Goal: Navigation & Orientation: Find specific page/section

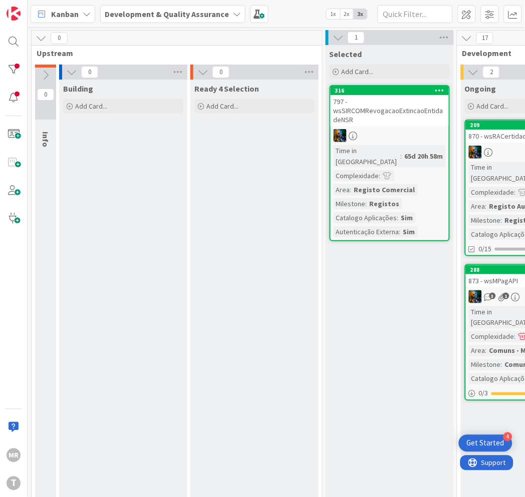
scroll to position [0, 231]
drag, startPoint x: 334, startPoint y: 314, endPoint x: 184, endPoint y: 307, distance: 150.8
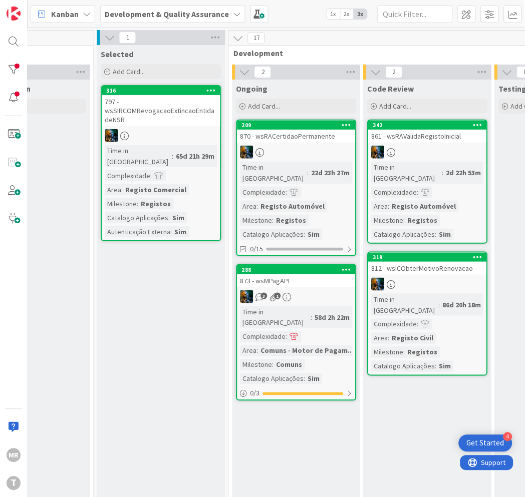
scroll to position [0, 242]
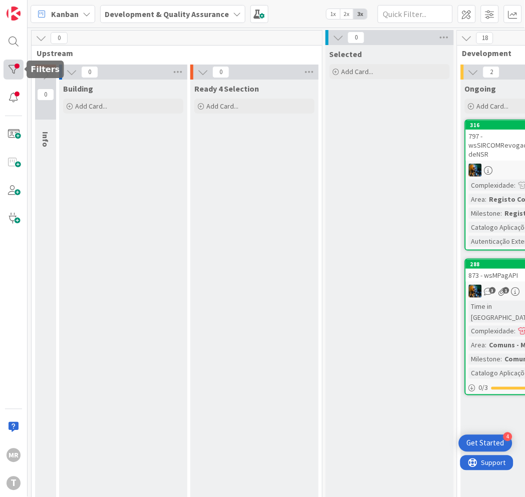
click at [12, 66] on div at bounding box center [14, 70] width 20 height 20
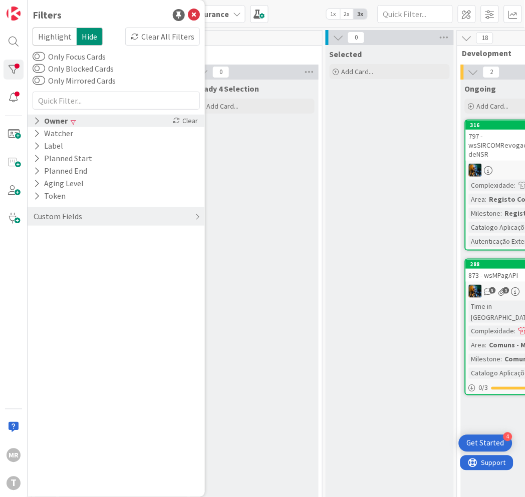
click at [52, 123] on div "Owner" at bounding box center [51, 121] width 36 height 13
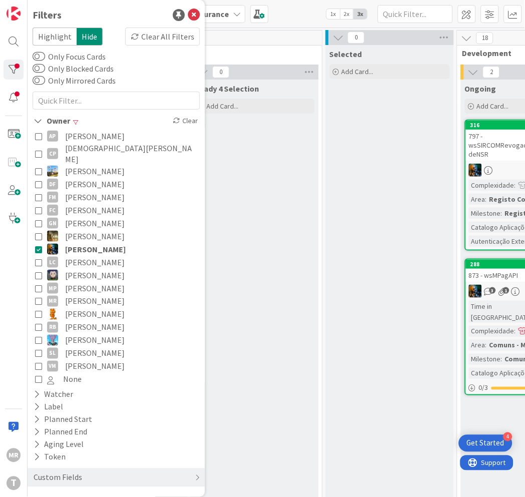
click at [76, 243] on span "[PERSON_NAME]" at bounding box center [95, 249] width 61 height 13
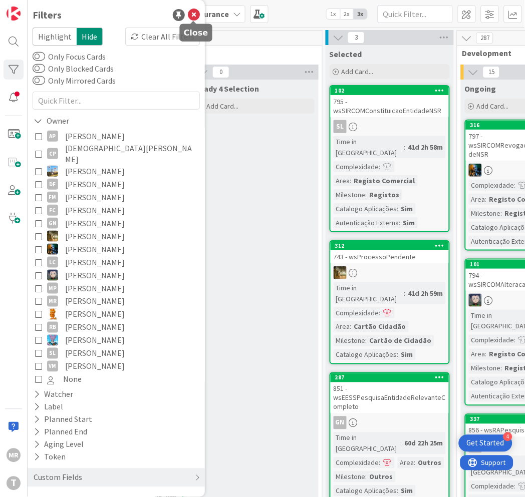
click at [194, 17] on icon at bounding box center [194, 15] width 12 height 12
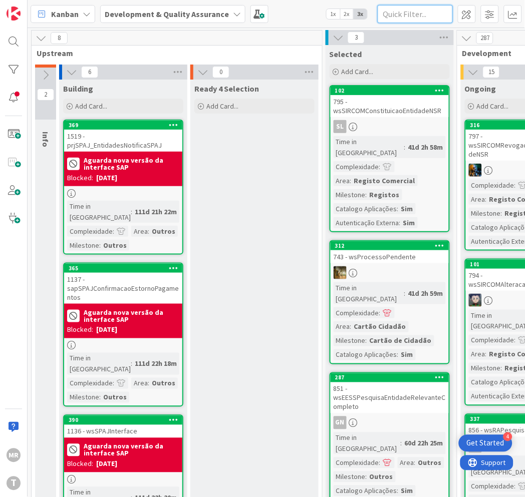
click at [400, 16] on input "text" at bounding box center [414, 14] width 75 height 18
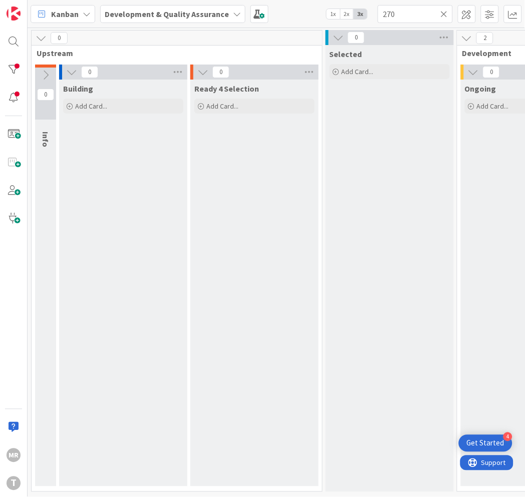
click at [332, 12] on span "1x" at bounding box center [333, 14] width 14 height 10
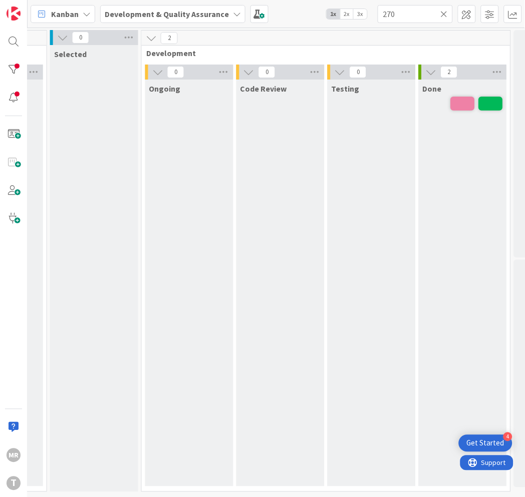
scroll to position [0, 197]
click at [347, 12] on span "2x" at bounding box center [347, 14] width 14 height 10
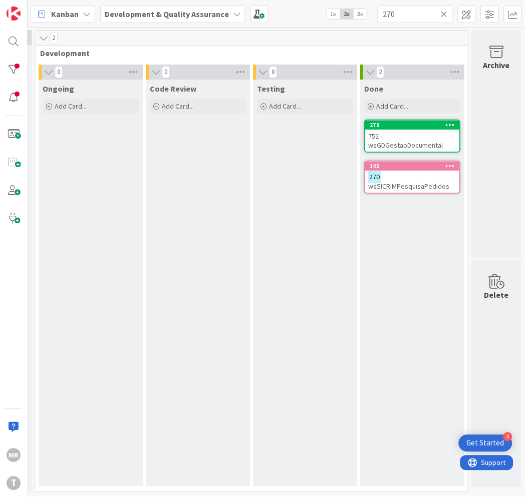
scroll to position [0, 357]
drag, startPoint x: 403, startPoint y: 14, endPoint x: 323, endPoint y: 3, distance: 80.8
click at [323, 3] on div "Kanban Development & Quality Assurance 1x 2x 3x 270" at bounding box center [276, 14] width 497 height 28
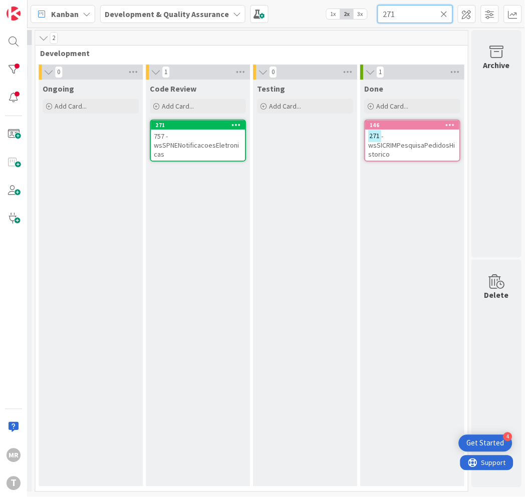
drag, startPoint x: 401, startPoint y: 16, endPoint x: 325, endPoint y: -4, distance: 77.9
click at [325, 0] on html "4 Get Started [PERSON_NAME] Development & Quality Assurance 1x 2x 3x 271 0 Upst…" at bounding box center [262, 248] width 525 height 497
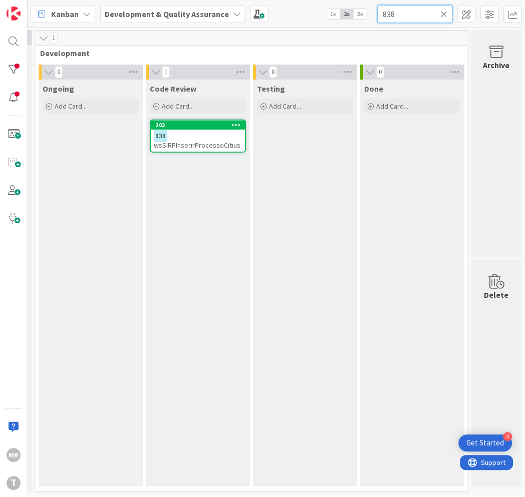
drag, startPoint x: 357, startPoint y: 4, endPoint x: 236, endPoint y: -31, distance: 125.5
click at [236, 0] on html "4 Get Started [PERSON_NAME] Development & Quality Assurance 1x 2x 3x 838 0 Upst…" at bounding box center [262, 248] width 525 height 497
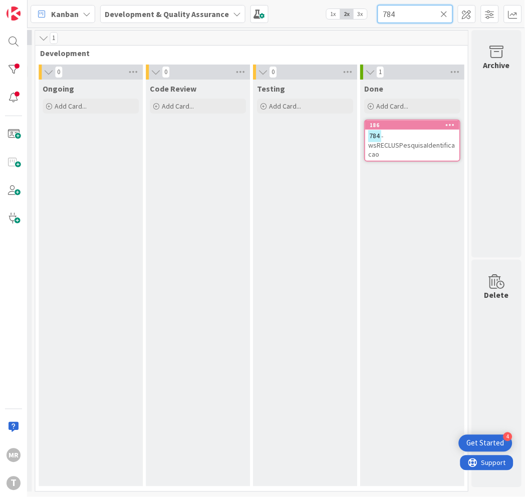
type input "784"
drag, startPoint x: 401, startPoint y: 10, endPoint x: 345, endPoint y: -3, distance: 57.0
click at [345, 0] on html "4 Get Started [PERSON_NAME] Development & Quality Assurance 1x 2x 3x 784 0 Upst…" at bounding box center [262, 248] width 525 height 497
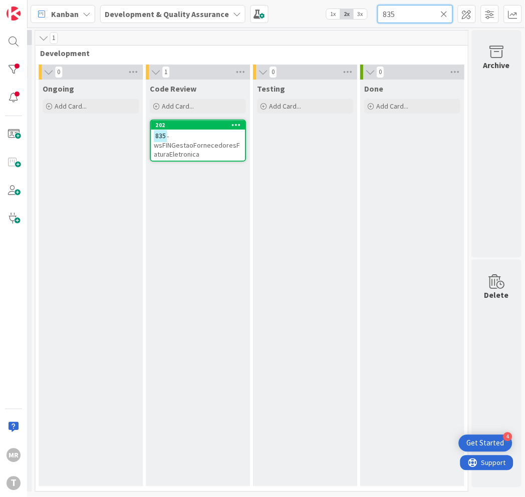
drag, startPoint x: 407, startPoint y: 19, endPoint x: 328, endPoint y: 5, distance: 80.3
click at [329, 5] on div "Kanban Development & Quality Assurance 1x 2x 3x 835" at bounding box center [276, 14] width 497 height 28
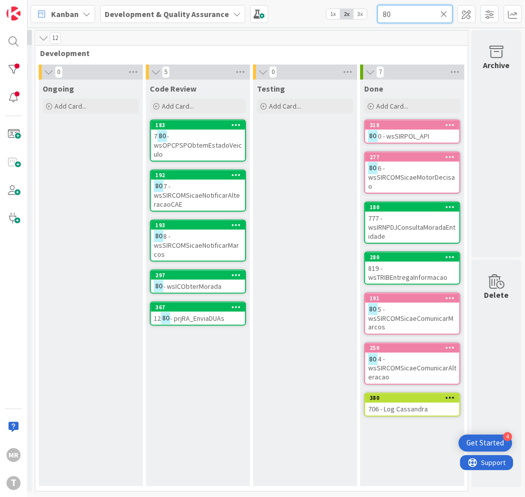
drag, startPoint x: 409, startPoint y: 9, endPoint x: 315, endPoint y: 0, distance: 94.5
click at [315, 0] on div "Kanban Development & Quality Assurance 1x 2x 3x 80" at bounding box center [276, 14] width 497 height 28
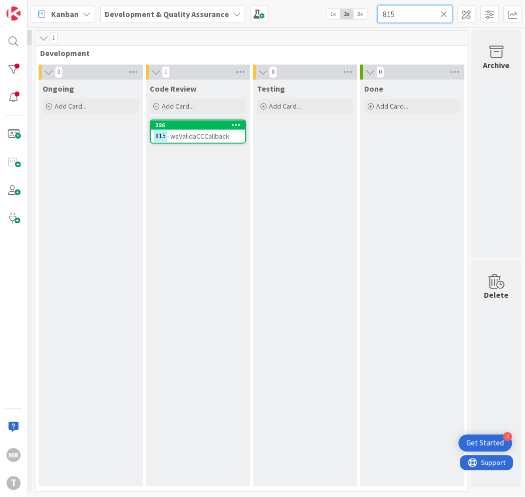
drag, startPoint x: 387, startPoint y: 17, endPoint x: 352, endPoint y: 12, distance: 34.9
click at [352, 12] on div "Kanban Development & Quality Assurance 1x 2x 3x 815" at bounding box center [276, 14] width 497 height 28
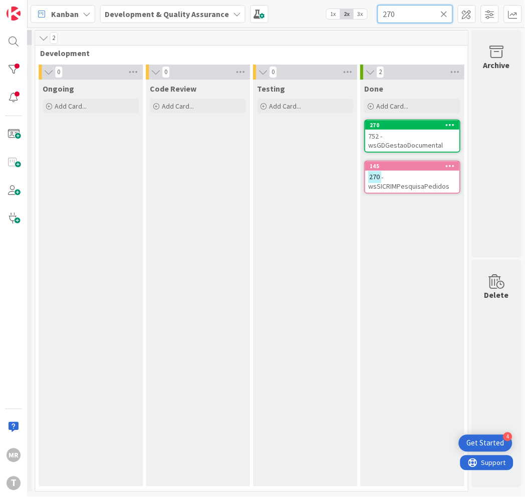
drag, startPoint x: 365, startPoint y: 4, endPoint x: 273, endPoint y: -12, distance: 93.4
click at [273, 0] on html "4 Get Started [PERSON_NAME] Development & Quality Assurance 1x 2x 3x 270 0 Upst…" at bounding box center [262, 248] width 525 height 497
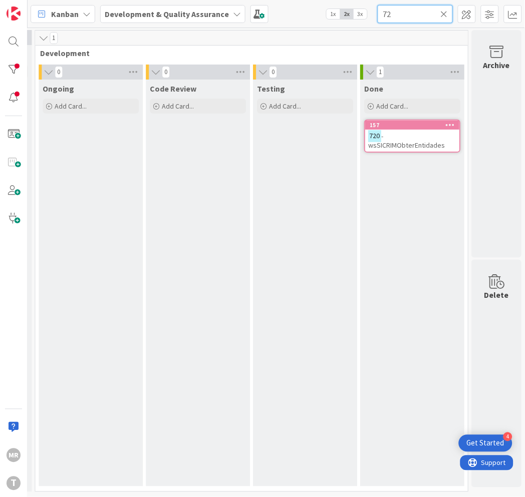
type input "7"
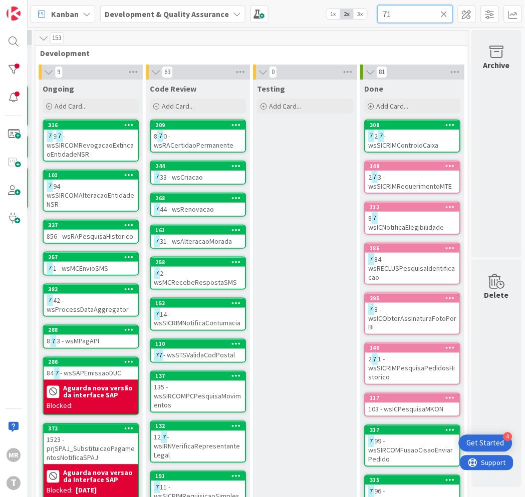
type input "7"
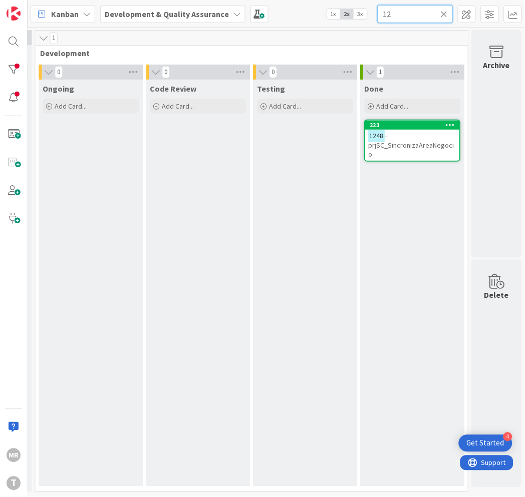
type input "1"
type input "9"
type input "8"
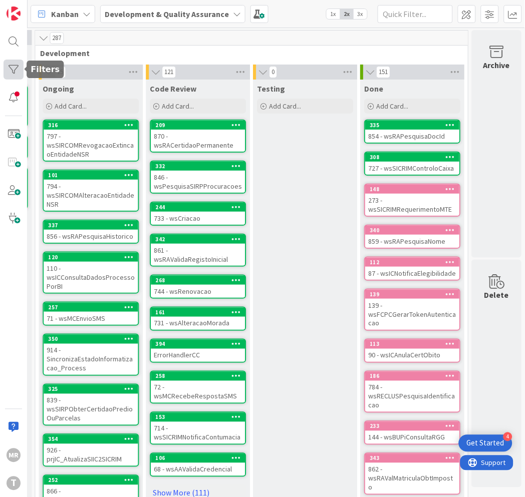
click at [7, 66] on div at bounding box center [14, 70] width 20 height 20
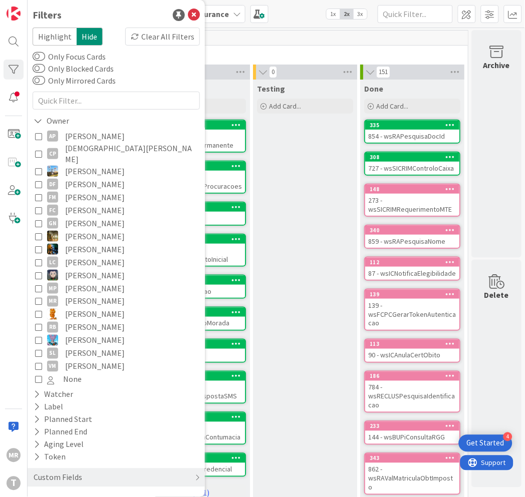
click at [67, 148] on span "[DEMOGRAPHIC_DATA][PERSON_NAME]" at bounding box center [131, 154] width 132 height 22
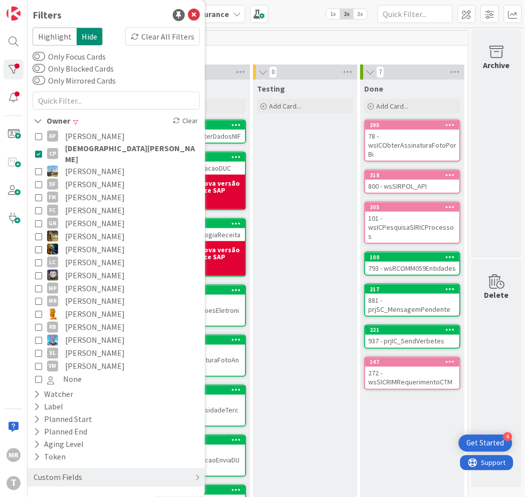
click at [260, 232] on div "Testing Add Card..." at bounding box center [305, 333] width 104 height 506
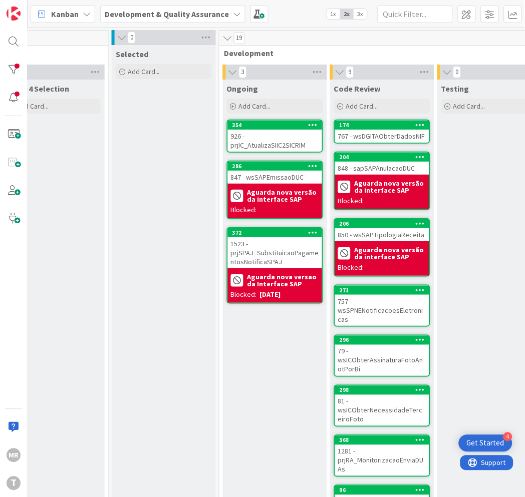
scroll to position [0, 163]
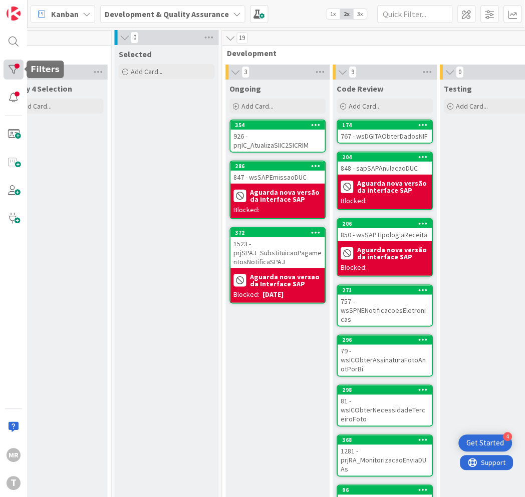
click at [17, 72] on div at bounding box center [14, 70] width 20 height 20
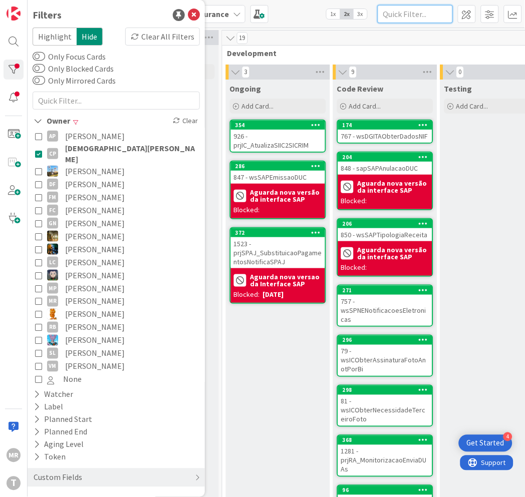
click at [425, 15] on input "text" at bounding box center [414, 14] width 75 height 18
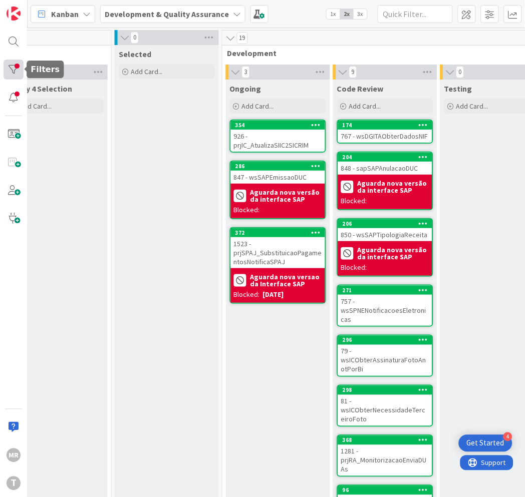
click at [21, 60] on div at bounding box center [14, 70] width 20 height 20
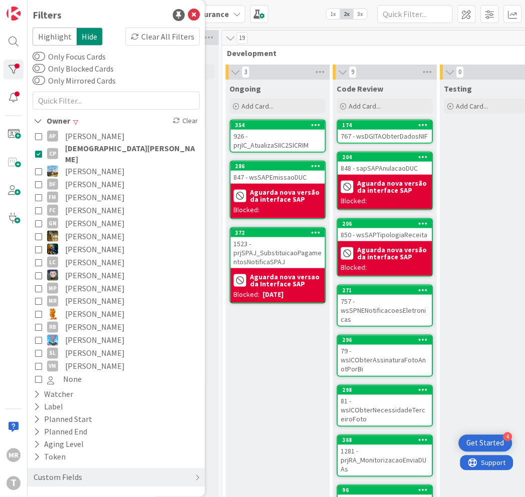
click at [93, 148] on span "[DEMOGRAPHIC_DATA][PERSON_NAME]" at bounding box center [131, 154] width 132 height 22
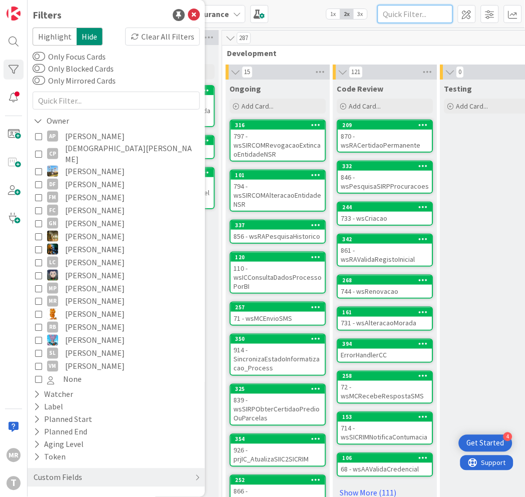
click at [404, 16] on input "text" at bounding box center [414, 14] width 75 height 18
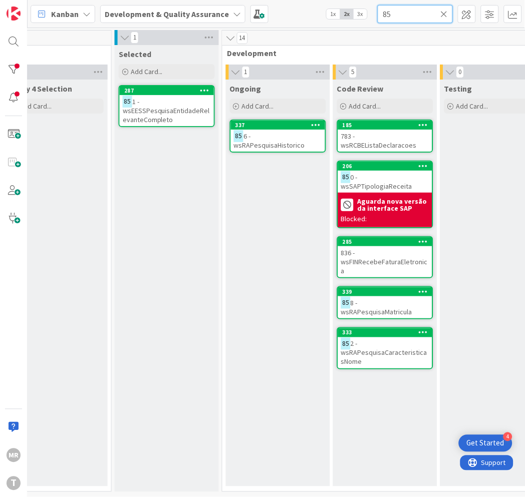
scroll to position [0, 357]
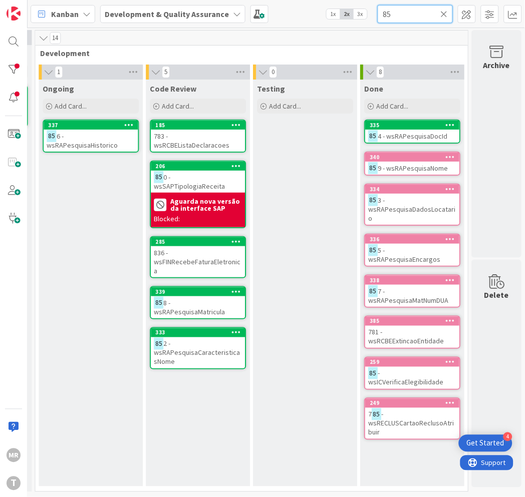
drag, startPoint x: 376, startPoint y: 13, endPoint x: 342, endPoint y: 11, distance: 34.1
click at [351, 12] on div "Kanban Development & Quality Assurance 1x 2x 3x 85" at bounding box center [276, 14] width 497 height 28
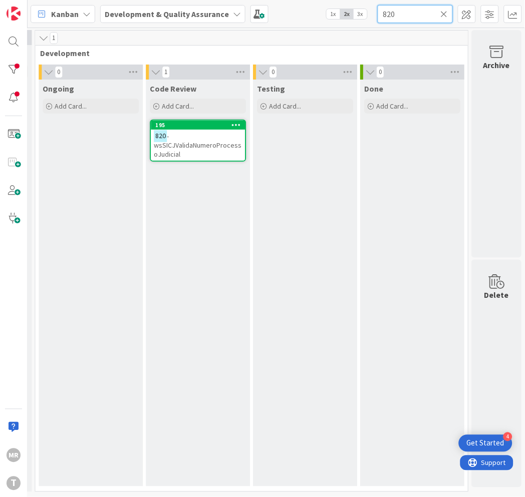
drag, startPoint x: 413, startPoint y: 18, endPoint x: 253, endPoint y: -19, distance: 164.3
click at [253, 0] on html "4 Get Started [PERSON_NAME] Development & Quality Assurance 1x 2x 3x 820 0 Upst…" at bounding box center [262, 248] width 525 height 497
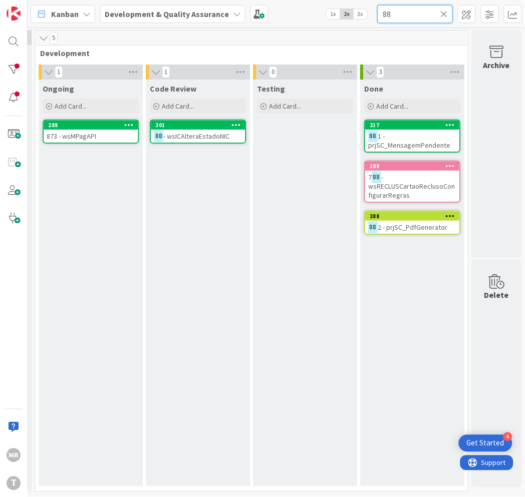
drag, startPoint x: 399, startPoint y: 16, endPoint x: 351, endPoint y: 10, distance: 47.9
click at [352, 10] on div "Kanban Development & Quality Assurance 1x 2x 3x 88" at bounding box center [276, 14] width 497 height 28
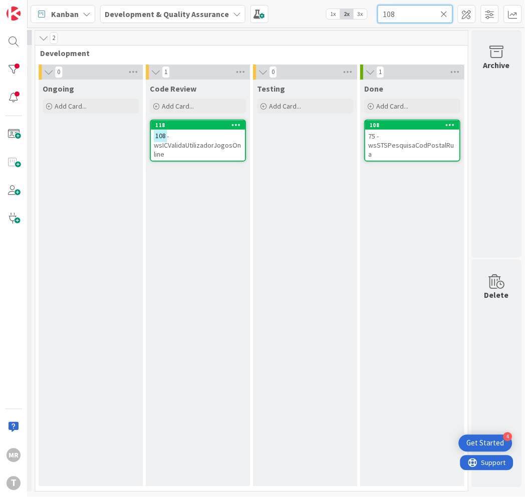
drag, startPoint x: 396, startPoint y: 19, endPoint x: 233, endPoint y: 4, distance: 163.9
click at [243, 7] on div "Kanban Development & Quality Assurance 1x 2x 3x 108" at bounding box center [276, 14] width 497 height 28
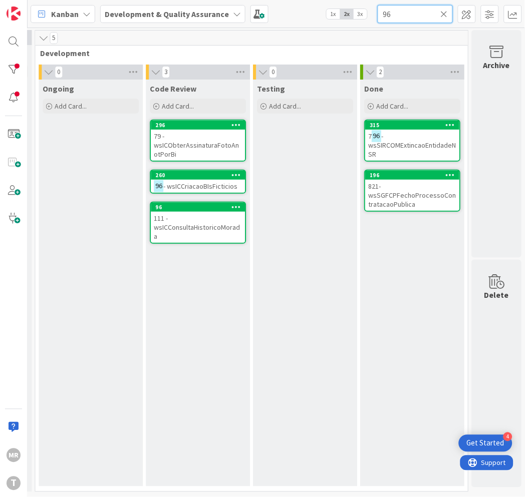
drag, startPoint x: 399, startPoint y: 16, endPoint x: 270, endPoint y: 0, distance: 130.1
click at [278, 1] on div "Kanban Development & Quality Assurance 1x 2x 3x 96" at bounding box center [276, 14] width 497 height 28
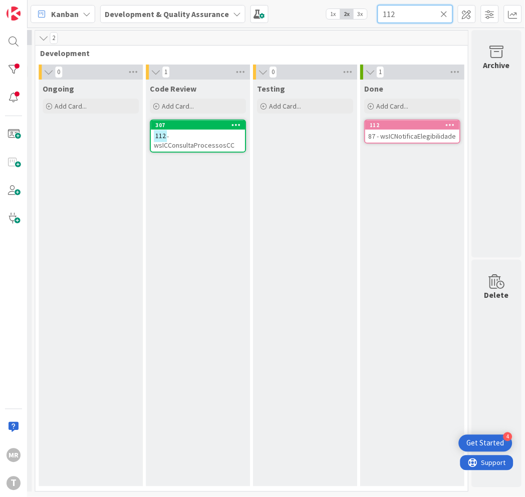
drag, startPoint x: 397, startPoint y: 16, endPoint x: 241, endPoint y: -27, distance: 161.9
click at [241, 0] on html "4 Get Started [PERSON_NAME] Development & Quality Assurance 1x 2x 3x 112 0 Upst…" at bounding box center [262, 248] width 525 height 497
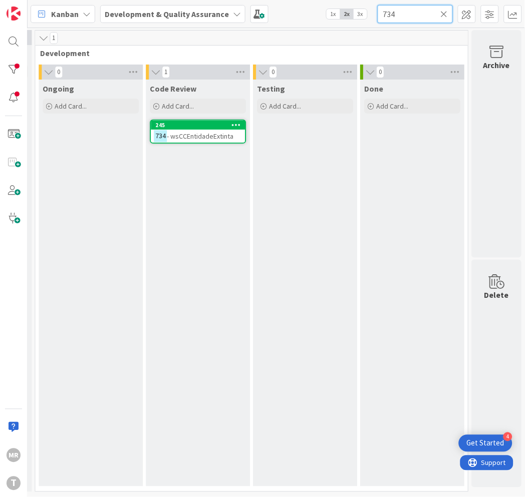
click at [320, 4] on div "Kanban Development & Quality Assurance 1x 2x 3x 734" at bounding box center [276, 14] width 497 height 28
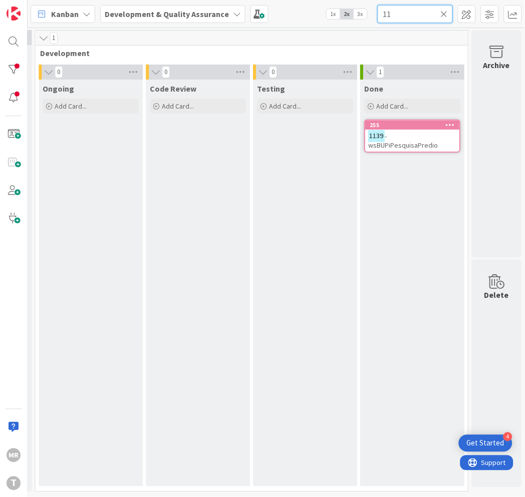
type input "1"
type input "7"
type input "8"
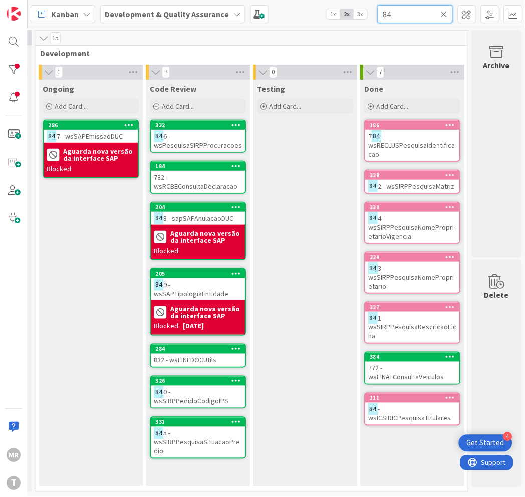
type input "8"
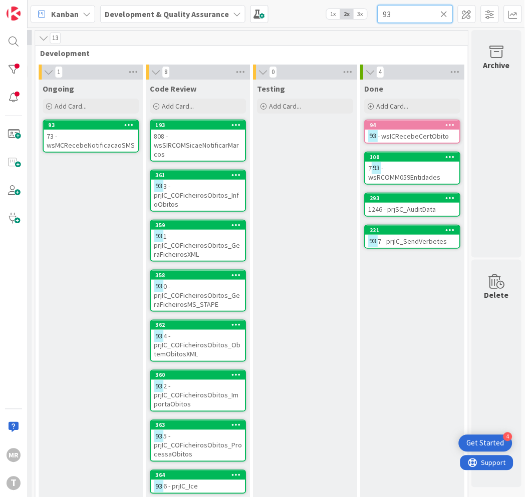
type input "9"
type input "1"
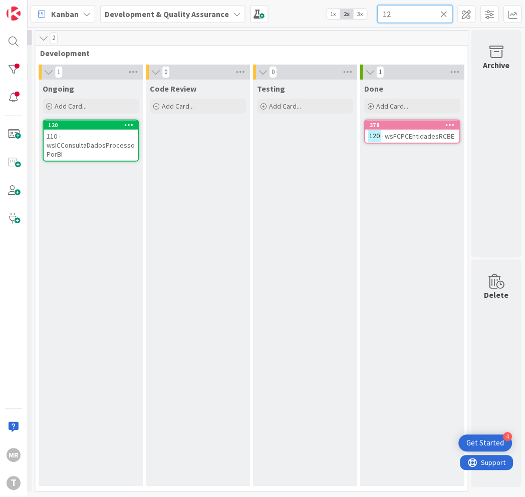
type input "1"
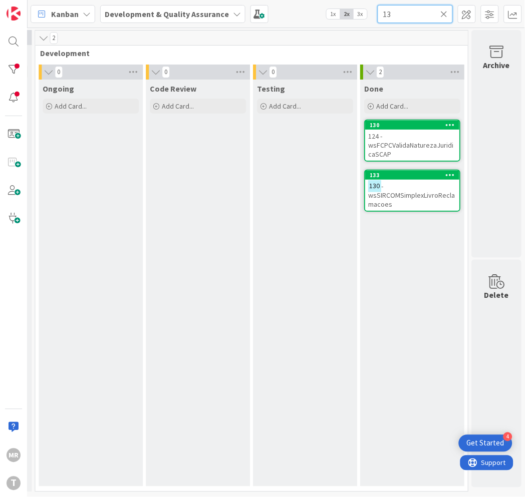
type input "1"
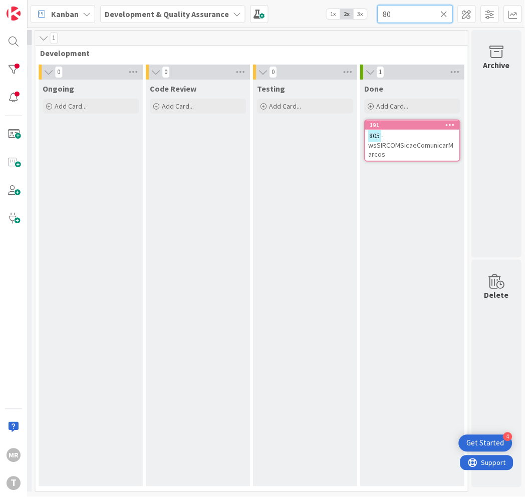
type input "8"
type input "7"
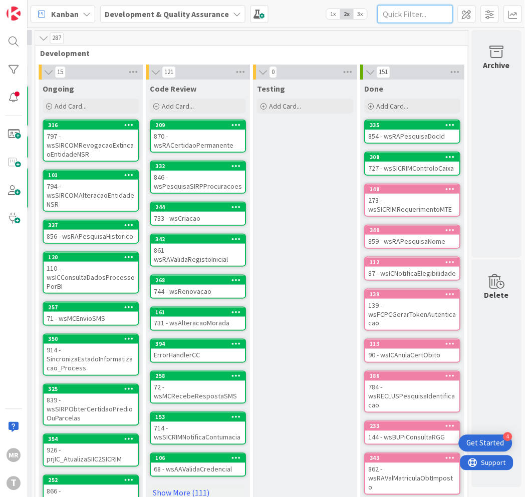
click at [403, 13] on input "text" at bounding box center [414, 14] width 75 height 18
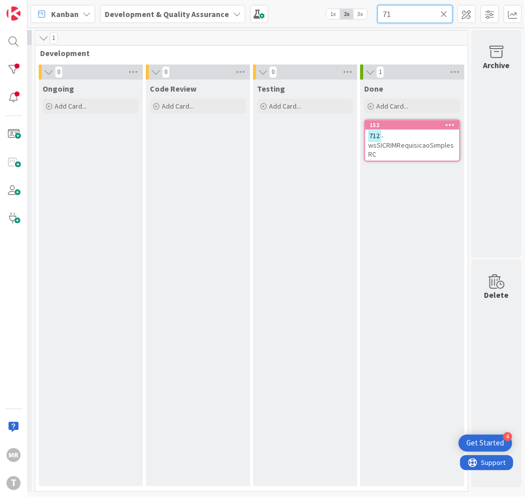
type input "7"
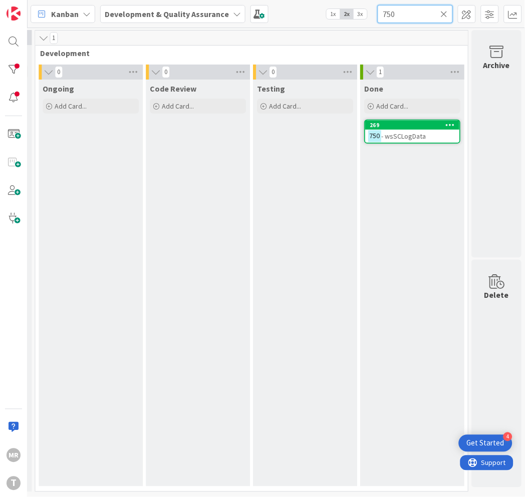
drag, startPoint x: 403, startPoint y: 13, endPoint x: 350, endPoint y: 0, distance: 54.1
click at [350, 0] on div "Kanban Development & Quality Assurance 1x 2x 3x 750" at bounding box center [276, 14] width 497 height 28
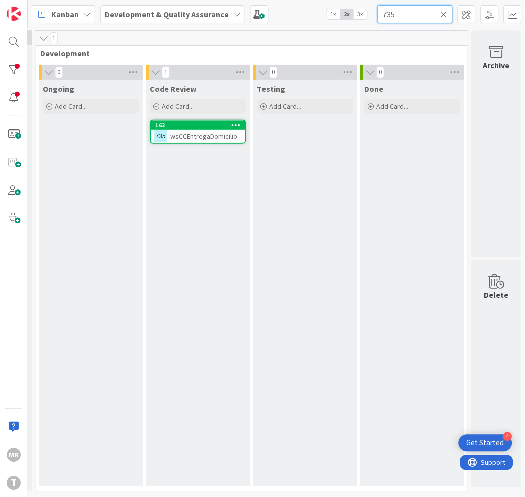
click at [272, 0] on html "4 Get Started [PERSON_NAME] Development & Quality Assurance 1x 2x 3x 735 0 Upst…" at bounding box center [262, 248] width 525 height 497
drag, startPoint x: 394, startPoint y: 13, endPoint x: 322, endPoint y: 7, distance: 71.9
click at [322, 7] on div "Kanban Development & Quality Assurance 1x 2x 3x 830" at bounding box center [276, 14] width 497 height 28
type input "7"
type input "8"
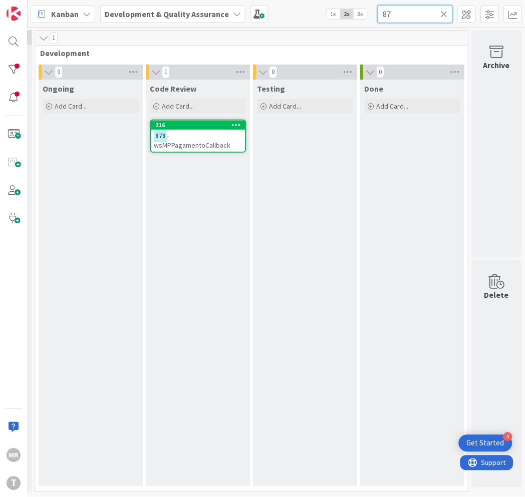
type input "8"
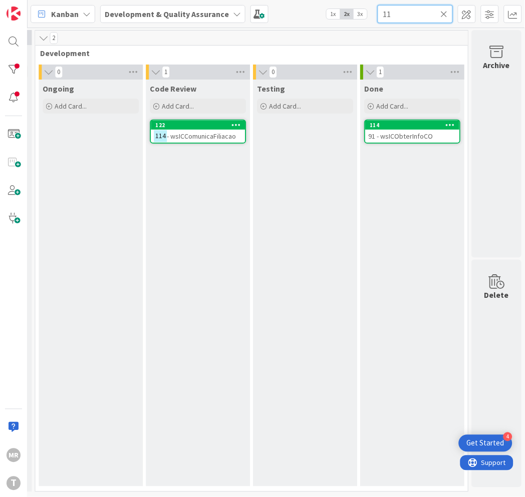
type input "1"
type input "7"
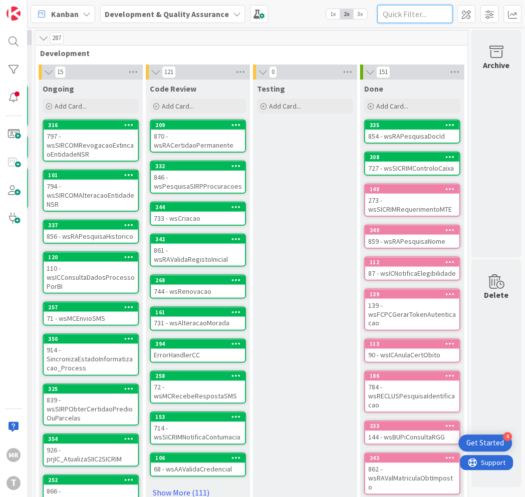
type input "8"
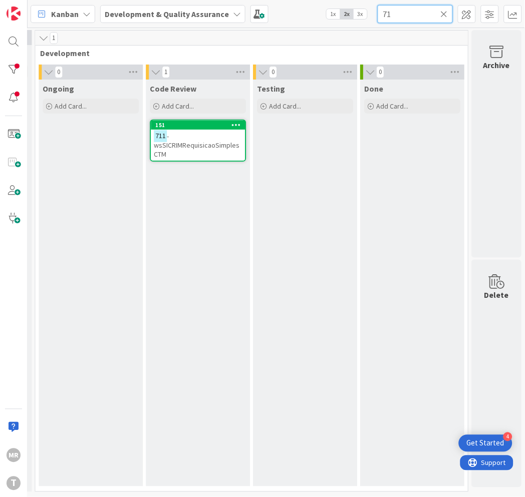
type input "7"
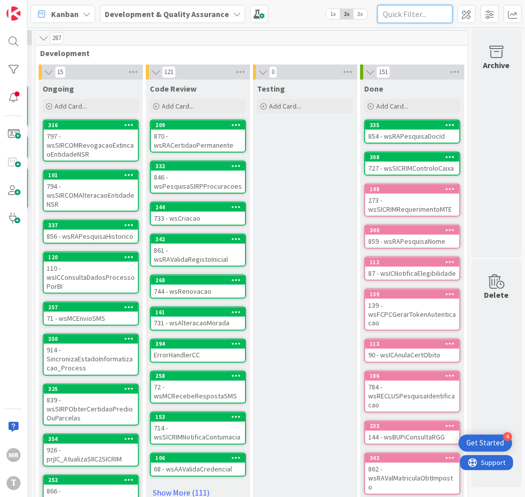
click at [414, 11] on input "text" at bounding box center [414, 14] width 75 height 18
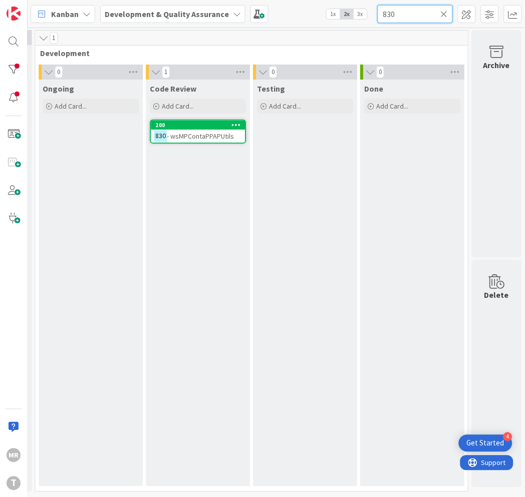
drag, startPoint x: 379, startPoint y: 8, endPoint x: 327, endPoint y: 2, distance: 52.9
click at [332, 2] on div "Kanban Development & Quality Assurance 1x 2x 3x 830" at bounding box center [276, 14] width 497 height 28
drag, startPoint x: 383, startPoint y: 12, endPoint x: 359, endPoint y: 16, distance: 23.8
click at [359, 15] on div "Kanban Development & Quality Assurance 1x 2x 3x 735" at bounding box center [276, 14] width 497 height 28
drag, startPoint x: 404, startPoint y: 16, endPoint x: 353, endPoint y: 10, distance: 51.4
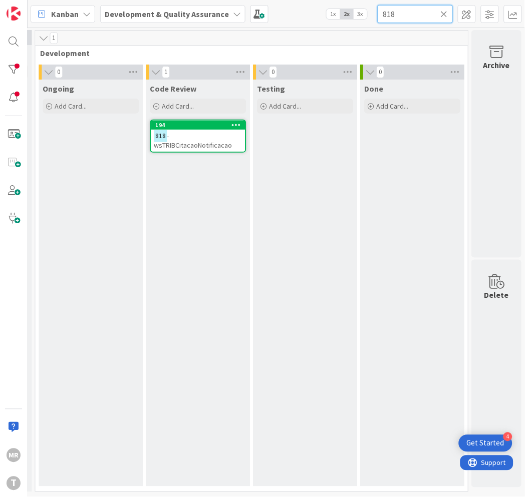
click at [357, 11] on div "Kanban Development & Quality Assurance 1x 2x 3x 818" at bounding box center [276, 14] width 497 height 28
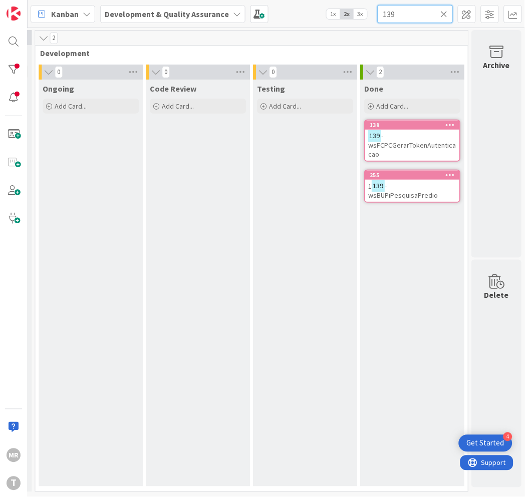
drag, startPoint x: 411, startPoint y: 9, endPoint x: 304, endPoint y: 5, distance: 107.7
click at [313, 5] on div "Kanban Development & Quality Assurance 1x 2x 3x 139" at bounding box center [276, 14] width 497 height 28
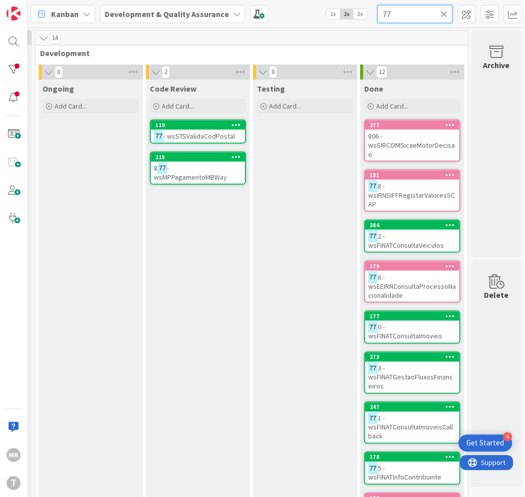
drag, startPoint x: 394, startPoint y: 15, endPoint x: 360, endPoint y: 11, distance: 34.3
click at [360, 11] on div "Kanban Development & Quality Assurance 1x 2x 3x 77" at bounding box center [276, 14] width 497 height 28
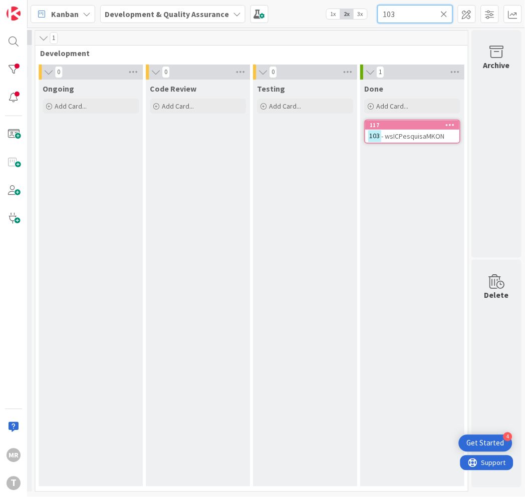
drag, startPoint x: 397, startPoint y: 8, endPoint x: 343, endPoint y: 9, distance: 54.1
click at [347, 10] on div "Kanban Development & Quality Assurance 1x 2x 3x 103" at bounding box center [276, 14] width 497 height 28
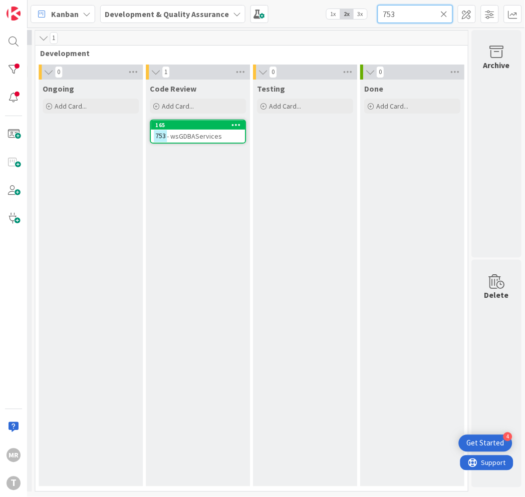
drag, startPoint x: 403, startPoint y: 17, endPoint x: 341, endPoint y: 8, distance: 62.7
click at [351, 9] on div "Kanban Development & Quality Assurance 1x 2x 3x 753" at bounding box center [276, 14] width 497 height 28
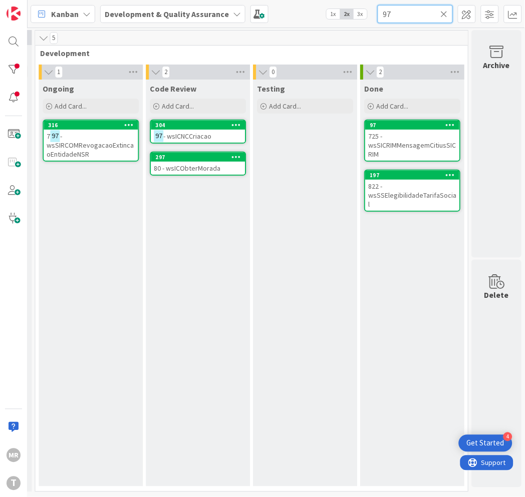
drag, startPoint x: 394, startPoint y: 11, endPoint x: 310, endPoint y: -5, distance: 85.1
click at [310, 0] on html "4 Get Started [PERSON_NAME] Development & Quality Assurance 1x 2x 3x 97 0 Upstr…" at bounding box center [262, 248] width 525 height 497
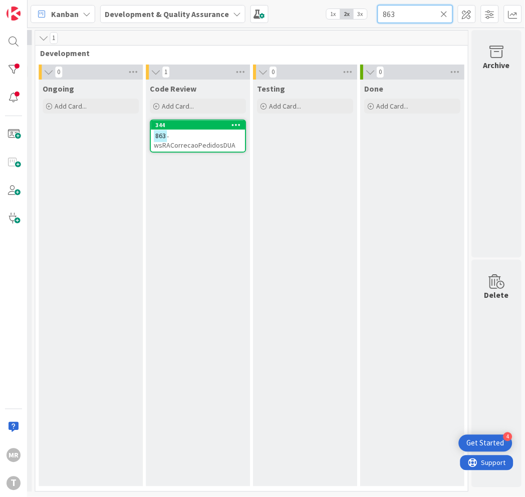
drag, startPoint x: 399, startPoint y: 14, endPoint x: 318, endPoint y: 3, distance: 81.8
click at [318, 3] on div "Kanban Development & Quality Assurance 1x 2x 3x 863" at bounding box center [276, 14] width 497 height 28
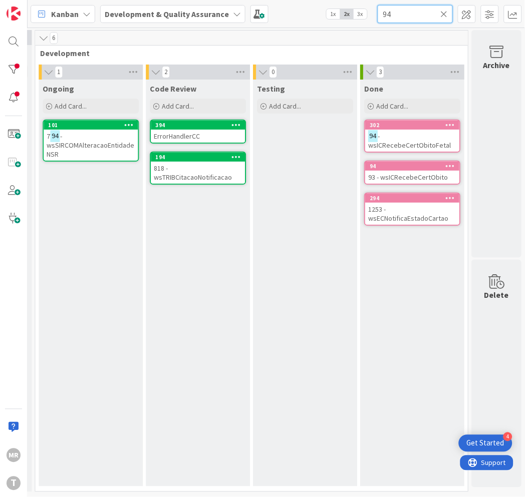
drag, startPoint x: 393, startPoint y: 17, endPoint x: 351, endPoint y: 17, distance: 42.0
click at [351, 17] on div "Kanban Development & Quality Assurance 1x 2x 3x 94" at bounding box center [276, 14] width 497 height 28
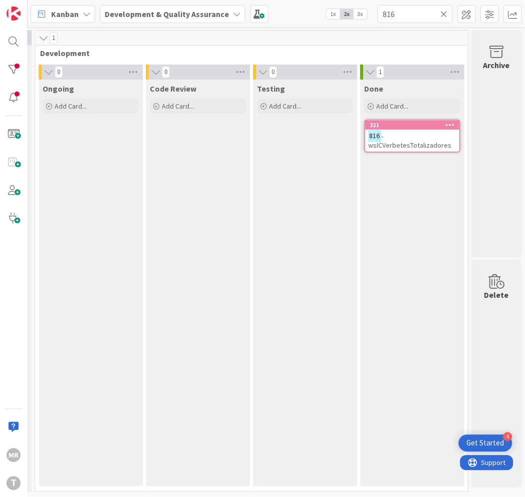
click at [373, 14] on div "Kanban Development & Quality Assurance 1x 2x 3x 816" at bounding box center [276, 14] width 497 height 28
drag, startPoint x: 401, startPoint y: 12, endPoint x: 353, endPoint y: 12, distance: 48.1
click at [353, 12] on div "Kanban Development & Quality Assurance 1x 2x 3x 816" at bounding box center [276, 14] width 497 height 28
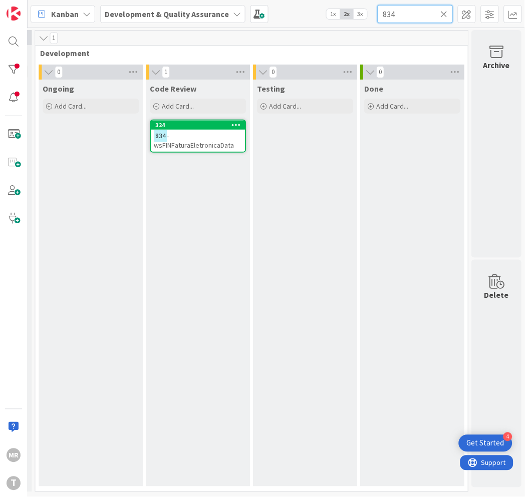
type input "834"
click at [8, 71] on div at bounding box center [14, 70] width 20 height 20
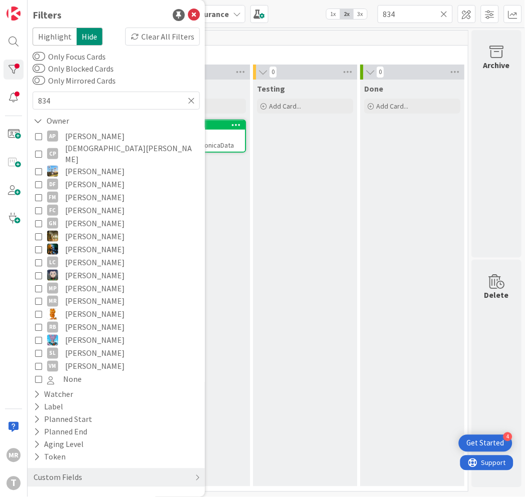
click at [102, 191] on span "[PERSON_NAME]" at bounding box center [95, 197] width 60 height 13
click at [114, 191] on span "[PERSON_NAME]" at bounding box center [95, 197] width 61 height 13
click at [92, 191] on span "[PERSON_NAME]" at bounding box center [95, 197] width 60 height 13
click at [197, 13] on icon at bounding box center [194, 15] width 12 height 12
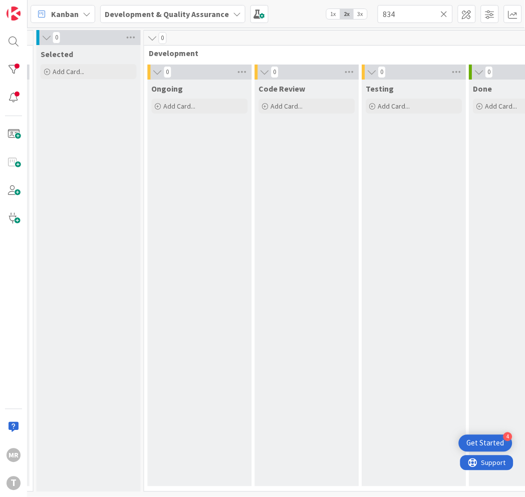
scroll to position [0, 239]
drag, startPoint x: 428, startPoint y: 14, endPoint x: 356, endPoint y: 15, distance: 72.1
click at [356, 15] on div "Kanban Development & Quality Assurance 1x 2x 3x 834" at bounding box center [276, 14] width 497 height 28
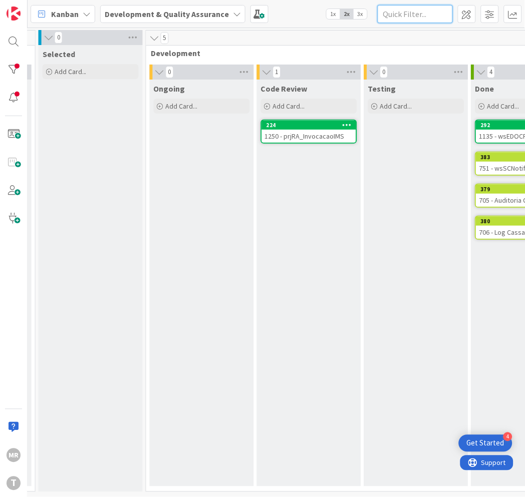
drag, startPoint x: 409, startPoint y: 20, endPoint x: 339, endPoint y: 14, distance: 70.3
click at [339, 14] on div "Kanban Development & Quality Assurance 1x 2x 3x" at bounding box center [276, 14] width 497 height 28
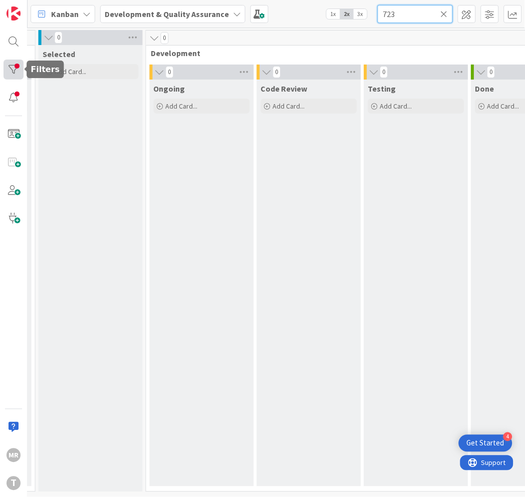
type input "723"
click at [18, 68] on div at bounding box center [14, 70] width 20 height 20
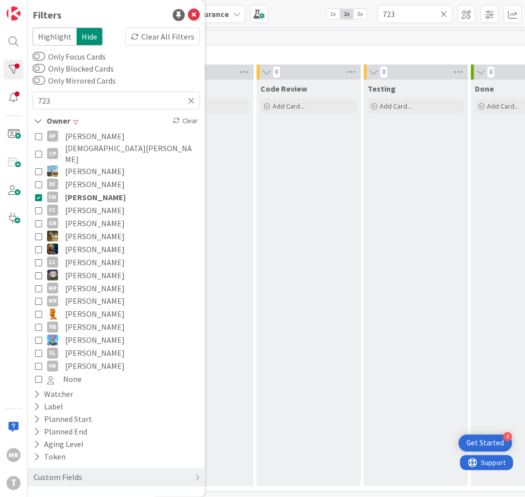
click at [83, 191] on span "[PERSON_NAME]" at bounding box center [95, 197] width 61 height 13
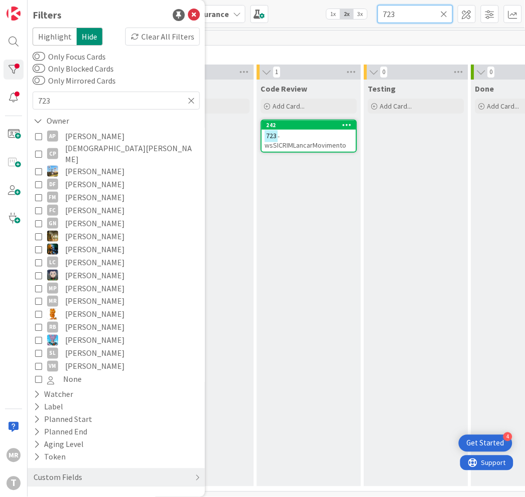
click at [440, 12] on input "723" at bounding box center [414, 14] width 75 height 18
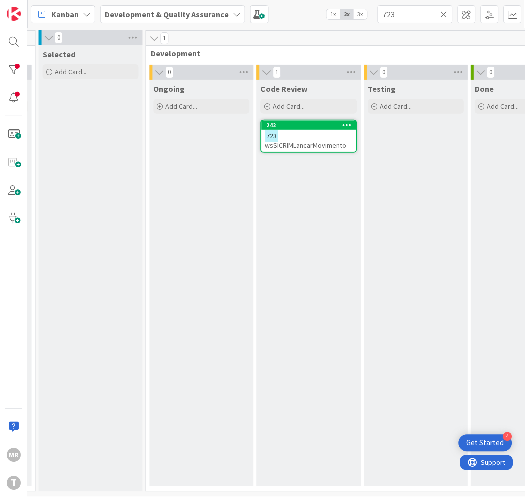
click at [442, 13] on icon at bounding box center [444, 14] width 7 height 9
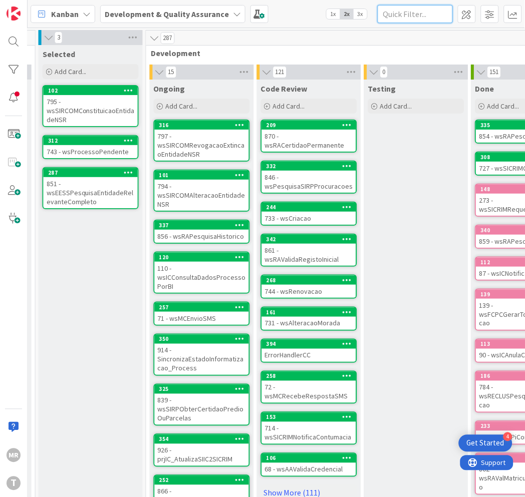
click at [434, 11] on input "text" at bounding box center [414, 14] width 75 height 18
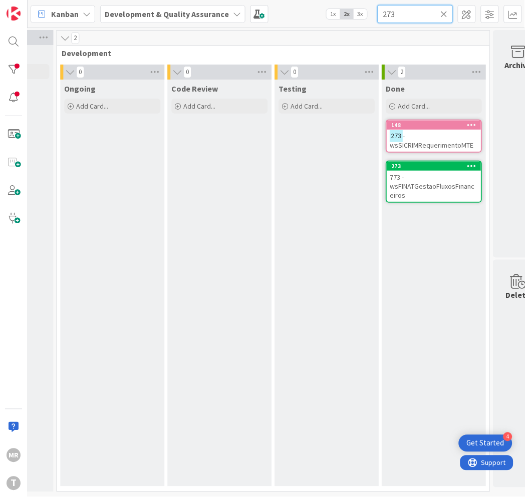
scroll to position [0, 357]
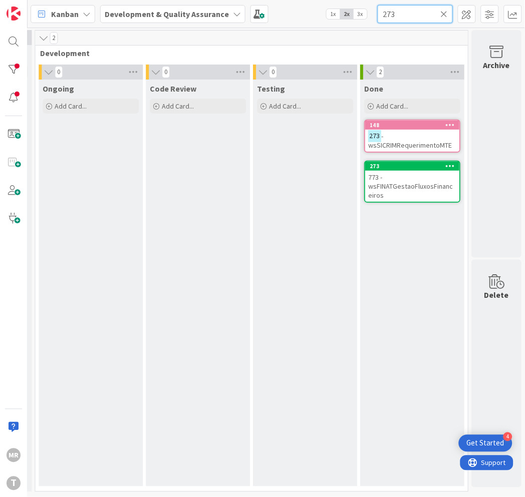
drag, startPoint x: 413, startPoint y: 18, endPoint x: 375, endPoint y: 16, distance: 37.6
click at [375, 16] on div "Kanban Development & Quality Assurance 1x 2x 3x 273" at bounding box center [276, 14] width 497 height 28
type input "0"
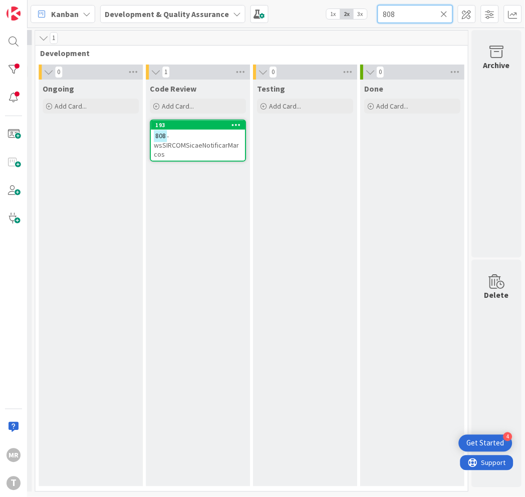
drag, startPoint x: 407, startPoint y: 15, endPoint x: 355, endPoint y: 8, distance: 52.1
click at [358, 8] on div "Kanban Development & Quality Assurance 1x 2x 3x 808" at bounding box center [276, 14] width 497 height 28
drag, startPoint x: 399, startPoint y: 15, endPoint x: 378, endPoint y: 12, distance: 20.7
click at [378, 12] on input "747" at bounding box center [414, 14] width 75 height 18
drag, startPoint x: 414, startPoint y: 14, endPoint x: 331, endPoint y: -2, distance: 84.6
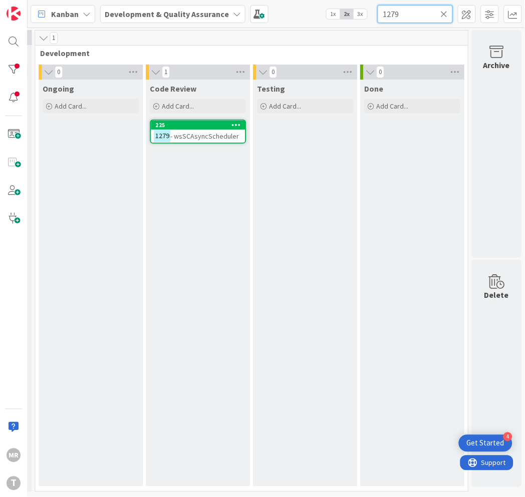
click at [331, 0] on html "4 Get Started [PERSON_NAME] Development & Quality Assurance 1x 2x 3x 1279 0 Ups…" at bounding box center [262, 248] width 525 height 497
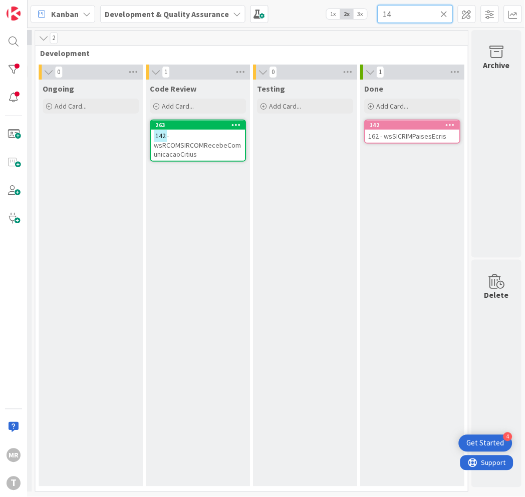
type input "1"
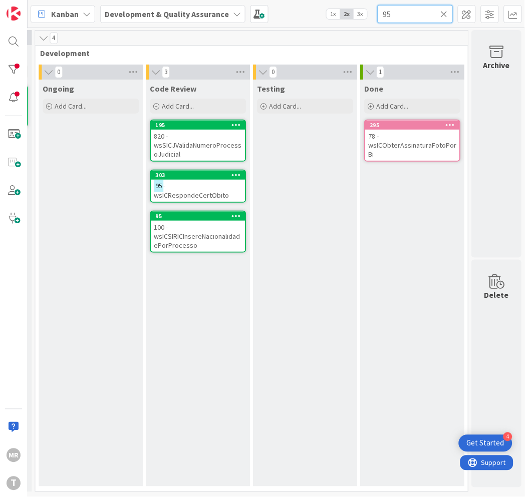
click at [392, 13] on input "95" at bounding box center [414, 14] width 75 height 18
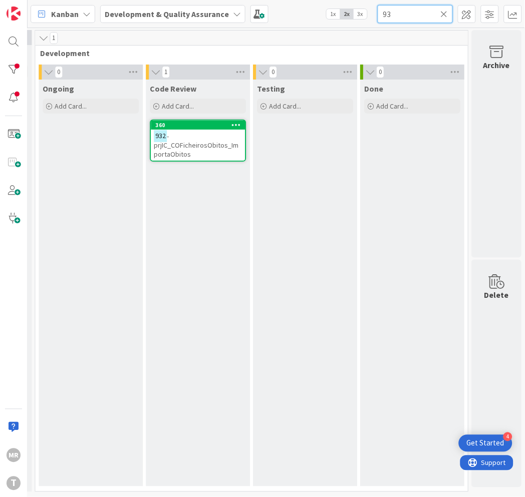
type input "9"
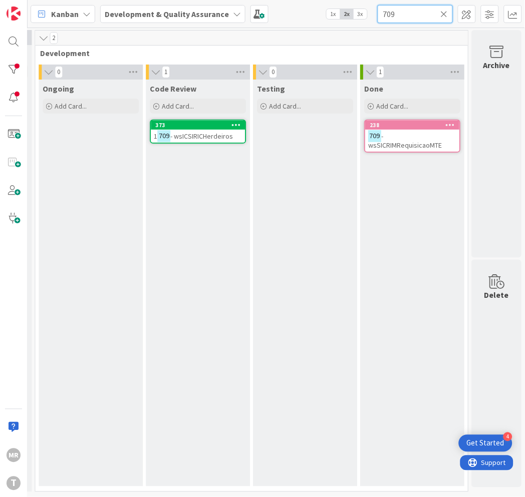
click at [404, 16] on input "709" at bounding box center [414, 14] width 75 height 18
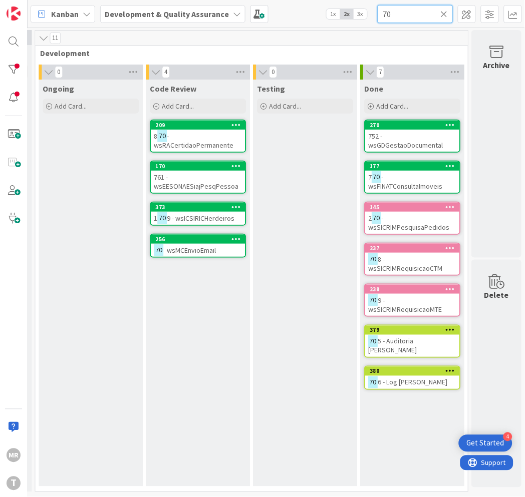
drag, startPoint x: 358, startPoint y: 12, endPoint x: 342, endPoint y: 12, distance: 16.0
click at [342, 12] on div "Kanban Development & Quality Assurance 1x 2x 3x 70" at bounding box center [276, 14] width 497 height 28
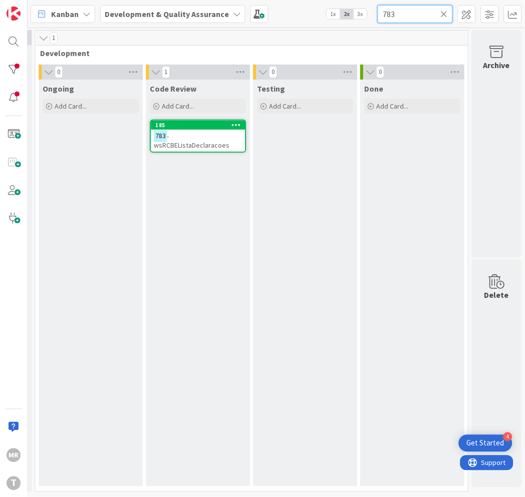
type input "783"
click at [9, 71] on div at bounding box center [14, 70] width 20 height 20
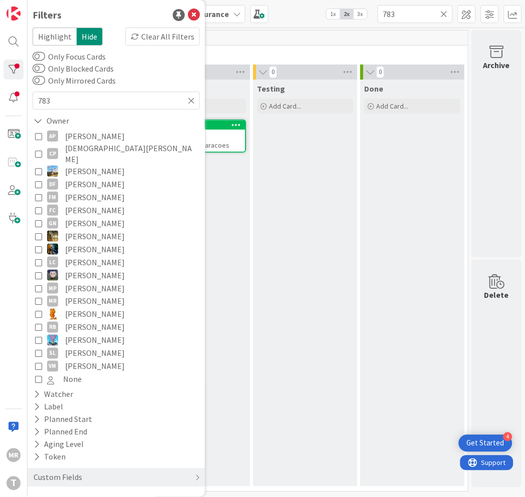
click at [443, 16] on icon at bounding box center [444, 14] width 7 height 9
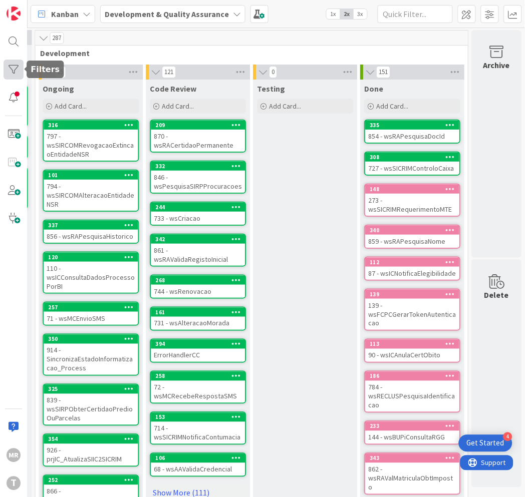
click at [9, 71] on div at bounding box center [14, 70] width 20 height 20
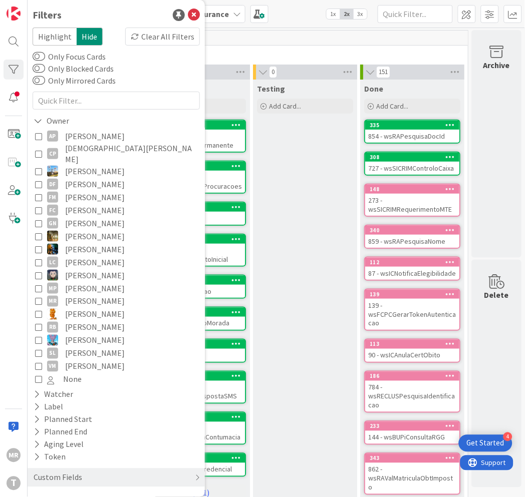
click at [89, 217] on span "[PERSON_NAME]" at bounding box center [95, 223] width 60 height 13
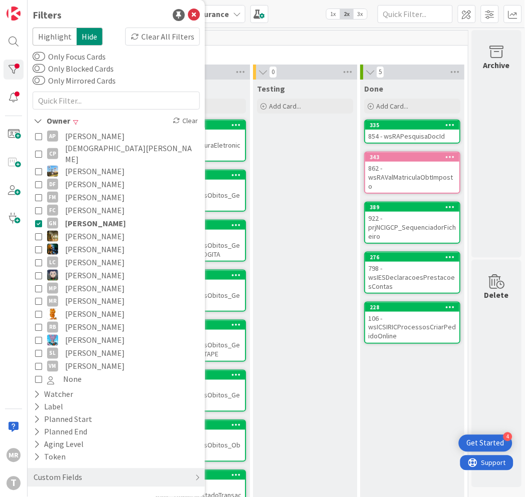
click at [322, 323] on div "Testing Add Card..." at bounding box center [305, 341] width 104 height 523
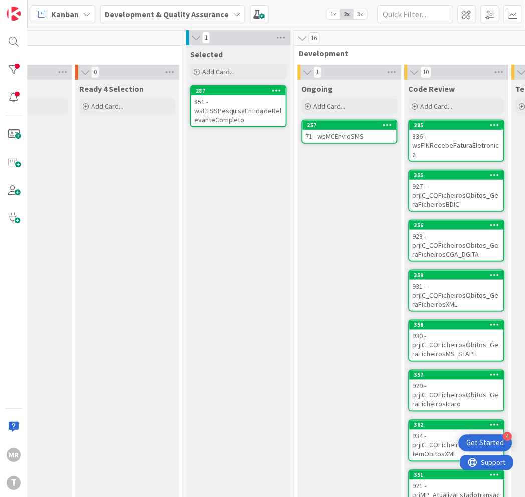
scroll to position [0, 116]
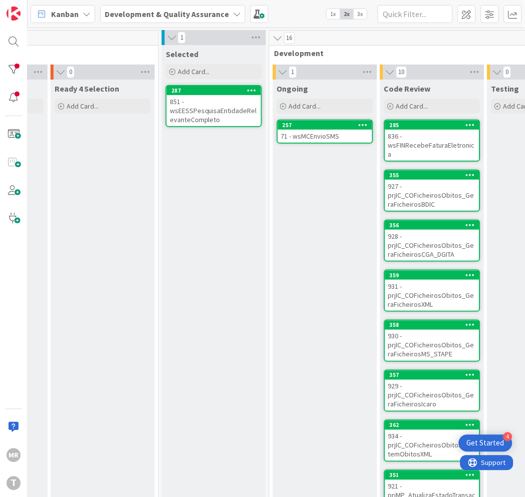
click at [329, 129] on div "257" at bounding box center [325, 125] width 94 height 9
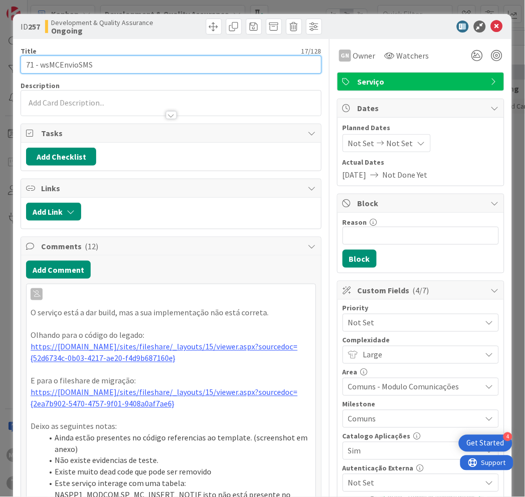
drag, startPoint x: 102, startPoint y: 64, endPoint x: 39, endPoint y: 64, distance: 62.6
click at [39, 64] on input "71 - wsMCEnvioSMS" at bounding box center [171, 65] width 301 height 18
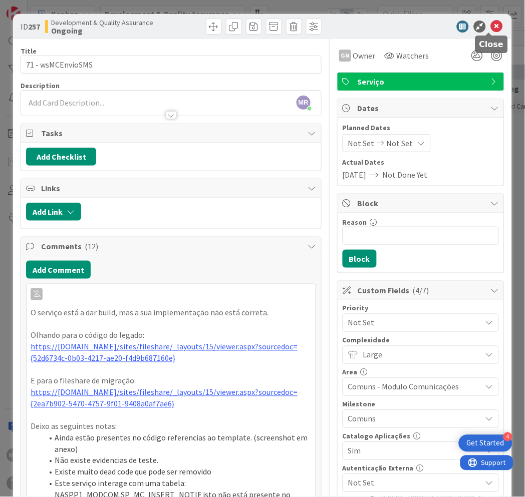
drag, startPoint x: 485, startPoint y: 31, endPoint x: 487, endPoint y: 36, distance: 5.6
click at [491, 31] on icon at bounding box center [497, 27] width 12 height 12
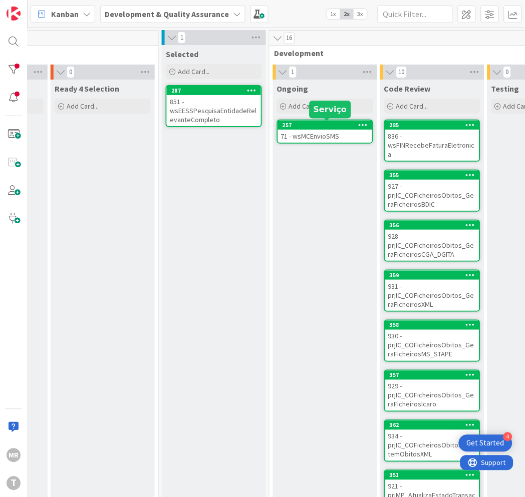
click at [301, 123] on div "257" at bounding box center [327, 125] width 90 height 7
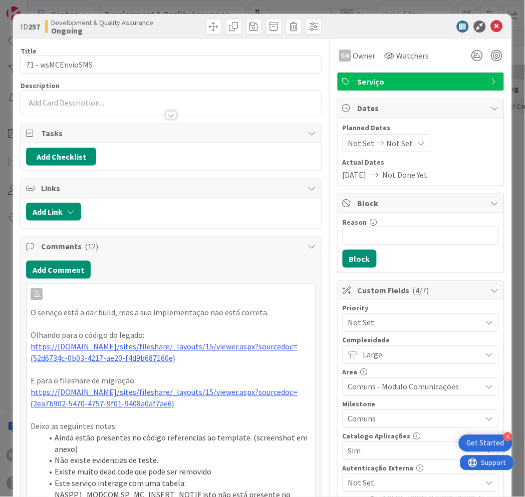
click at [422, 361] on span "Large" at bounding box center [419, 355] width 113 height 14
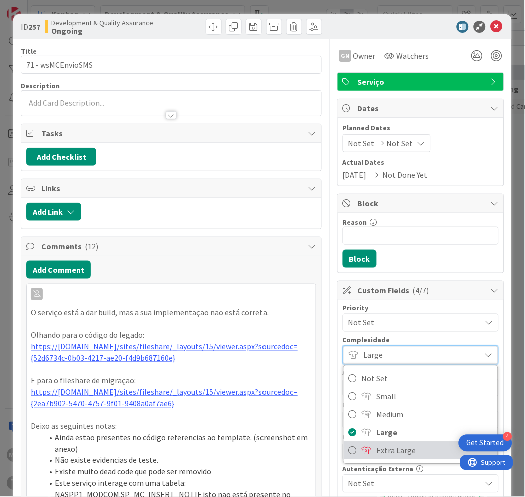
click at [376, 451] on span "Extra Large" at bounding box center [434, 451] width 116 height 15
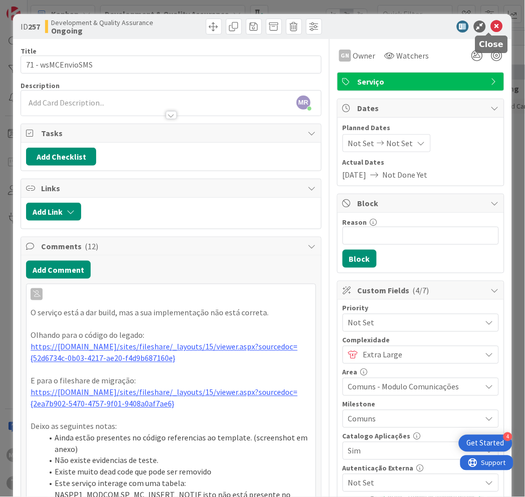
click at [491, 24] on icon at bounding box center [497, 27] width 12 height 12
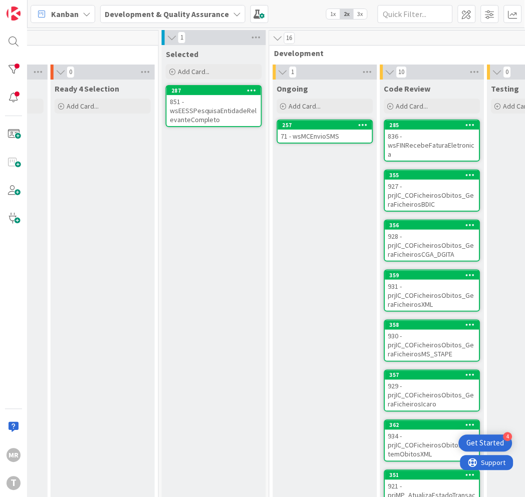
click at [306, 124] on div "257" at bounding box center [327, 125] width 90 height 7
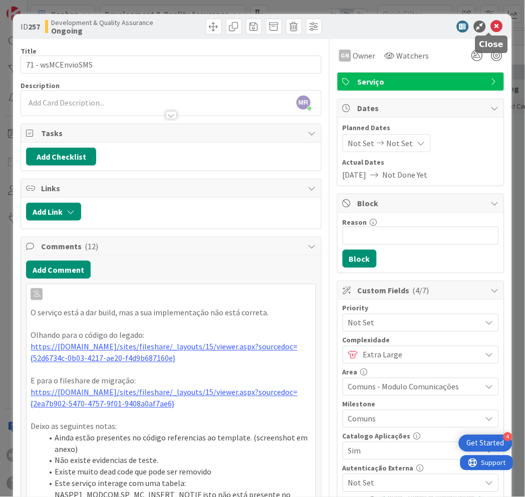
click at [491, 30] on icon at bounding box center [497, 27] width 12 height 12
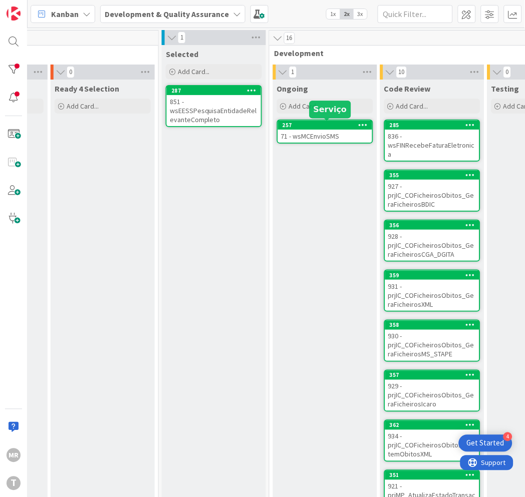
click at [332, 127] on div "257" at bounding box center [327, 125] width 90 height 7
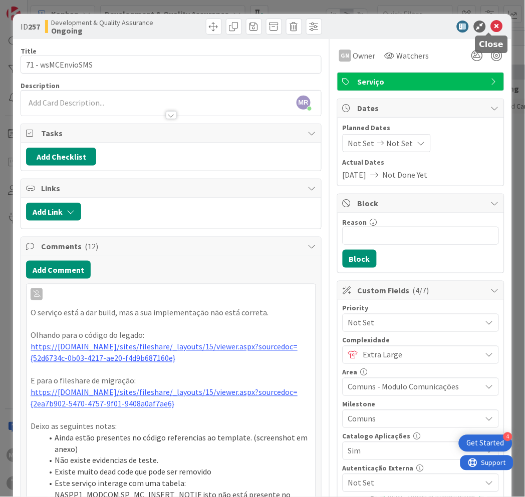
click at [491, 26] on icon at bounding box center [497, 27] width 12 height 12
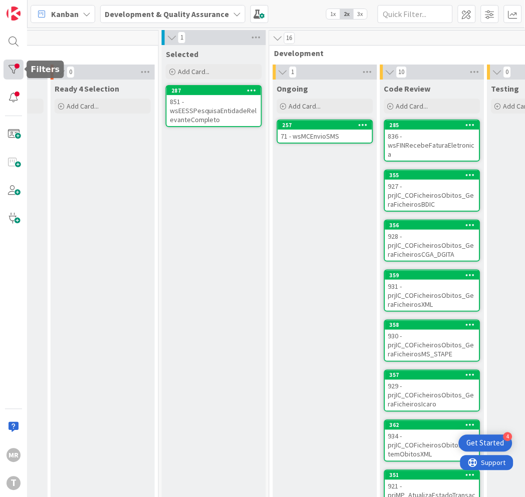
click at [18, 64] on div at bounding box center [14, 70] width 20 height 20
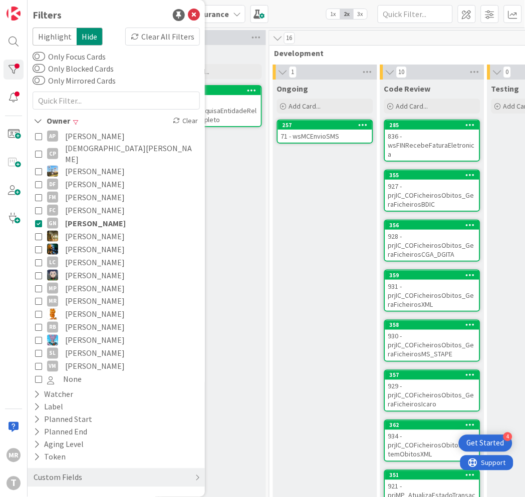
click at [86, 230] on span "[PERSON_NAME]" at bounding box center [95, 236] width 60 height 13
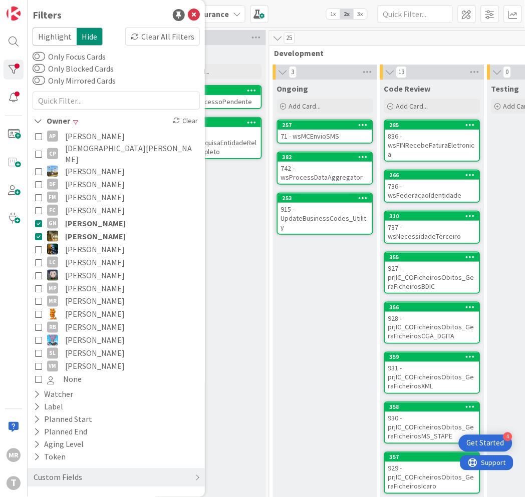
click at [89, 217] on span "[PERSON_NAME]" at bounding box center [95, 223] width 61 height 13
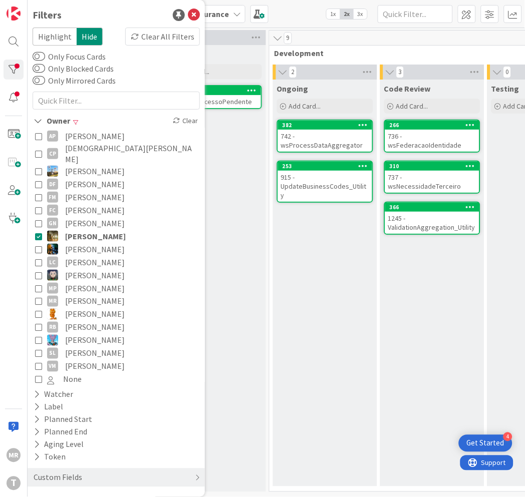
click at [310, 308] on div "Ongoing Add Card... 382 742 - wsProcessDataAggregator 253 915 - UpdateBusinessC…" at bounding box center [325, 283] width 104 height 407
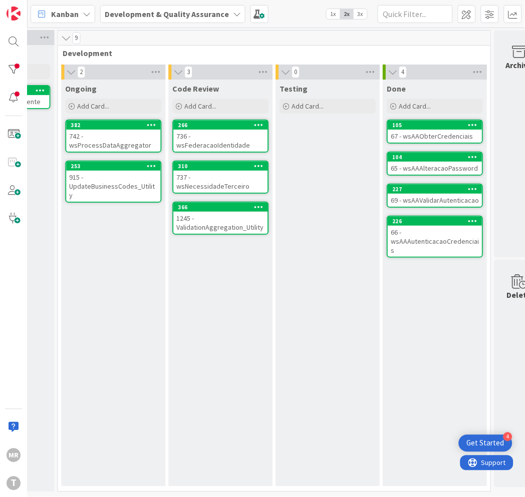
scroll to position [0, 329]
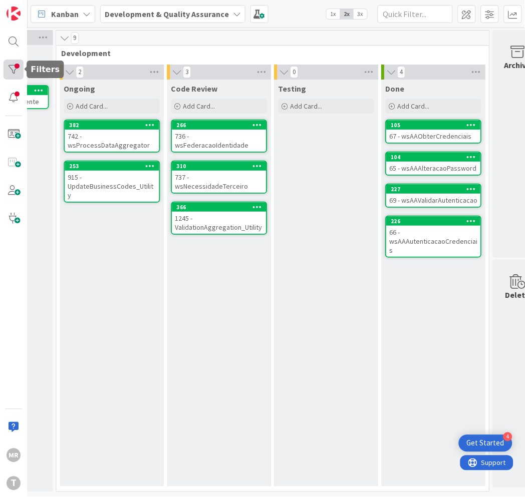
click at [13, 64] on div at bounding box center [14, 70] width 20 height 20
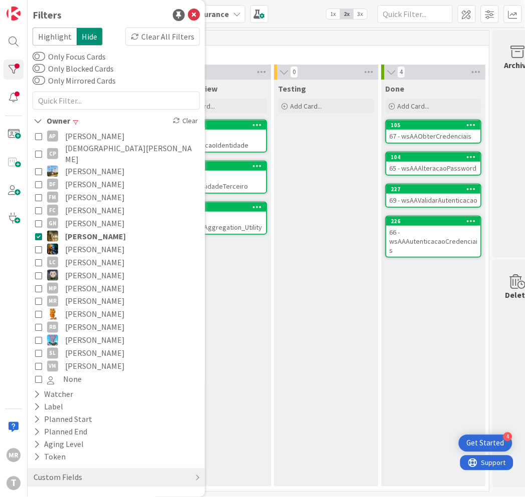
click at [77, 243] on span "[PERSON_NAME]" at bounding box center [95, 249] width 60 height 13
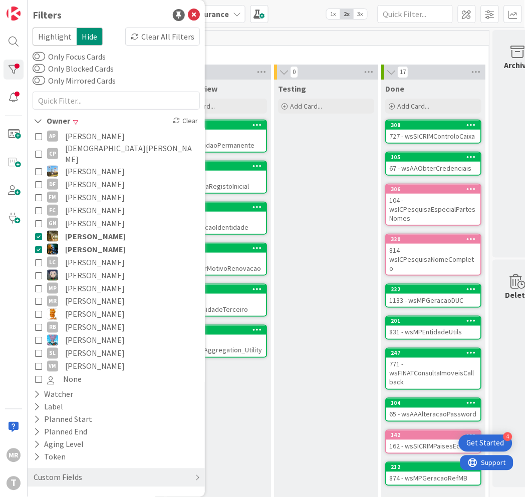
click at [83, 230] on span "[PERSON_NAME]" at bounding box center [95, 236] width 61 height 13
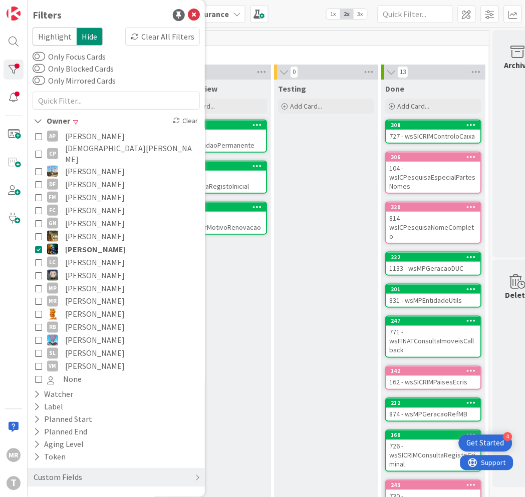
click at [295, 339] on div "Testing Add Card..." at bounding box center [326, 317] width 104 height 475
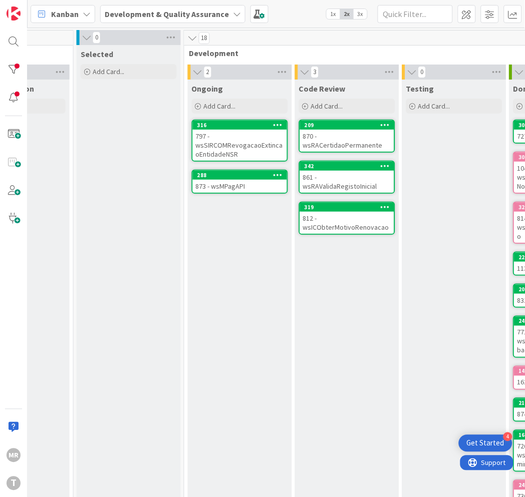
scroll to position [0, 202]
click at [346, 168] on div "342" at bounding box center [346, 166] width 94 height 9
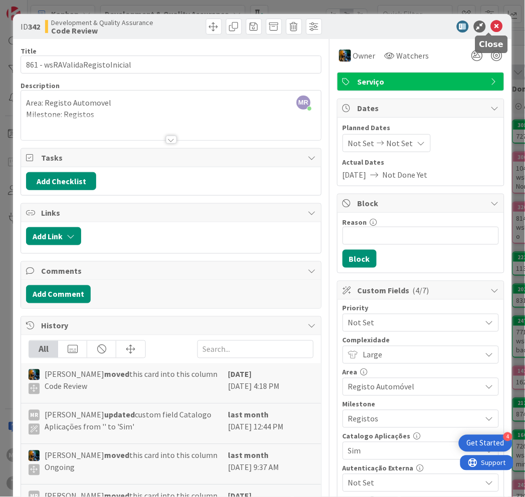
click at [491, 24] on icon at bounding box center [497, 27] width 12 height 12
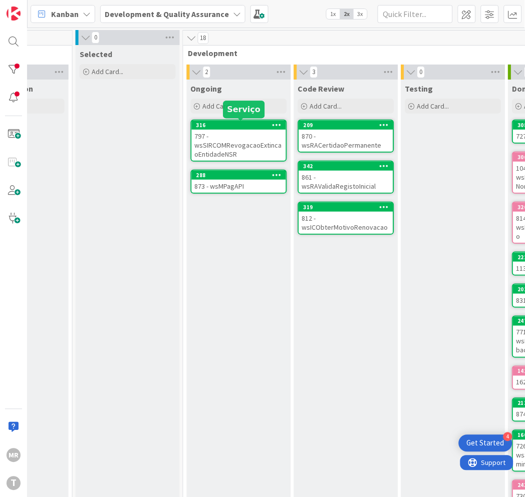
click at [241, 123] on div "316" at bounding box center [241, 125] width 90 height 7
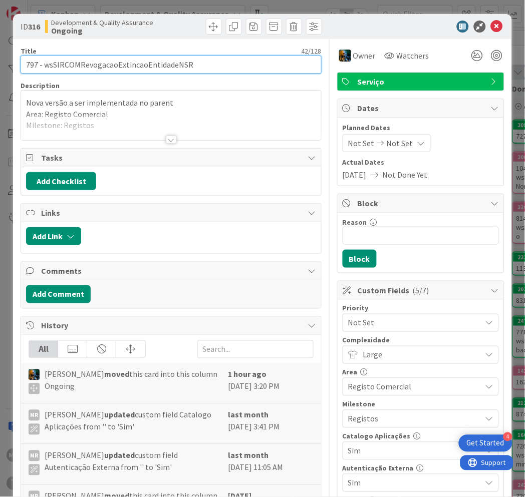
drag, startPoint x: 194, startPoint y: 62, endPoint x: 44, endPoint y: 61, distance: 150.2
click at [44, 61] on input "797 - wsSIRCOMRevogacaoExtincaoEntidadeNSR" at bounding box center [171, 65] width 301 height 18
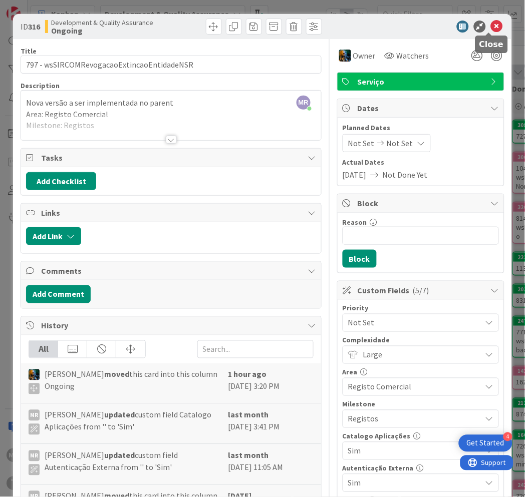
click at [492, 30] on icon at bounding box center [497, 27] width 12 height 12
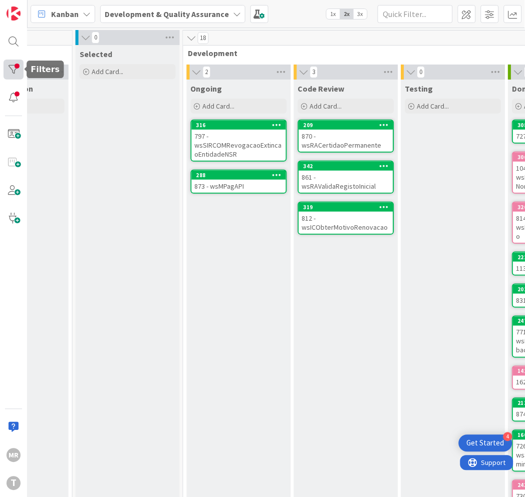
click at [14, 72] on div at bounding box center [14, 70] width 20 height 20
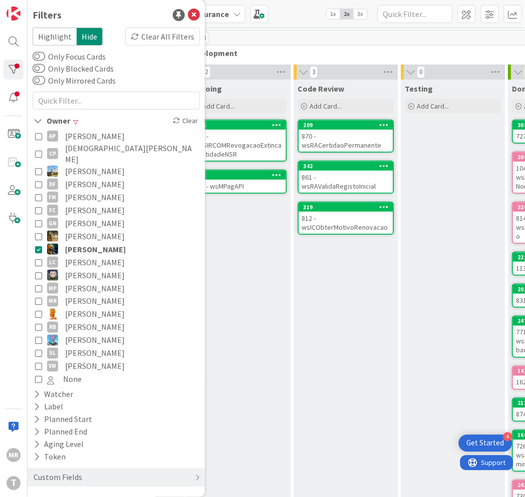
click at [91, 269] on span "[PERSON_NAME]" at bounding box center [95, 275] width 60 height 13
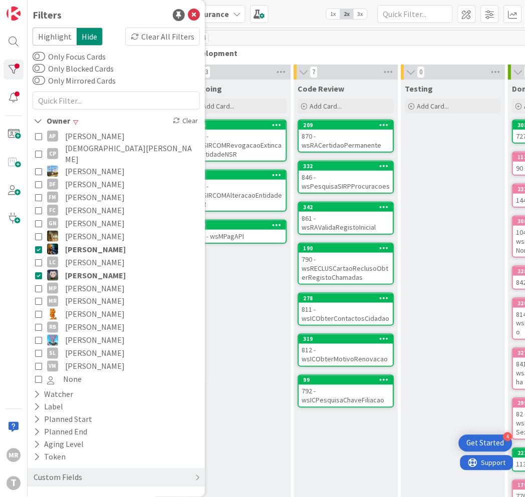
click at [93, 243] on span "[PERSON_NAME]" at bounding box center [95, 249] width 61 height 13
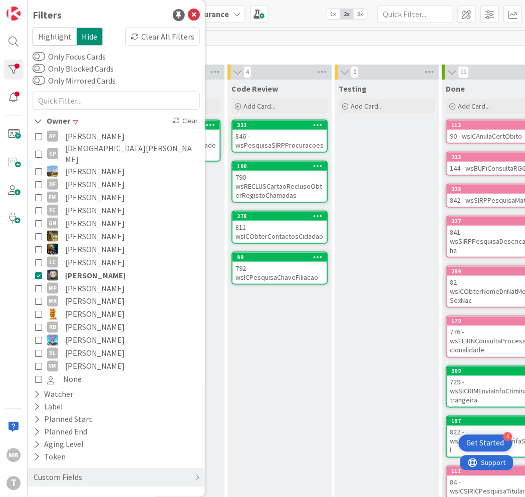
scroll to position [0, 249]
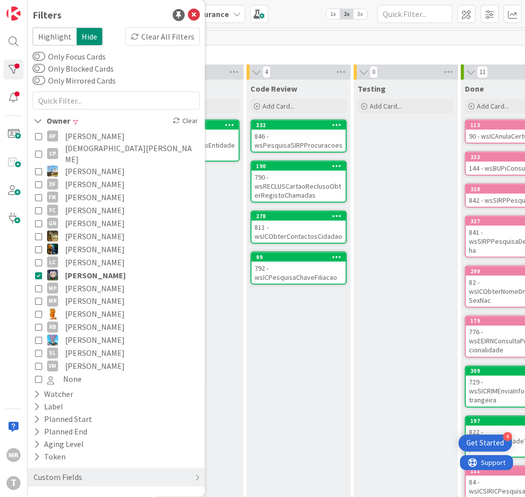
click at [263, 406] on div "Code Review Add Card... 332 846 - wsPesquisaSIRPProcuracoes 190 790 - wsRECLUSC…" at bounding box center [299, 326] width 104 height 493
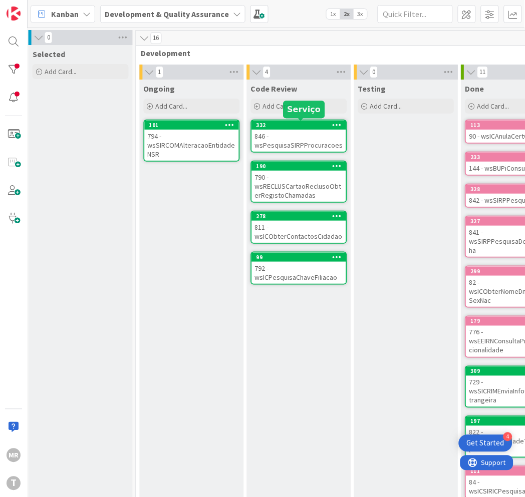
click at [297, 126] on div "332" at bounding box center [301, 125] width 90 height 7
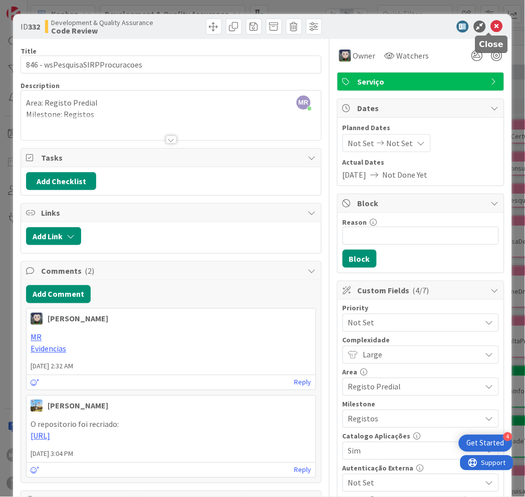
click at [491, 30] on icon at bounding box center [497, 27] width 12 height 12
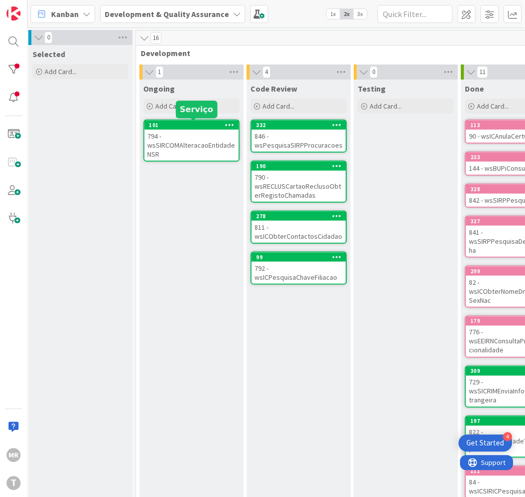
click at [186, 126] on div "101" at bounding box center [194, 125] width 90 height 7
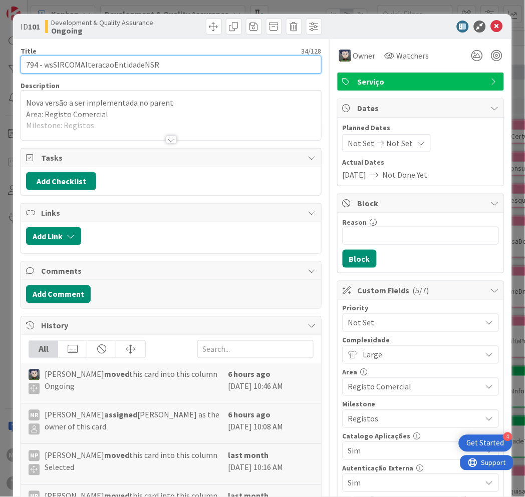
drag, startPoint x: 167, startPoint y: 63, endPoint x: 44, endPoint y: 64, distance: 123.6
click at [44, 64] on input "794 - wsSIRCOMAlteracaoEntidadeNSR" at bounding box center [171, 65] width 301 height 18
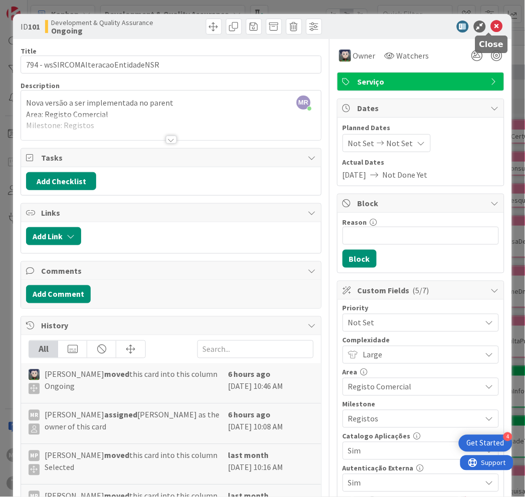
click at [491, 27] on icon at bounding box center [497, 27] width 12 height 12
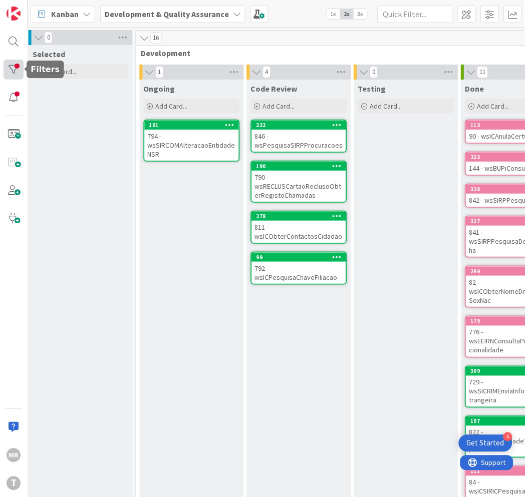
click at [12, 78] on div at bounding box center [14, 70] width 20 height 20
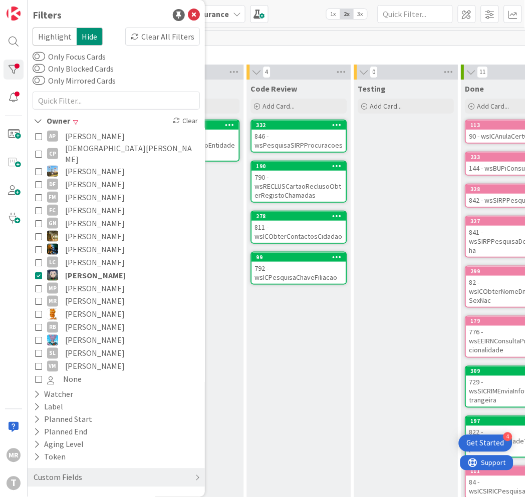
click at [79, 269] on span "[PERSON_NAME]" at bounding box center [95, 275] width 61 height 13
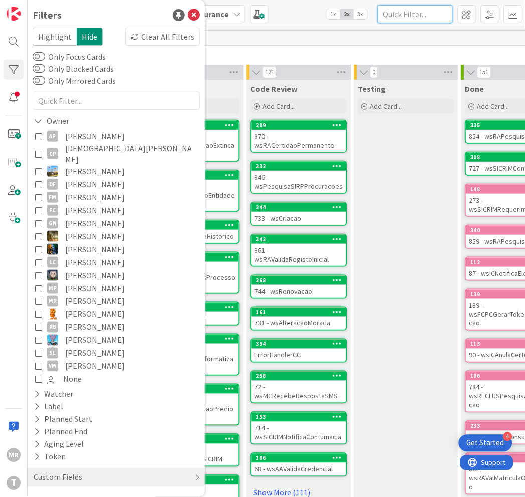
click at [442, 9] on input "text" at bounding box center [414, 14] width 75 height 18
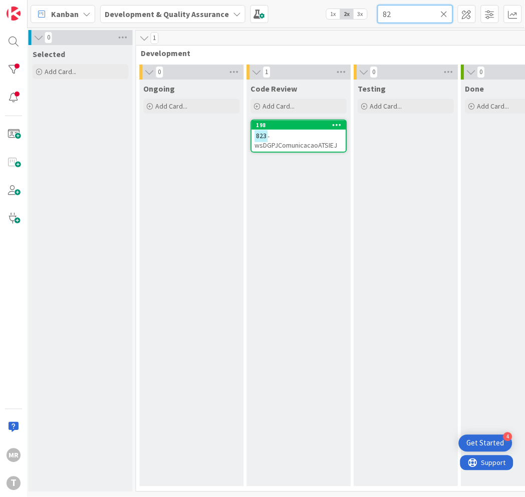
type input "8"
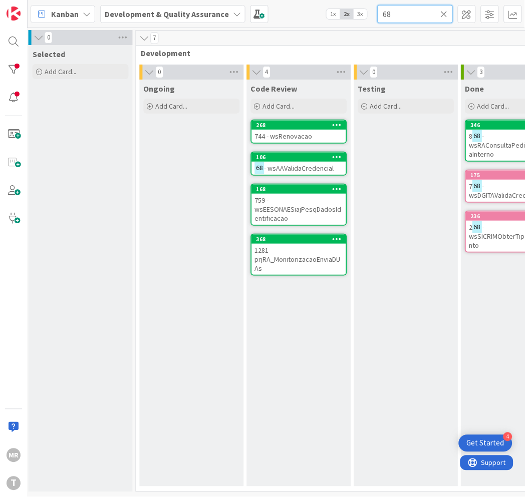
drag, startPoint x: 400, startPoint y: 12, endPoint x: 351, endPoint y: 11, distance: 49.6
click at [351, 11] on div "Kanban Development & Quality Assurance 1x 2x 3x 68" at bounding box center [276, 14] width 497 height 28
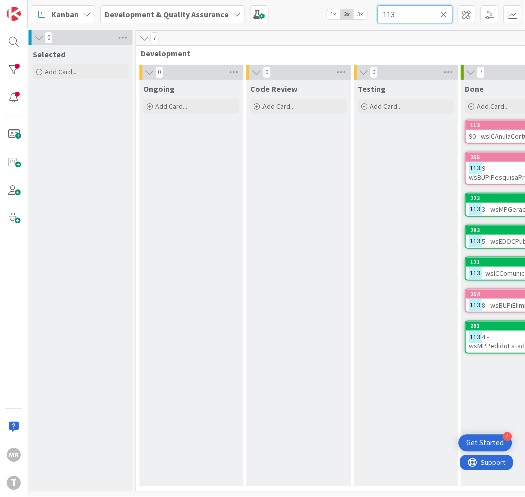
drag, startPoint x: 397, startPoint y: 14, endPoint x: 346, endPoint y: 10, distance: 50.7
click at [351, 13] on div "Kanban Development & Quality Assurance 1x 2x 3x 113" at bounding box center [276, 14] width 497 height 28
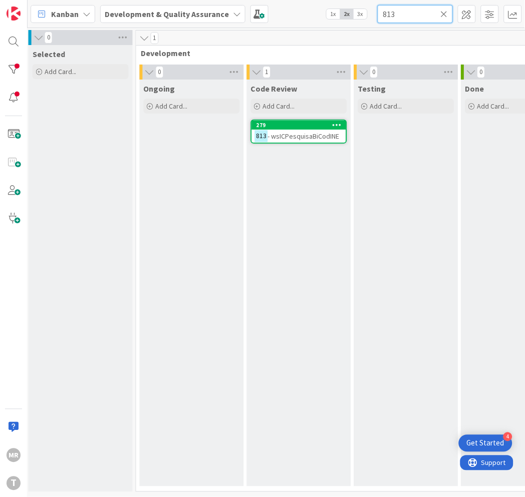
click at [311, 0] on html "4 Get Started [PERSON_NAME] Development & Quality Assurance 1x 2x 3x 813 0 Upst…" at bounding box center [262, 248] width 525 height 497
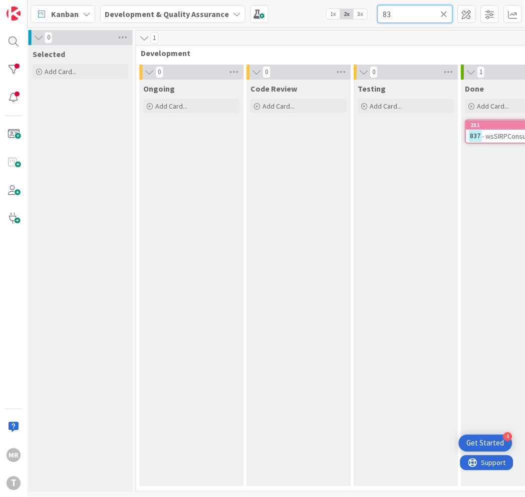
type input "8"
type input "7"
type input "1"
type input "791"
click at [446, 14] on icon at bounding box center [444, 14] width 7 height 9
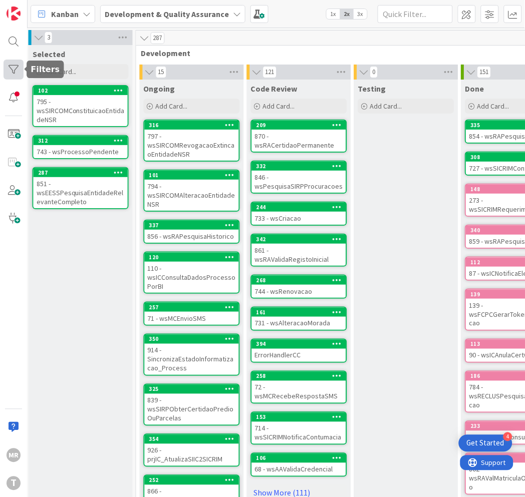
click at [16, 63] on div at bounding box center [14, 70] width 20 height 20
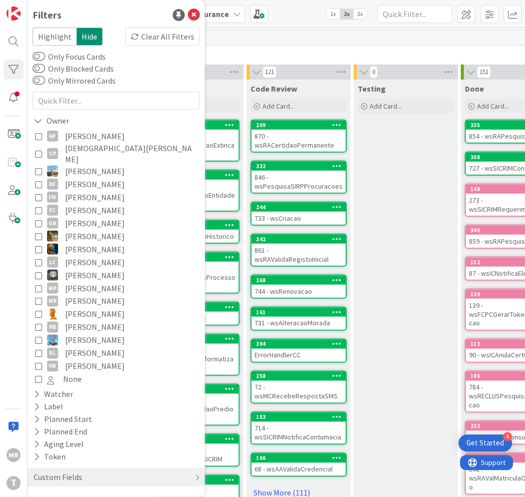
click at [99, 282] on span "[PERSON_NAME]" at bounding box center [95, 288] width 60 height 13
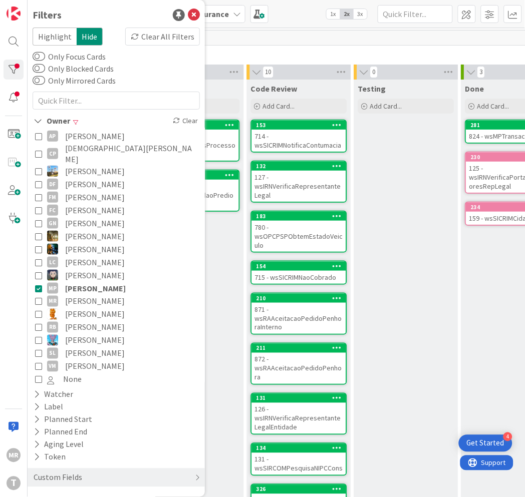
click at [428, 361] on div "Testing Add Card..." at bounding box center [406, 328] width 104 height 496
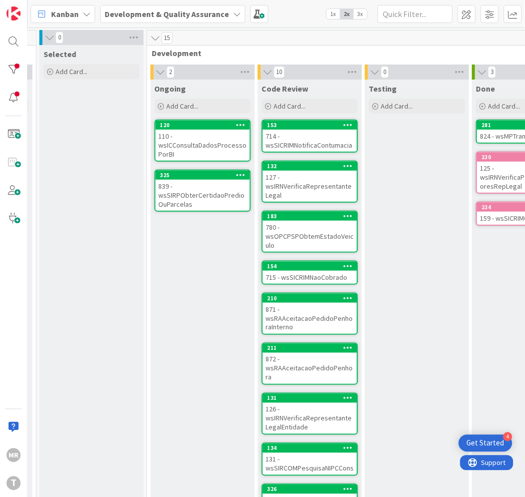
scroll to position [0, 213]
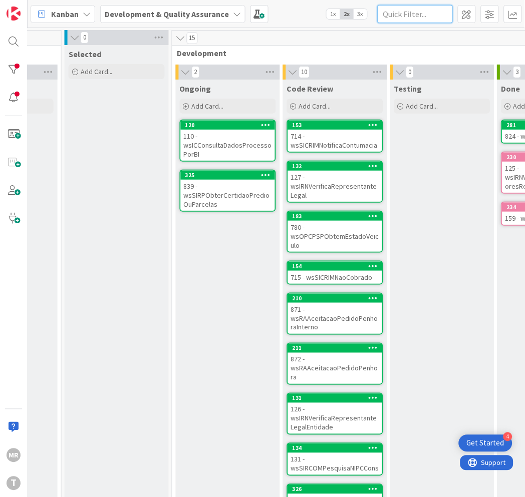
click at [393, 12] on input "text" at bounding box center [414, 14] width 75 height 18
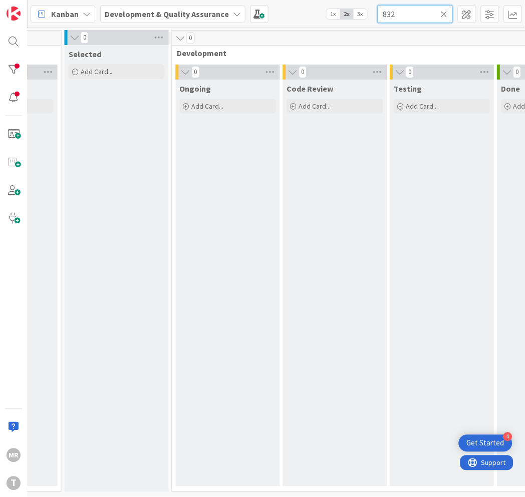
scroll to position [0, 357]
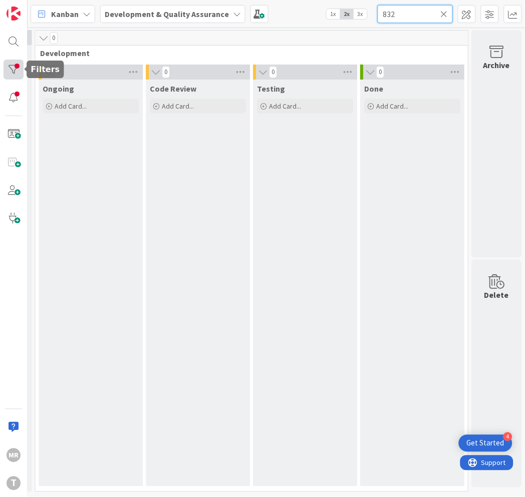
type input "832"
click at [19, 64] on div at bounding box center [14, 70] width 20 height 20
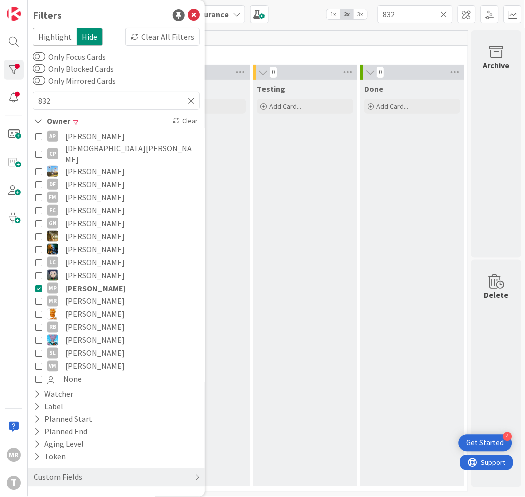
click at [66, 282] on span "[PERSON_NAME]" at bounding box center [95, 288] width 61 height 13
click at [268, 287] on div "Testing Add Card..." at bounding box center [305, 283] width 104 height 407
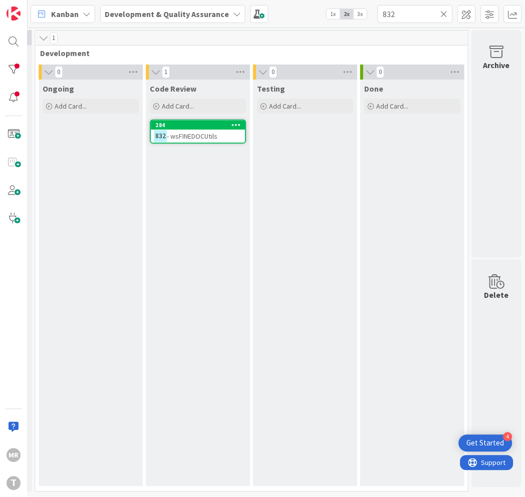
click at [446, 13] on icon at bounding box center [444, 14] width 7 height 9
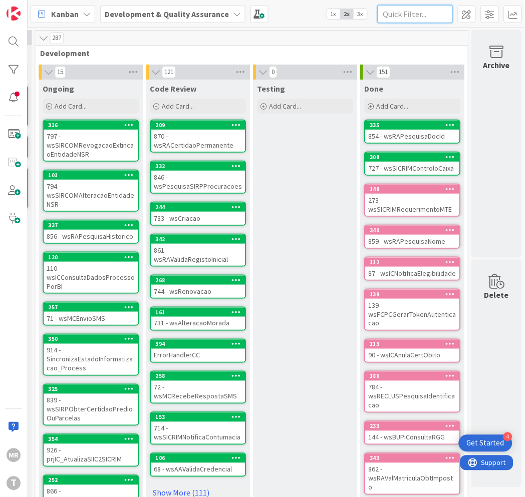
click at [423, 17] on input "text" at bounding box center [414, 14] width 75 height 18
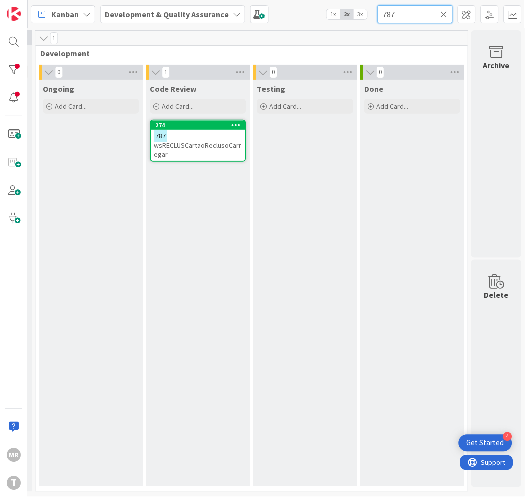
drag, startPoint x: 379, startPoint y: 8, endPoint x: 301, endPoint y: 0, distance: 79.0
click at [301, 0] on div "Kanban Development & Quality Assurance 1x 2x 3x 787" at bounding box center [276, 14] width 497 height 28
drag, startPoint x: 406, startPoint y: 14, endPoint x: 299, endPoint y: -1, distance: 107.6
click at [299, 0] on html "4 Get Started [PERSON_NAME] Development & Quality Assurance 1x 2x 3x 858 0 Upst…" at bounding box center [262, 248] width 525 height 497
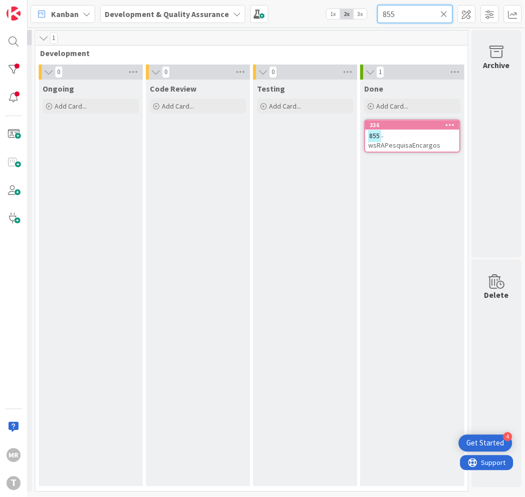
drag, startPoint x: 363, startPoint y: 14, endPoint x: 326, endPoint y: 11, distance: 36.6
click at [333, 12] on div "Kanban Development & Quality Assurance 1x 2x 3x 855" at bounding box center [276, 14] width 497 height 28
drag, startPoint x: 417, startPoint y: 19, endPoint x: 272, endPoint y: -23, distance: 151.1
click at [272, 0] on html "4 Get Started [PERSON_NAME] Development & Quality Assurance 1x 2x 3x 853 0 Upst…" at bounding box center [262, 248] width 525 height 497
drag, startPoint x: 404, startPoint y: 16, endPoint x: 318, endPoint y: 1, distance: 86.8
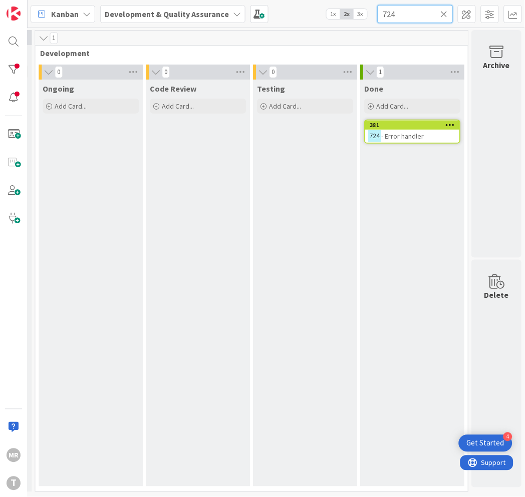
click at [319, 1] on div "Kanban Development & Quality Assurance 1x 2x 3x 724" at bounding box center [276, 14] width 497 height 28
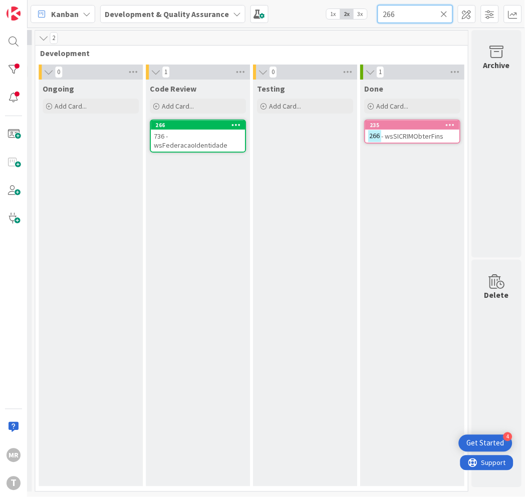
drag, startPoint x: 402, startPoint y: 6, endPoint x: 299, endPoint y: -18, distance: 106.4
click at [299, 0] on html "4 Get Started [PERSON_NAME] Development & Quality Assurance 1x 2x 3x 266 0 Upst…" at bounding box center [262, 248] width 525 height 497
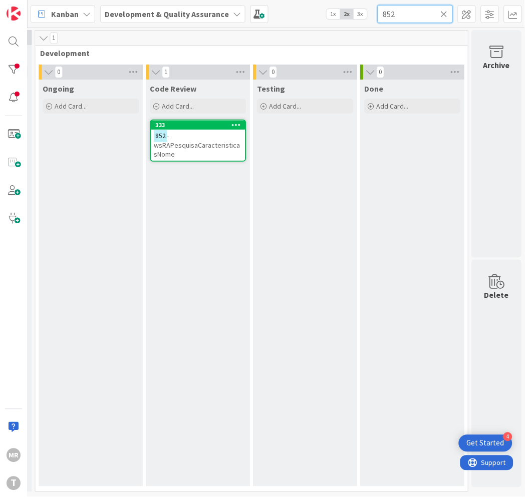
type input "852"
click at [443, 10] on icon at bounding box center [444, 14] width 7 height 9
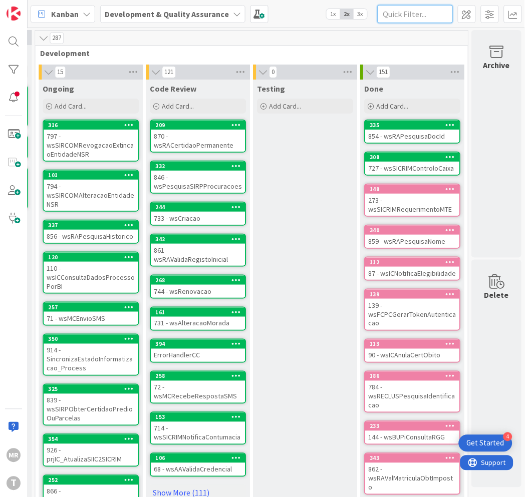
click at [412, 17] on input "text" at bounding box center [414, 14] width 75 height 18
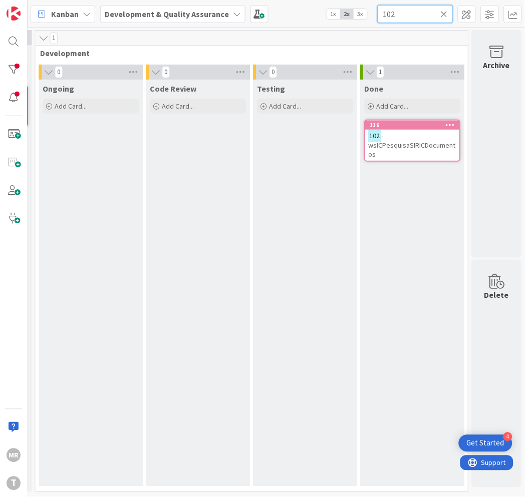
type input "102"
click at [442, 11] on icon at bounding box center [444, 14] width 7 height 9
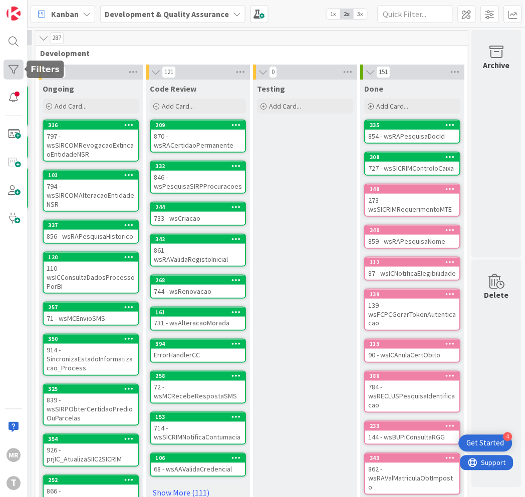
click at [10, 72] on div at bounding box center [14, 70] width 20 height 20
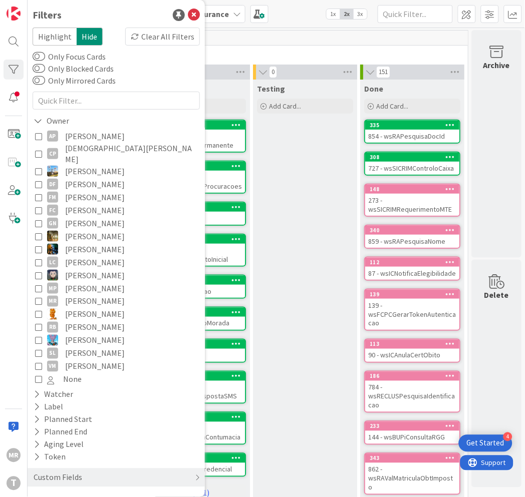
click at [82, 321] on span "[PERSON_NAME]" at bounding box center [95, 327] width 60 height 13
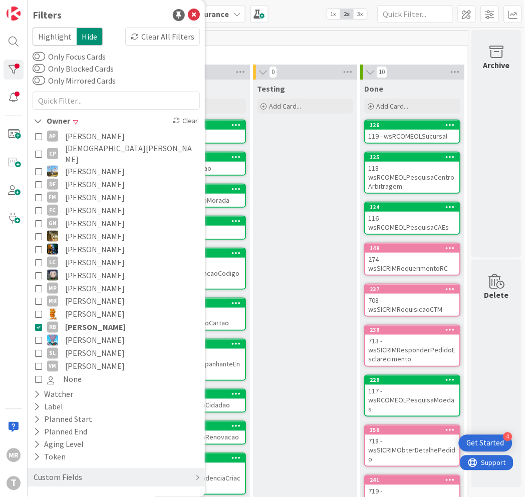
click at [263, 327] on div "Testing Add Card..." at bounding box center [305, 319] width 104 height 478
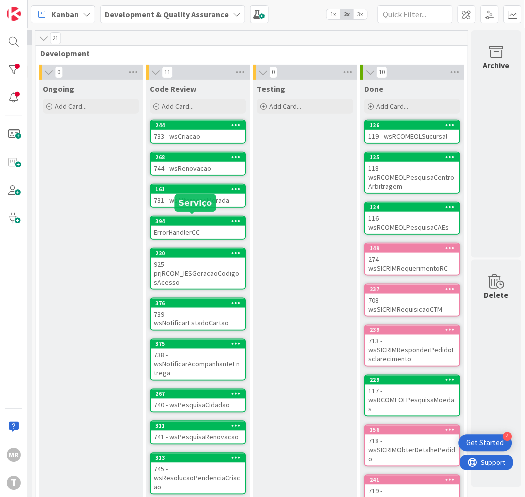
click at [167, 218] on div "394" at bounding box center [200, 221] width 90 height 7
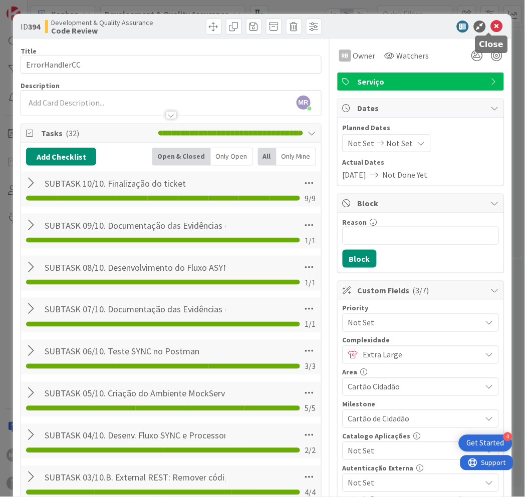
click at [492, 27] on icon at bounding box center [497, 27] width 12 height 12
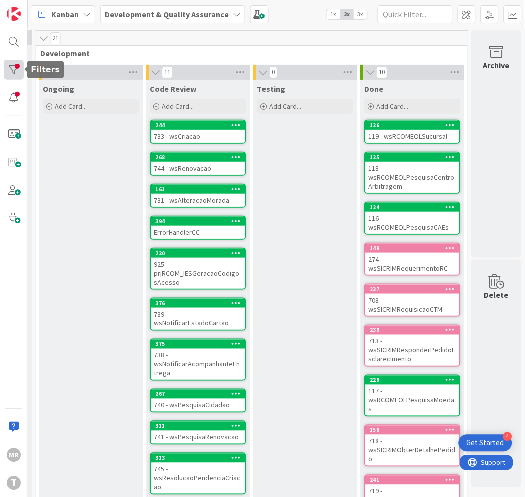
click at [14, 78] on div at bounding box center [14, 70] width 20 height 20
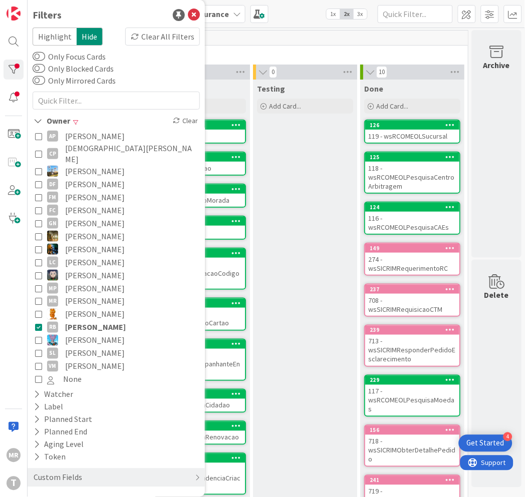
click at [76, 347] on span "[PERSON_NAME]" at bounding box center [95, 353] width 60 height 13
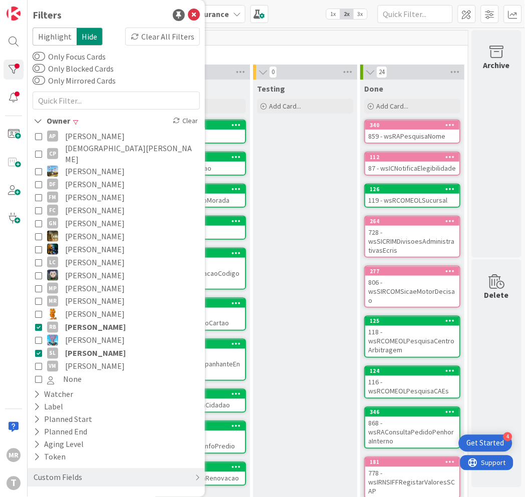
click at [80, 310] on span "[PERSON_NAME]" at bounding box center [95, 314] width 60 height 13
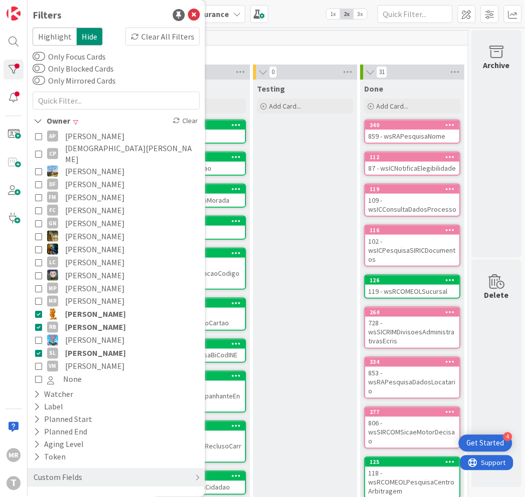
click at [82, 321] on span "[PERSON_NAME]" at bounding box center [95, 327] width 61 height 13
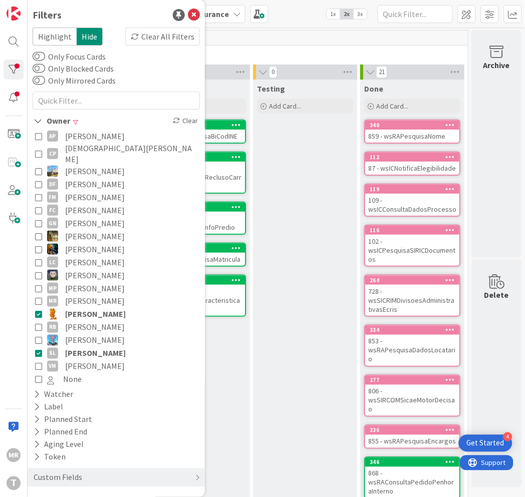
click at [87, 308] on span "[PERSON_NAME]" at bounding box center [95, 314] width 61 height 13
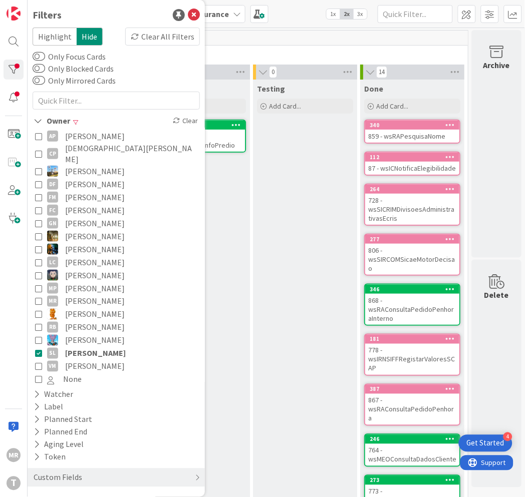
click at [299, 242] on div "Testing Add Card..." at bounding box center [305, 331] width 104 height 502
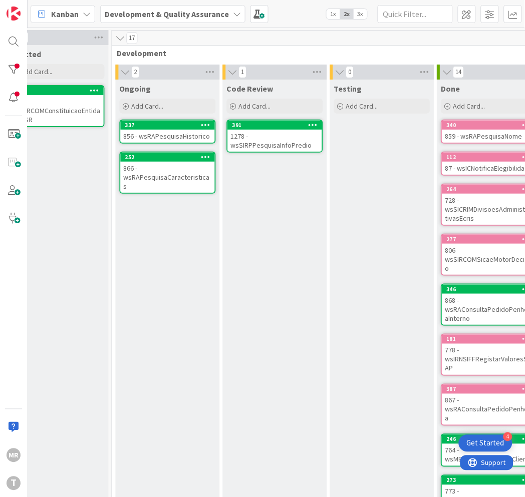
scroll to position [0, 295]
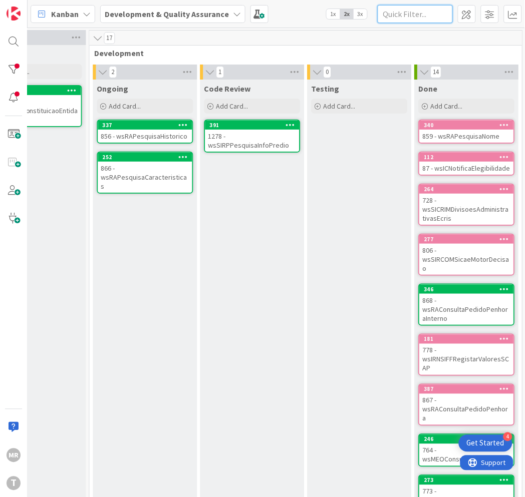
click at [435, 9] on input "text" at bounding box center [414, 14] width 75 height 18
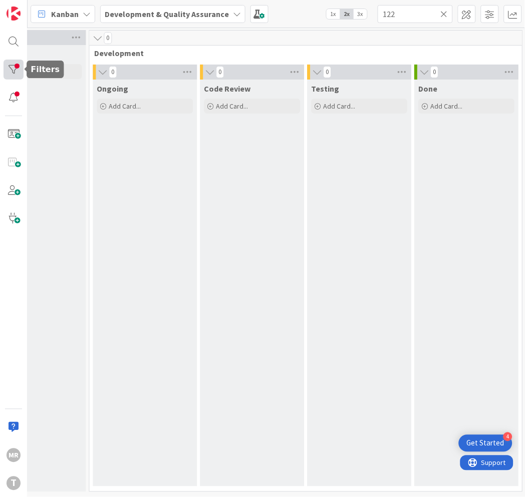
click at [20, 64] on div at bounding box center [14, 70] width 20 height 20
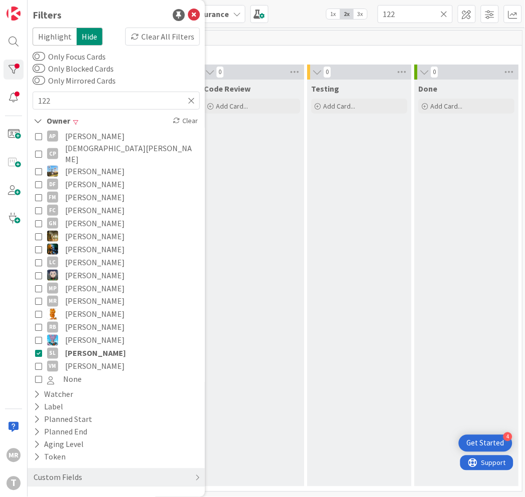
click at [103, 347] on span "[PERSON_NAME]" at bounding box center [95, 353] width 61 height 13
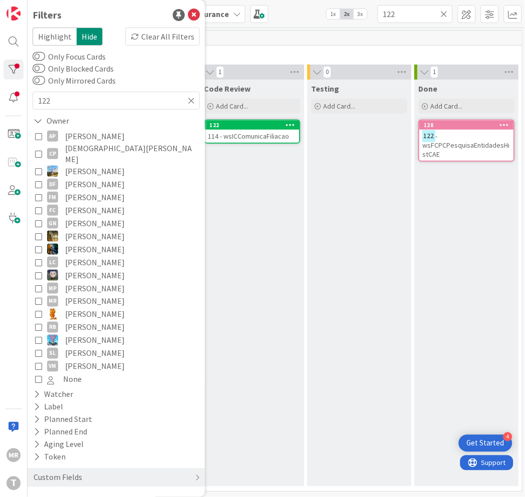
click at [293, 345] on div "Code Review Add Card... 122 114 - wsICComunicaFiliacao" at bounding box center [252, 283] width 104 height 407
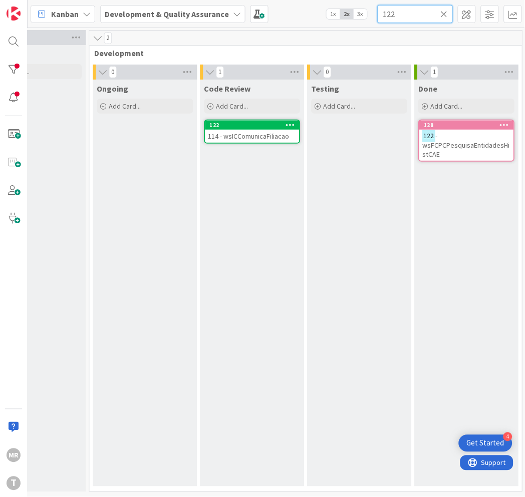
drag, startPoint x: 379, startPoint y: 13, endPoint x: 338, endPoint y: -3, distance: 43.7
click at [338, 0] on html "4 Get Started [PERSON_NAME] Development & Quality Assurance 1x 2x 3x 122 0 Upst…" at bounding box center [262, 248] width 525 height 497
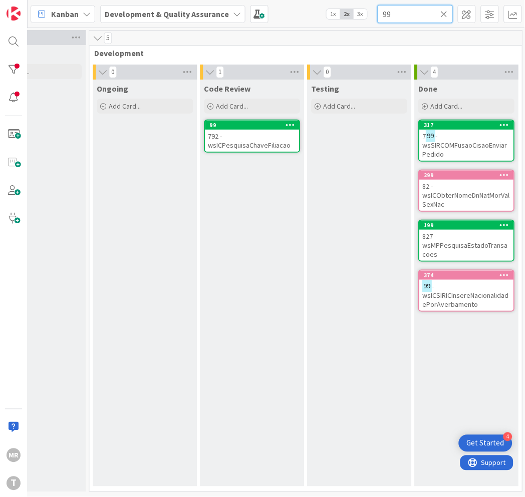
type input "99"
click at [11, 69] on div at bounding box center [14, 70] width 20 height 20
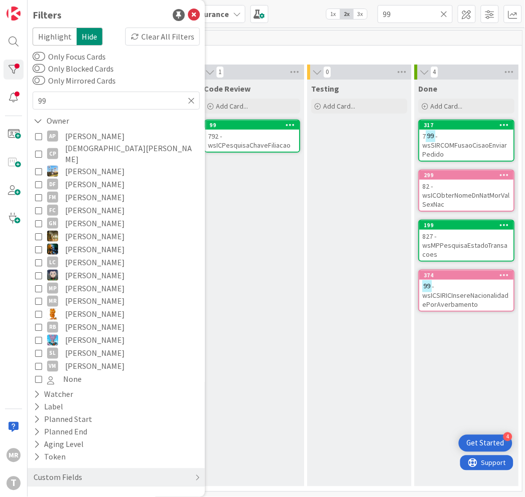
click at [104, 360] on span "[PERSON_NAME]" at bounding box center [95, 366] width 60 height 13
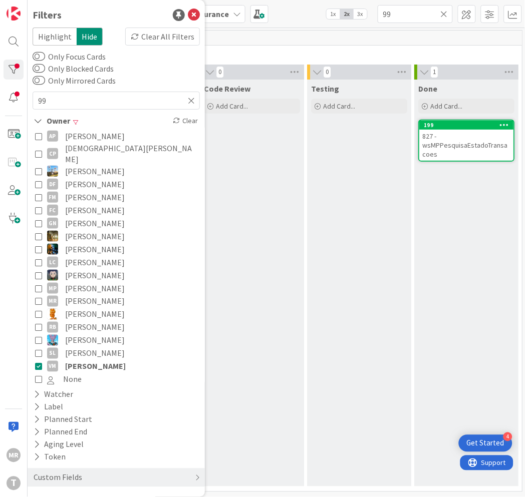
click at [250, 393] on div "Code Review Add Card..." at bounding box center [252, 283] width 104 height 407
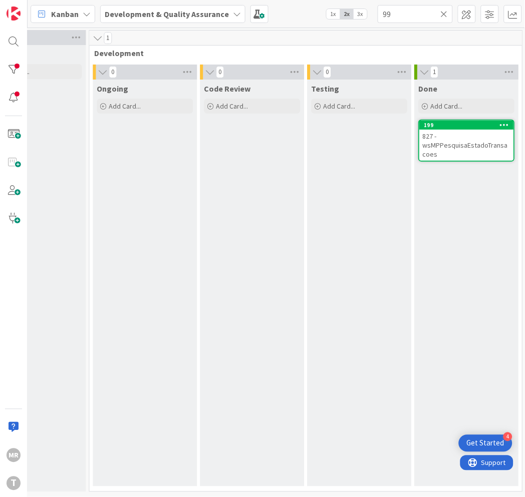
click at [445, 16] on icon at bounding box center [444, 14] width 7 height 9
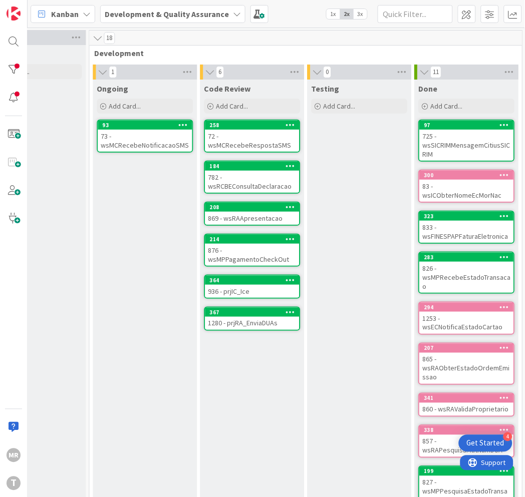
scroll to position [0, 357]
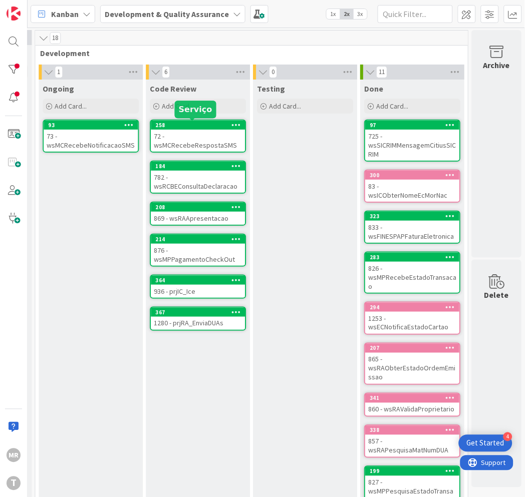
click at [193, 123] on div "258" at bounding box center [200, 125] width 90 height 7
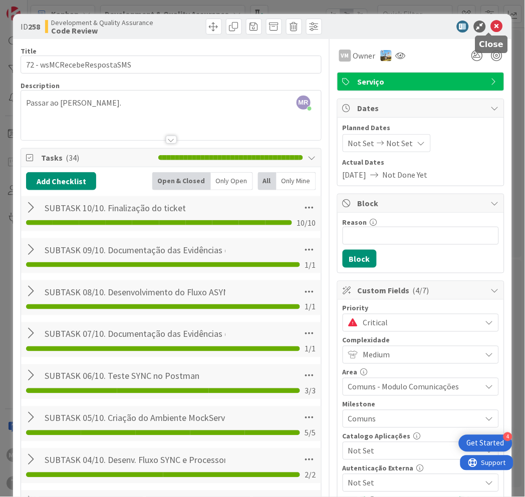
click at [491, 29] on icon at bounding box center [497, 27] width 12 height 12
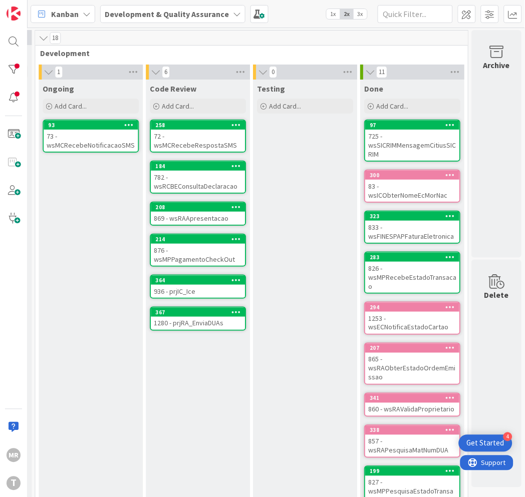
click at [87, 144] on div "73 - wsMCRecebeNotificacaoSMS" at bounding box center [91, 141] width 94 height 22
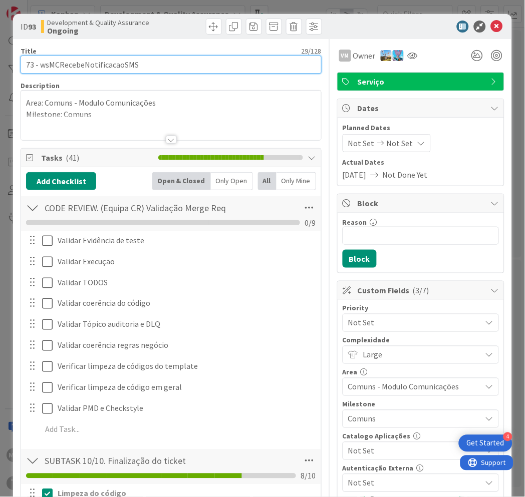
drag, startPoint x: 111, startPoint y: 63, endPoint x: 41, endPoint y: 62, distance: 70.6
click at [41, 62] on input "73 - wsMCRecebeNotificacaoSMS" at bounding box center [171, 65] width 301 height 18
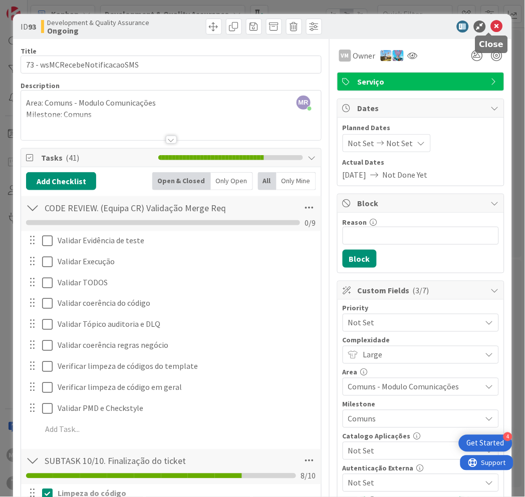
click at [491, 23] on icon at bounding box center [497, 27] width 12 height 12
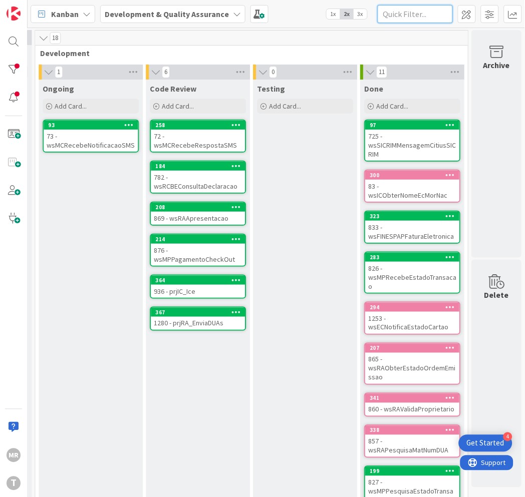
click at [425, 13] on input "text" at bounding box center [414, 14] width 75 height 18
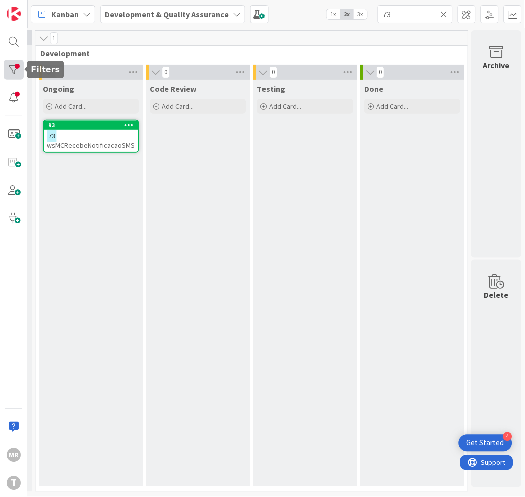
click at [18, 73] on div at bounding box center [14, 70] width 20 height 20
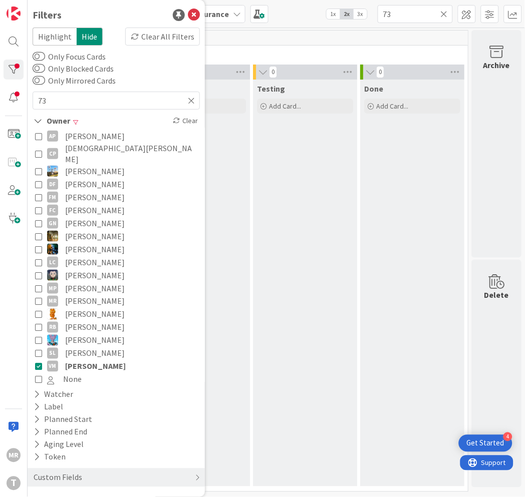
click at [77, 360] on span "[PERSON_NAME]" at bounding box center [95, 366] width 61 height 13
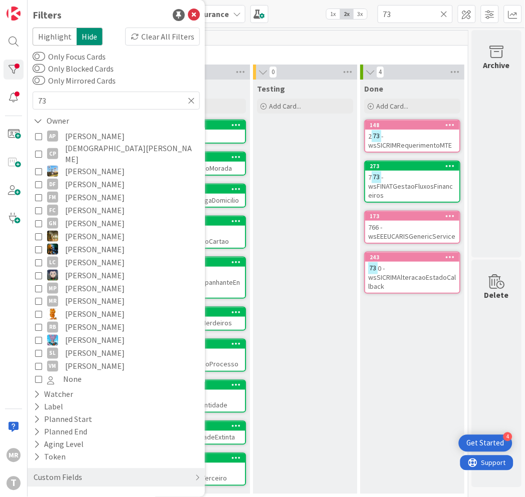
click at [400, 370] on div "Done Add Card... 148 2 73 - wsSICRIMRequerimentoMTE 273 7 73 - wsFINATGestaoFlu…" at bounding box center [412, 287] width 104 height 414
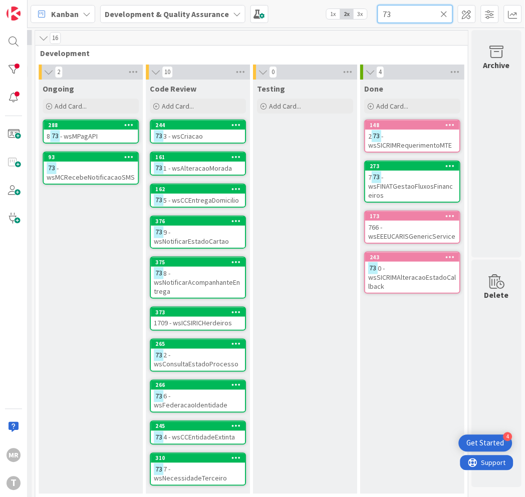
drag, startPoint x: 377, startPoint y: 11, endPoint x: 296, endPoint y: 4, distance: 81.4
click at [302, 4] on div "Kanban Development & Quality Assurance 1x 2x 3x 73" at bounding box center [276, 14] width 497 height 28
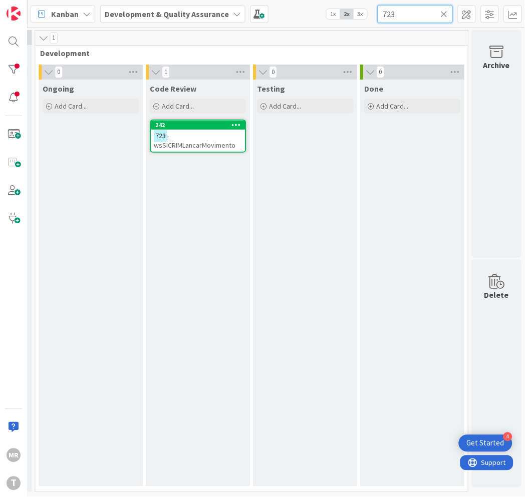
drag, startPoint x: 430, startPoint y: 9, endPoint x: 329, endPoint y: 6, distance: 100.7
click at [330, 6] on div "Kanban Development & Quality Assurance 1x 2x 3x 723" at bounding box center [276, 14] width 497 height 28
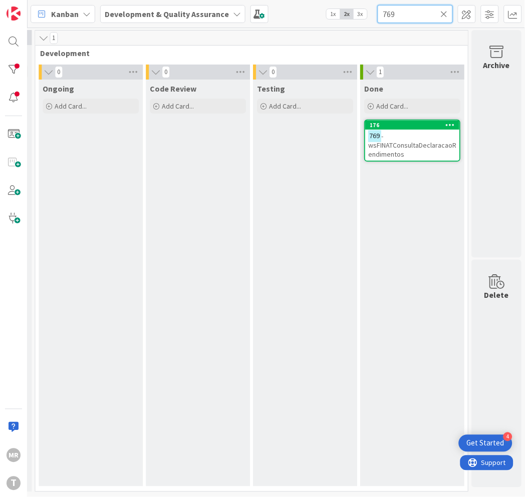
drag, startPoint x: 408, startPoint y: 14, endPoint x: 293, endPoint y: -2, distance: 116.7
click at [293, 0] on html "4 Get Started [PERSON_NAME] Development & Quality Assurance 1x 2x 3x 769 0 Upst…" at bounding box center [262, 248] width 525 height 497
drag, startPoint x: 403, startPoint y: 11, endPoint x: 318, endPoint y: -1, distance: 85.4
click at [318, 0] on html "4 Get Started [PERSON_NAME] Development & Quality Assurance 1x 2x 3x 789 0 Upst…" at bounding box center [262, 248] width 525 height 497
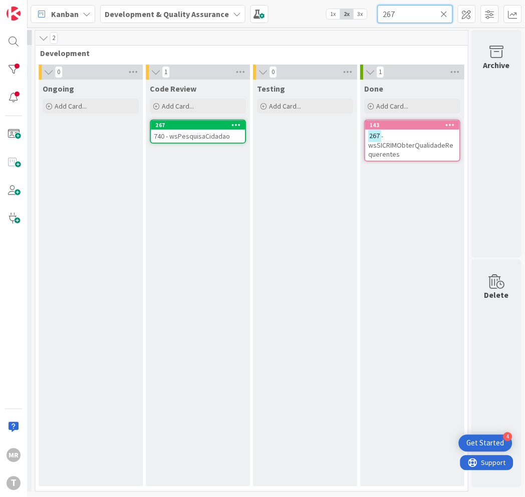
drag, startPoint x: 399, startPoint y: 7, endPoint x: 366, endPoint y: 11, distance: 33.3
click at [367, 11] on div "Kanban Development & Quality Assurance 1x 2x 3x 267" at bounding box center [276, 14] width 497 height 28
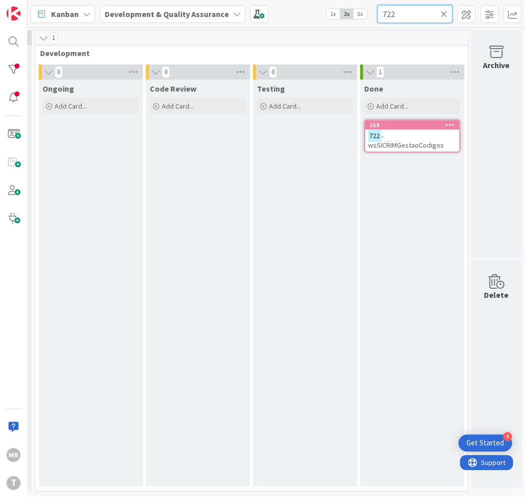
drag, startPoint x: 403, startPoint y: 14, endPoint x: 331, endPoint y: 5, distance: 72.1
click at [362, 12] on div "Kanban Development & Quality Assurance 1x 2x 3x 722" at bounding box center [276, 14] width 497 height 28
type input "772"
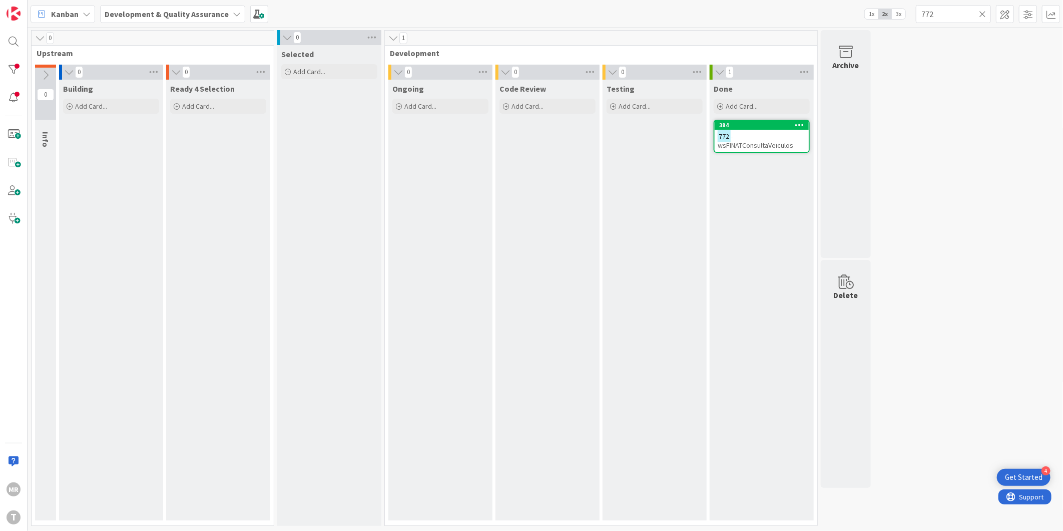
click at [524, 11] on icon at bounding box center [982, 14] width 7 height 9
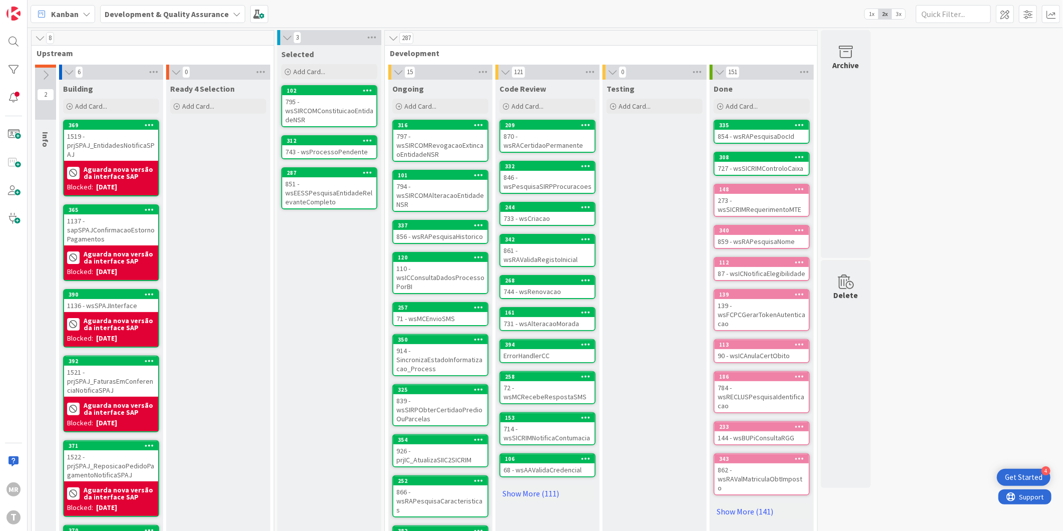
click at [524, 11] on span "3x" at bounding box center [899, 14] width 14 height 10
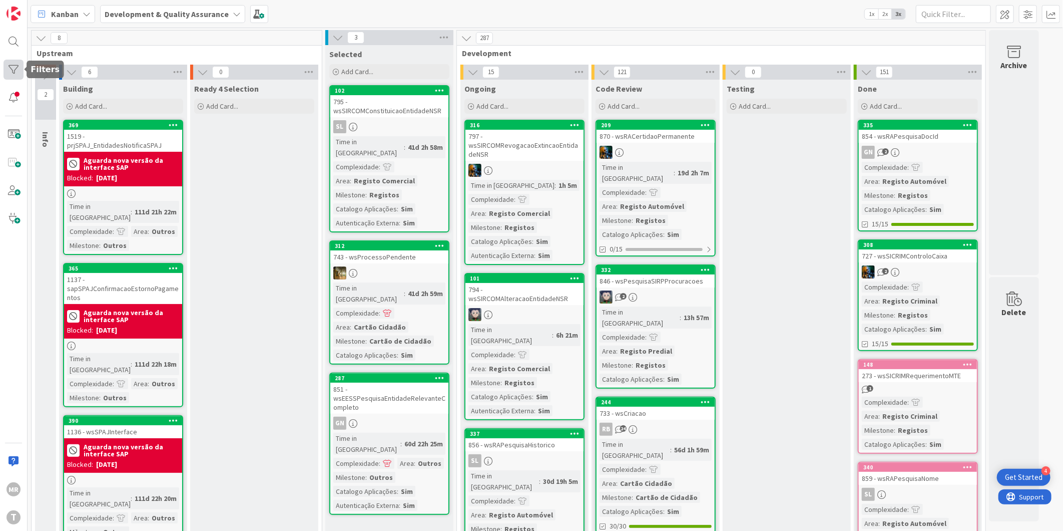
click at [21, 67] on div at bounding box center [14, 70] width 20 height 20
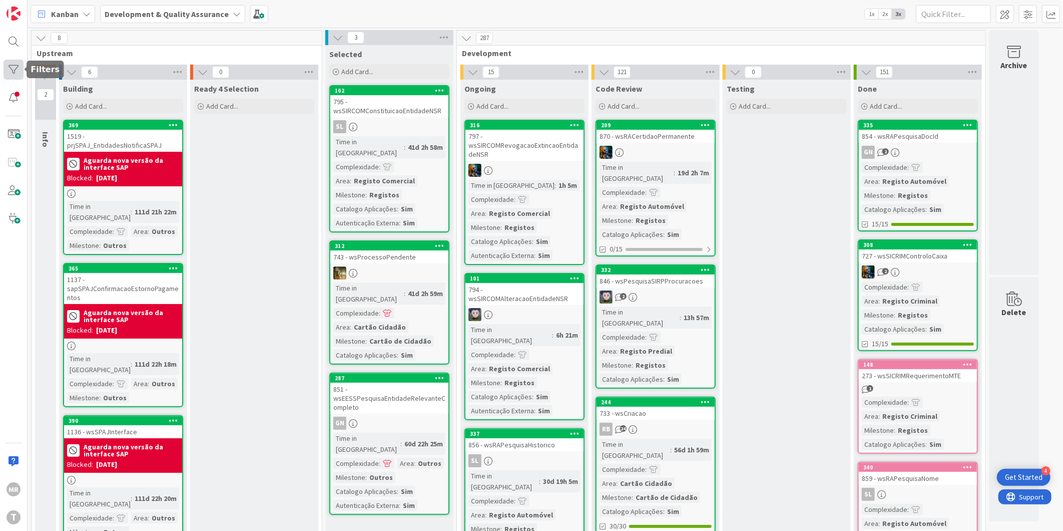
click at [17, 72] on div at bounding box center [14, 70] width 20 height 20
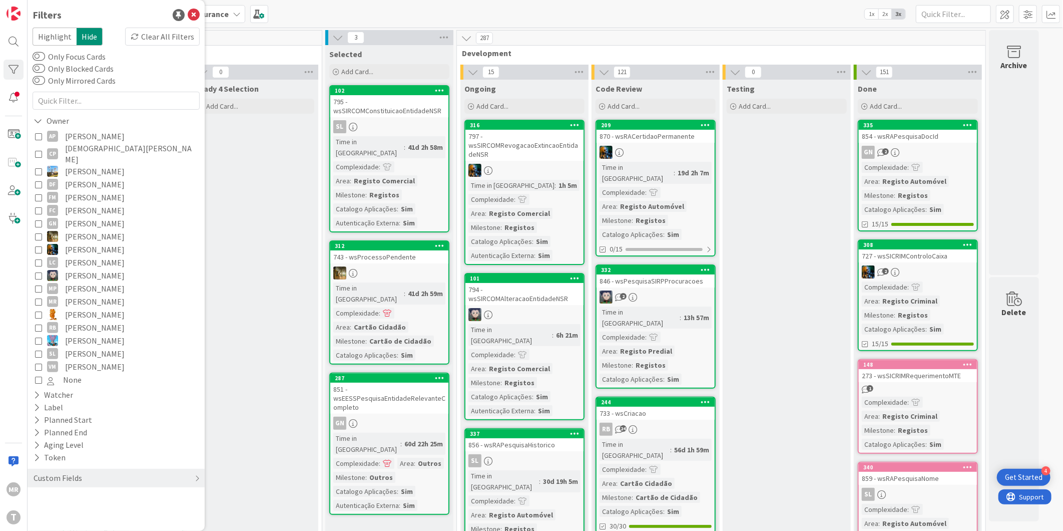
click at [66, 132] on span "[PERSON_NAME]" at bounding box center [95, 136] width 60 height 13
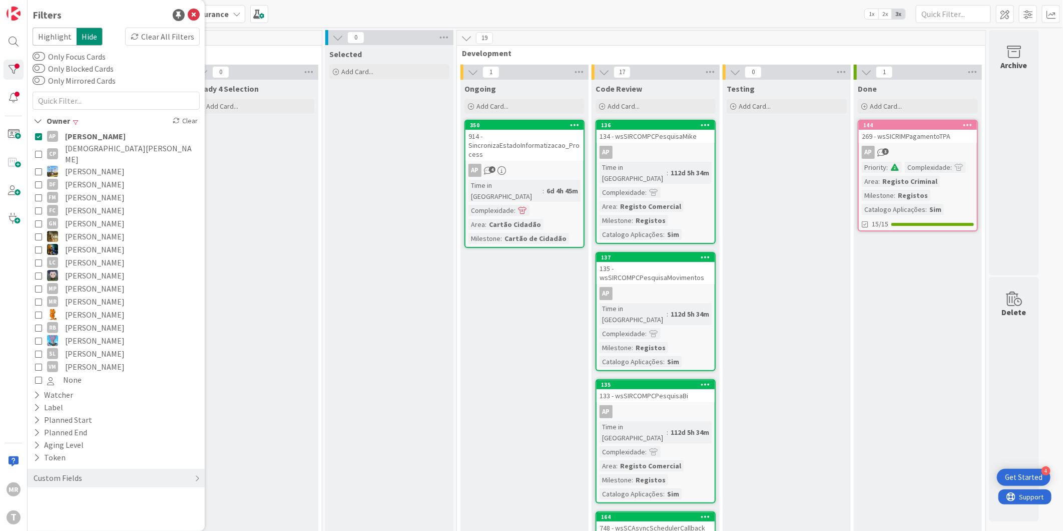
click at [67, 135] on span "[PERSON_NAME]" at bounding box center [95, 136] width 61 height 13
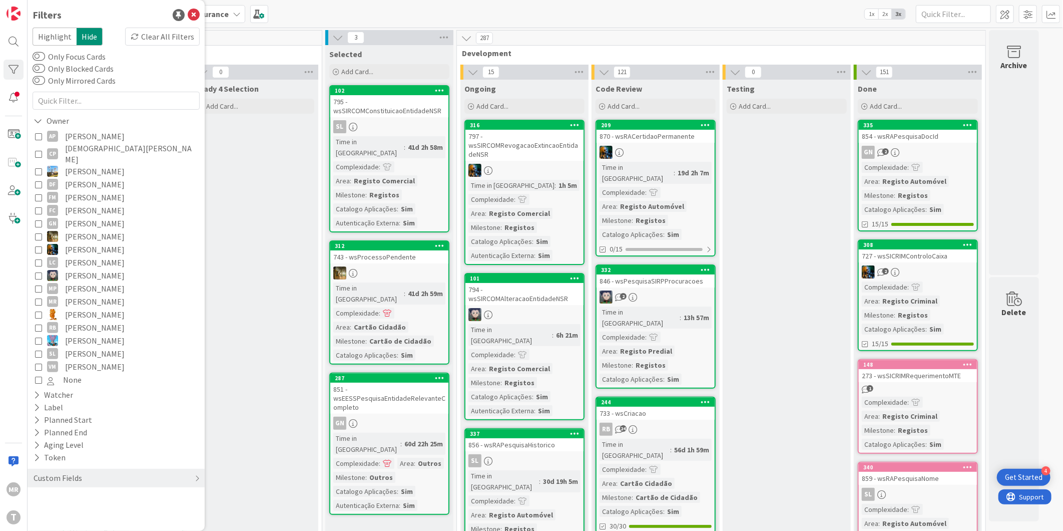
click at [70, 151] on span "[DEMOGRAPHIC_DATA][PERSON_NAME]" at bounding box center [131, 154] width 132 height 22
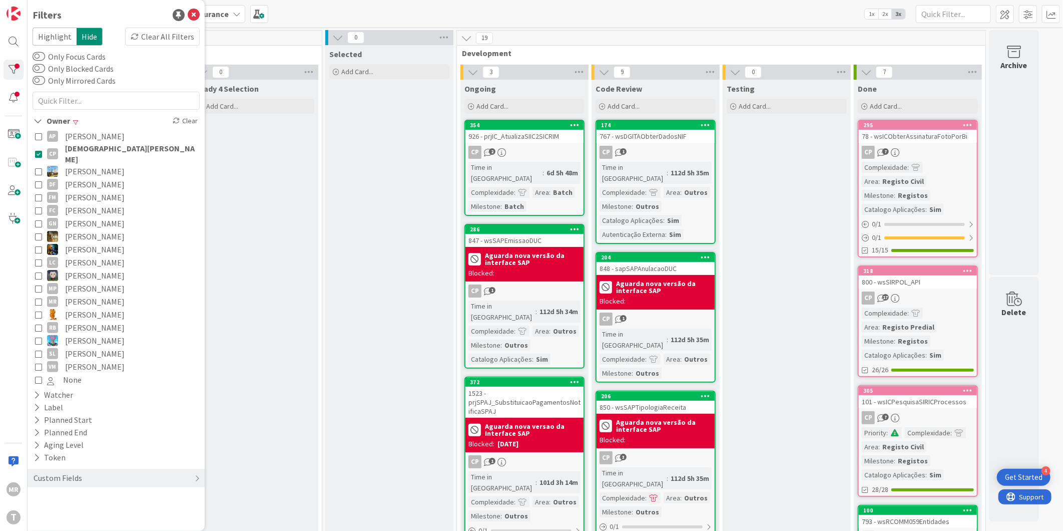
click at [70, 151] on span "[DEMOGRAPHIC_DATA][PERSON_NAME]" at bounding box center [131, 154] width 132 height 22
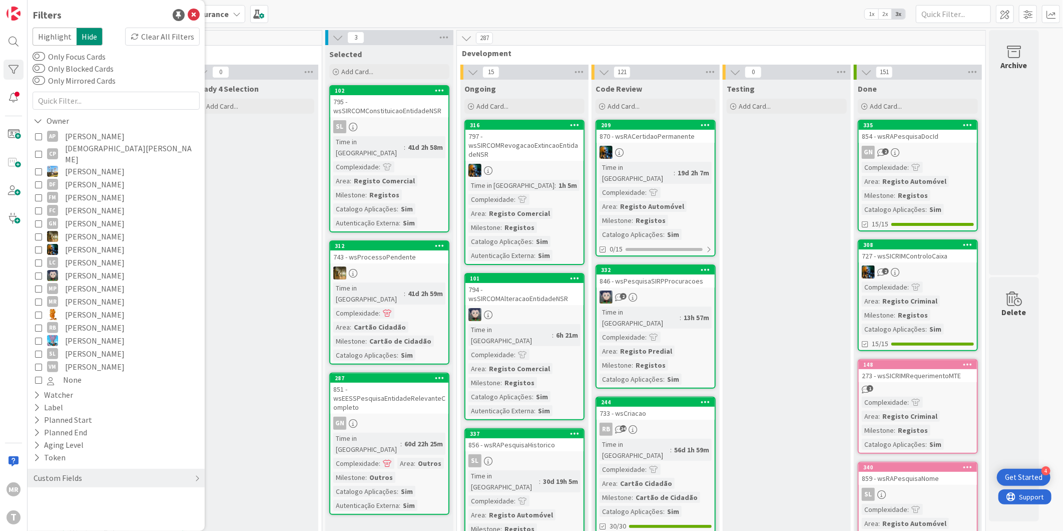
click at [74, 191] on span "[PERSON_NAME]" at bounding box center [95, 197] width 60 height 13
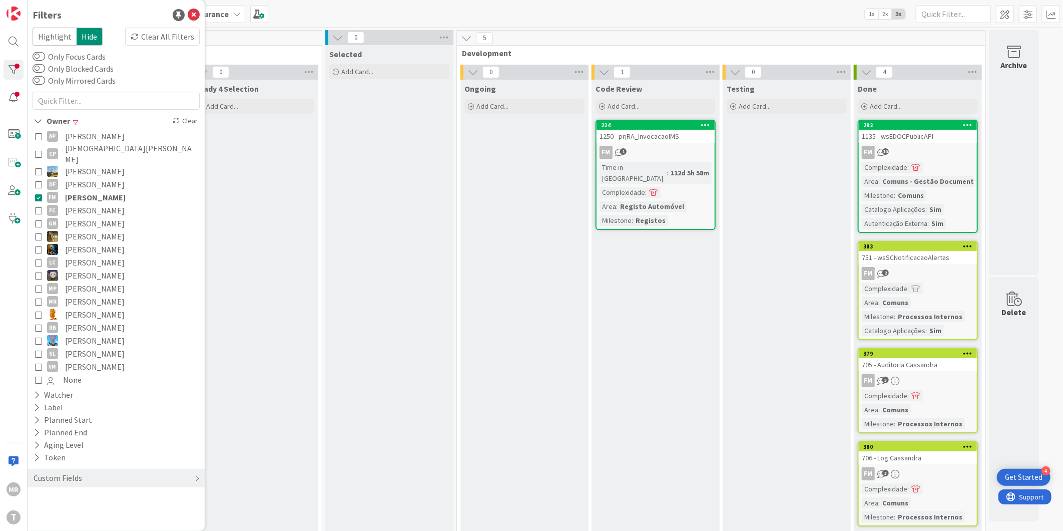
click at [74, 191] on span "[PERSON_NAME]" at bounding box center [95, 197] width 61 height 13
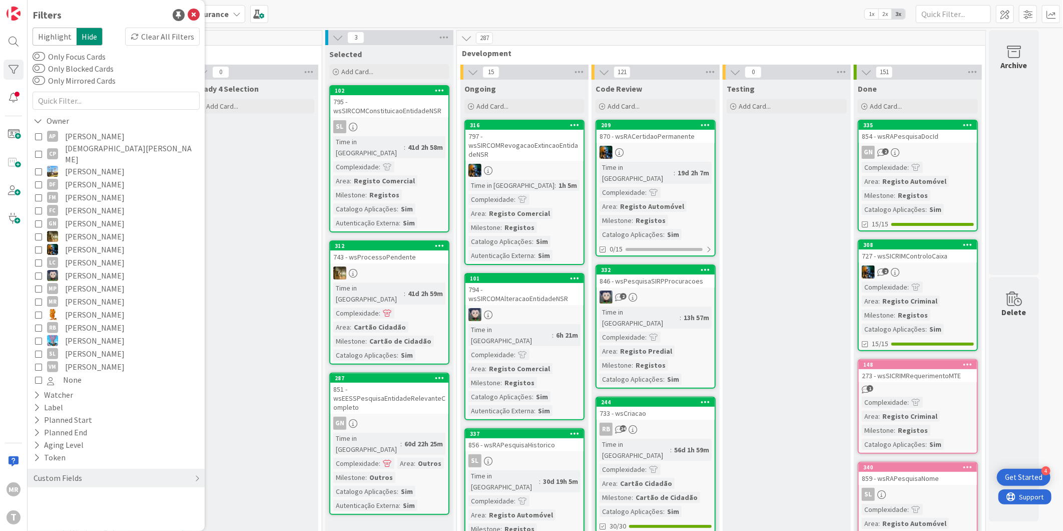
click at [74, 217] on span "[PERSON_NAME]" at bounding box center [95, 223] width 60 height 13
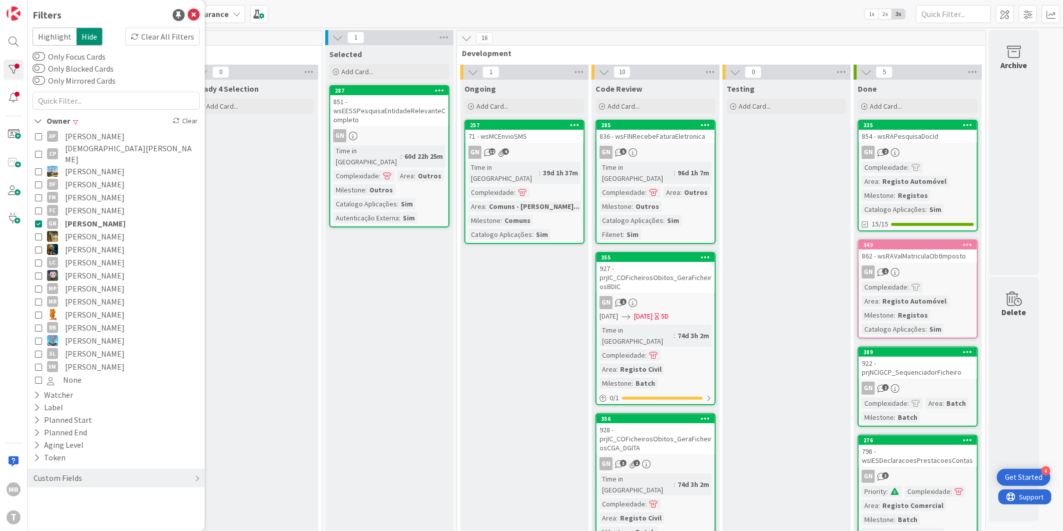
click at [74, 217] on span "[PERSON_NAME]" at bounding box center [95, 223] width 61 height 13
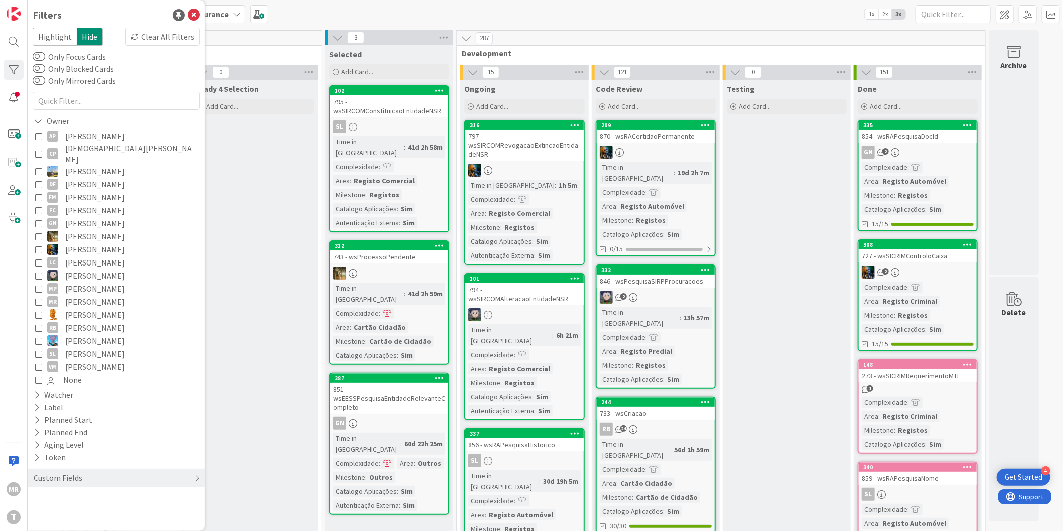
click at [75, 230] on span "[PERSON_NAME]" at bounding box center [95, 236] width 60 height 13
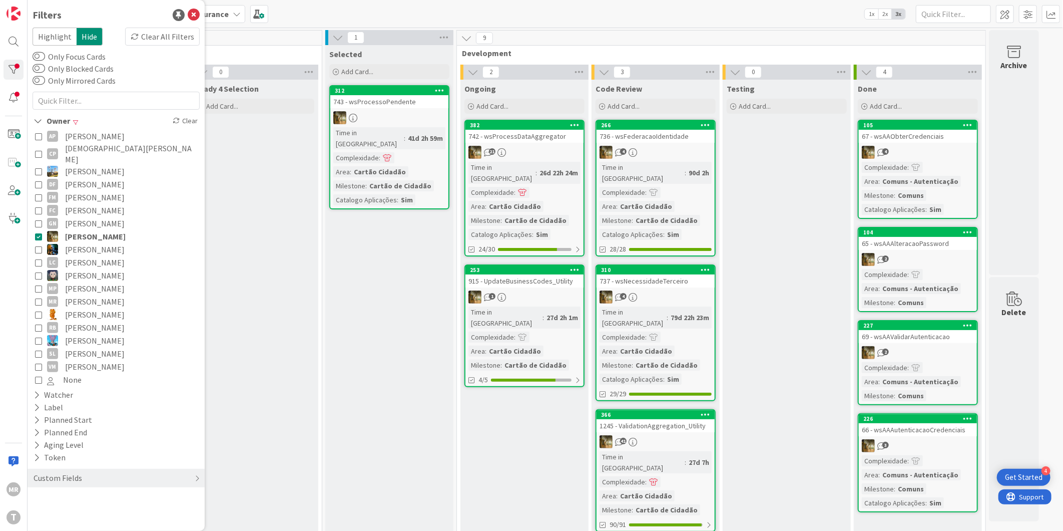
click at [75, 230] on span "[PERSON_NAME]" at bounding box center [95, 236] width 61 height 13
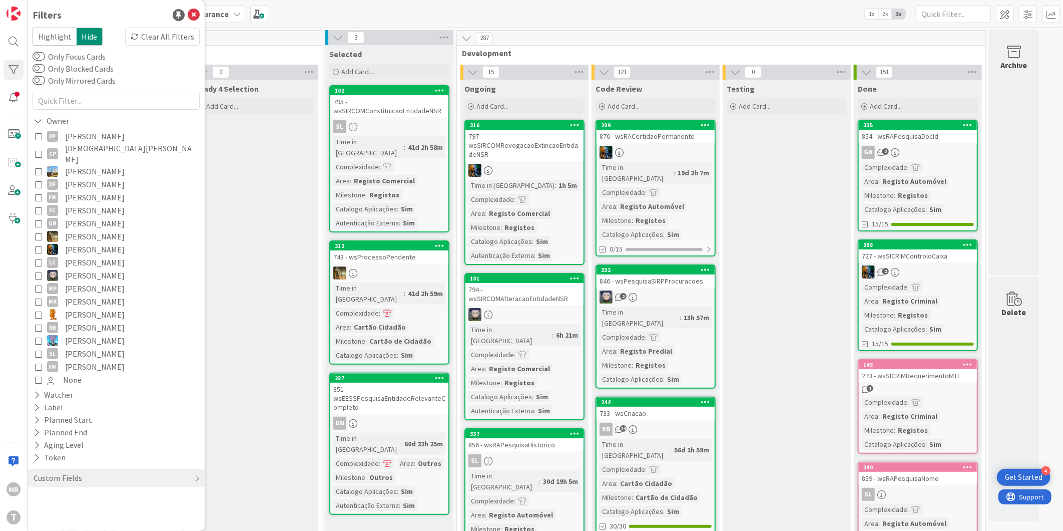
click at [81, 243] on span "[PERSON_NAME]" at bounding box center [95, 249] width 60 height 13
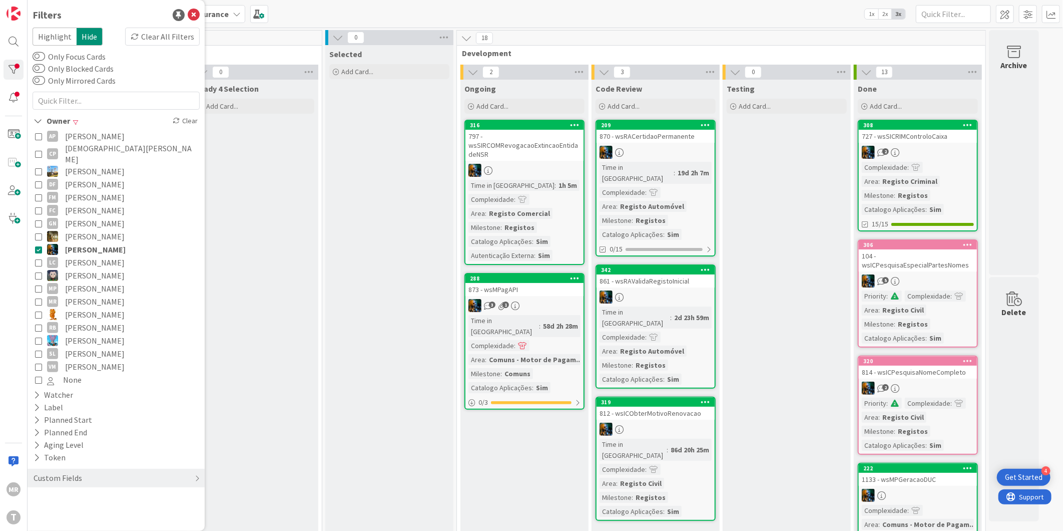
click at [83, 269] on span "[PERSON_NAME]" at bounding box center [95, 275] width 60 height 13
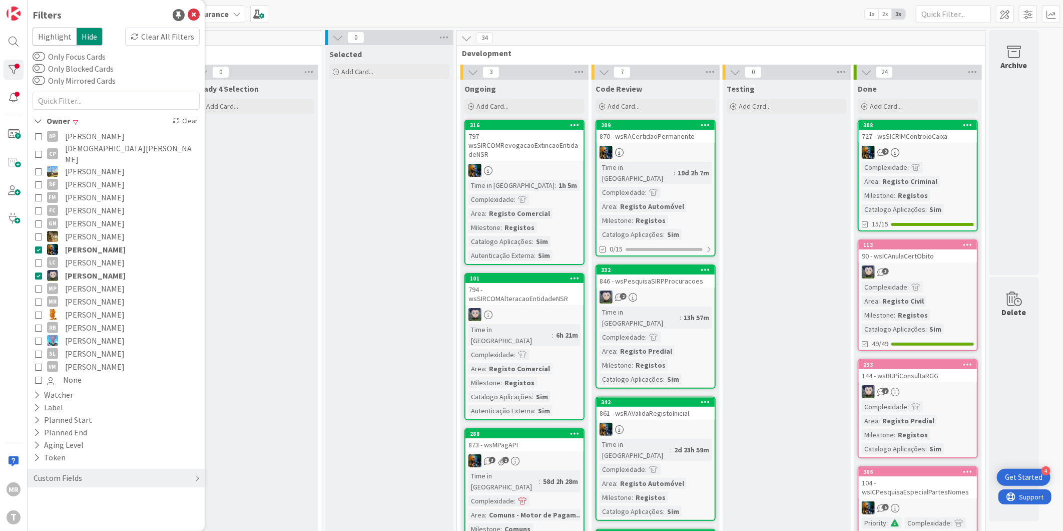
click at [82, 243] on span "[PERSON_NAME]" at bounding box center [95, 249] width 61 height 13
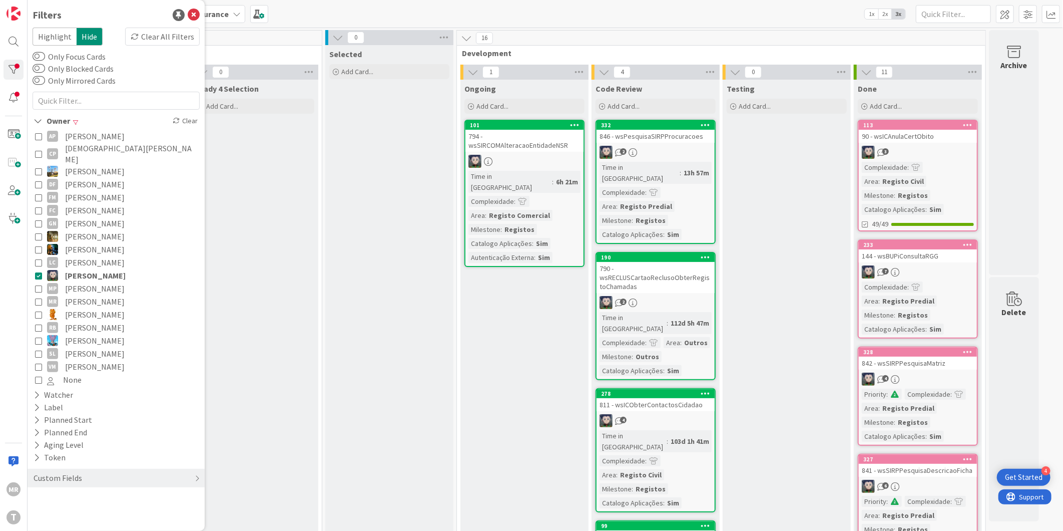
click at [82, 282] on span "[PERSON_NAME]" at bounding box center [95, 288] width 60 height 13
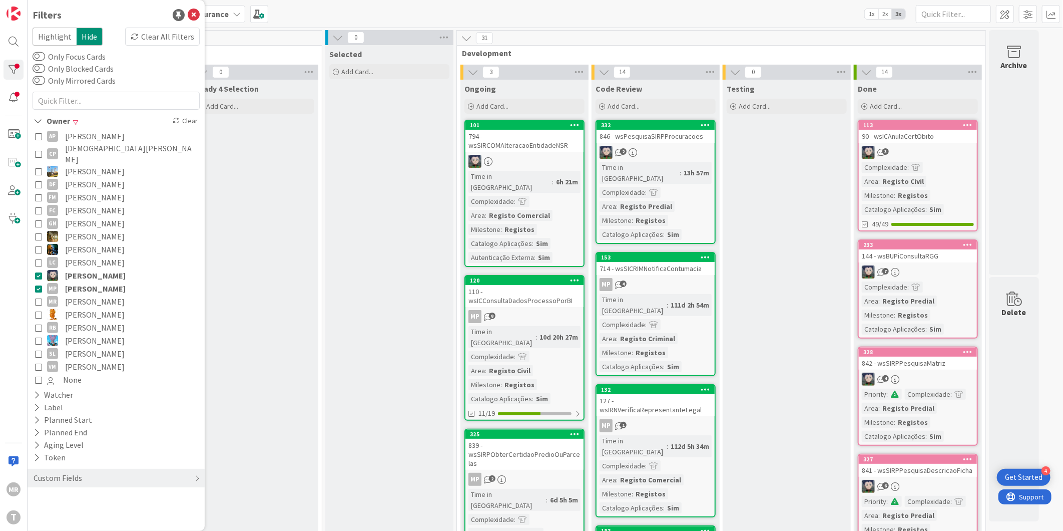
click at [82, 269] on span "[PERSON_NAME]" at bounding box center [95, 275] width 61 height 13
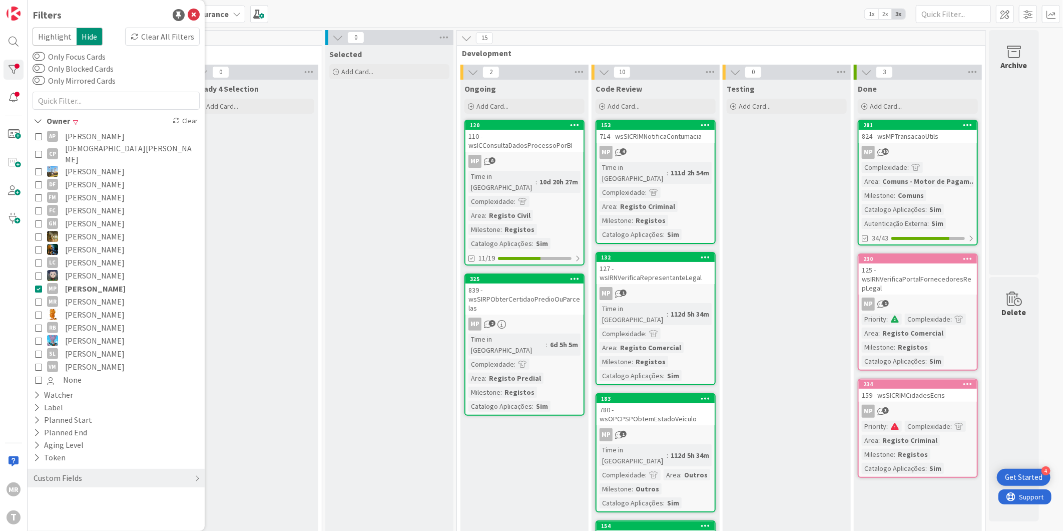
click at [83, 308] on span "[PERSON_NAME]" at bounding box center [95, 314] width 60 height 13
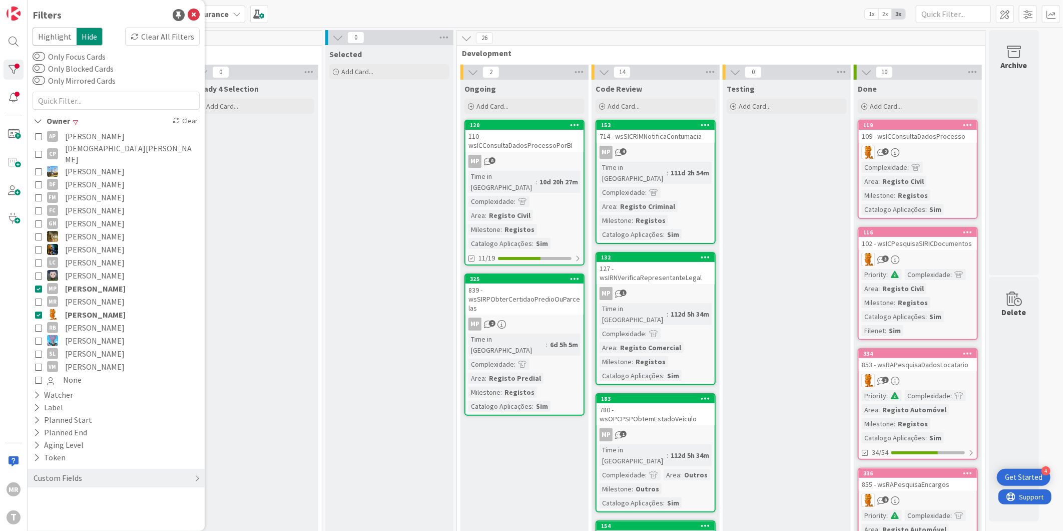
click at [84, 282] on span "[PERSON_NAME]" at bounding box center [95, 288] width 61 height 13
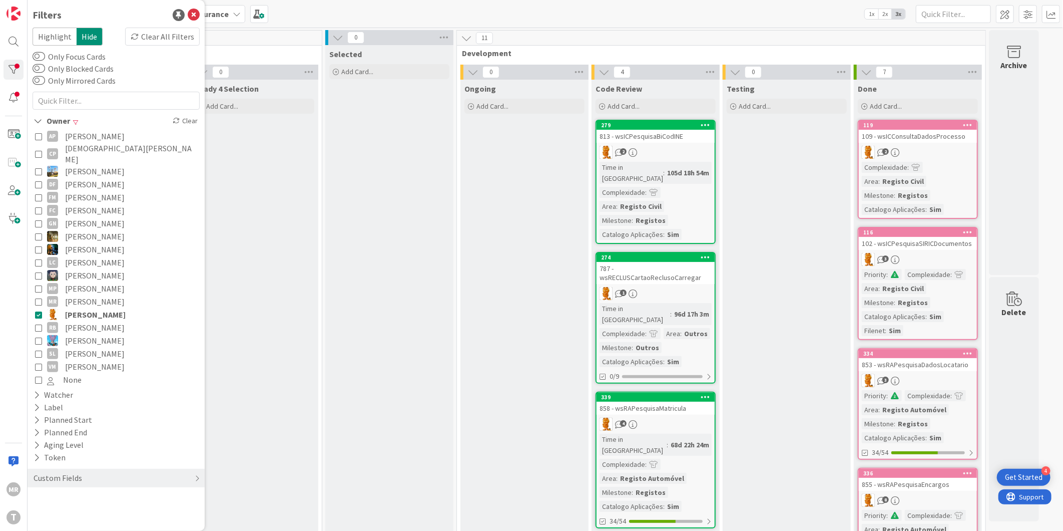
click at [86, 308] on span "[PERSON_NAME]" at bounding box center [95, 314] width 61 height 13
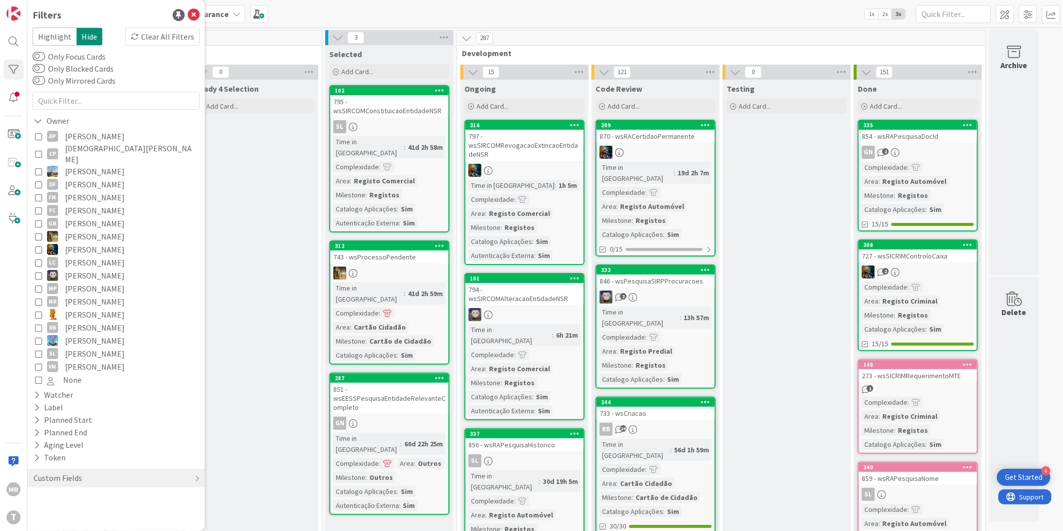
click at [86, 321] on span "[PERSON_NAME]" at bounding box center [95, 327] width 60 height 13
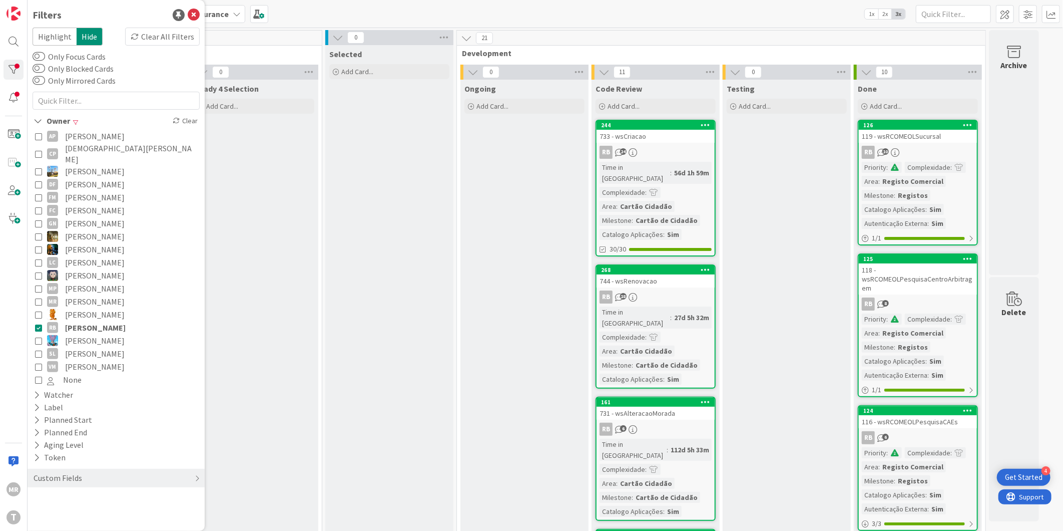
click at [87, 321] on span "[PERSON_NAME]" at bounding box center [95, 327] width 61 height 13
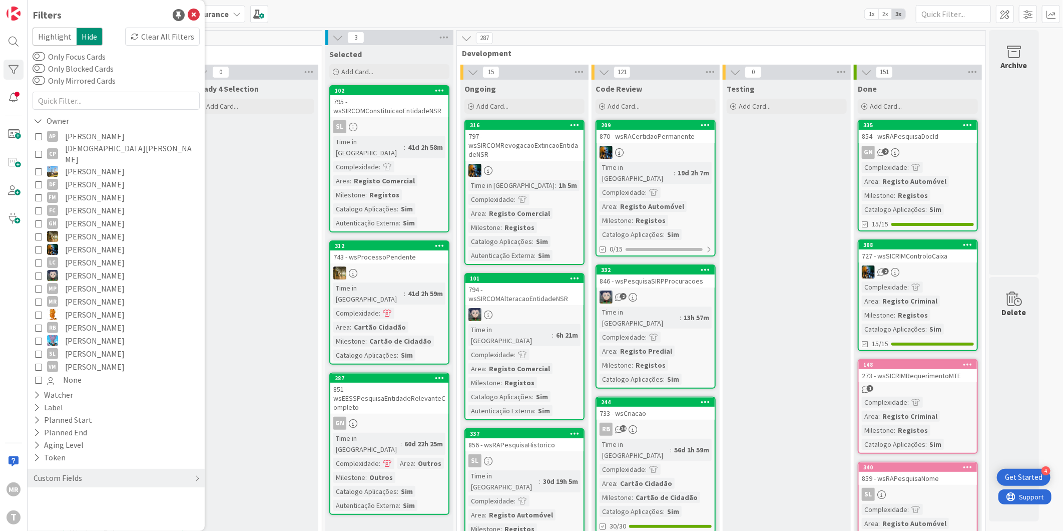
click at [87, 334] on span "[PERSON_NAME]" at bounding box center [95, 340] width 60 height 13
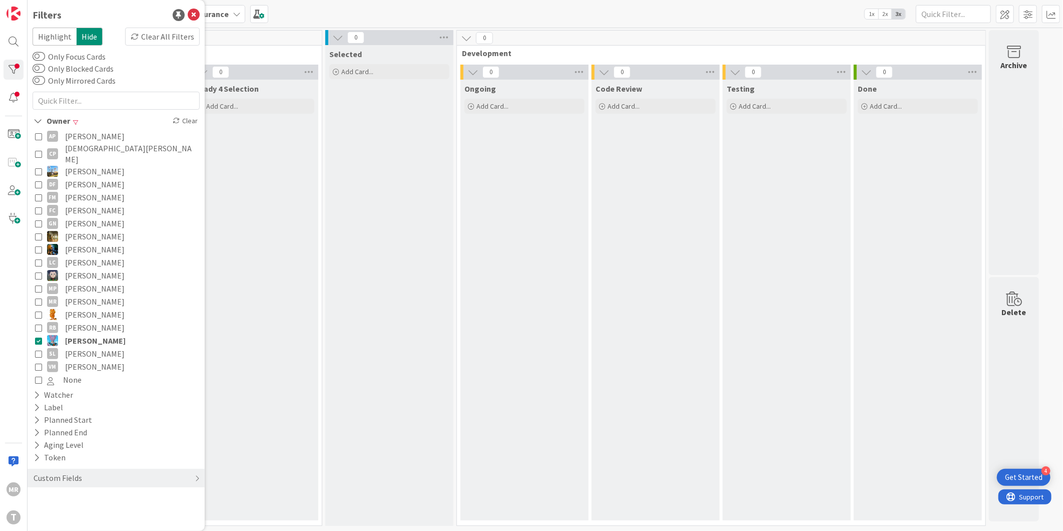
drag, startPoint x: 87, startPoint y: 329, endPoint x: 86, endPoint y: 336, distance: 7.0
click at [87, 334] on span "[PERSON_NAME]" at bounding box center [95, 340] width 61 height 13
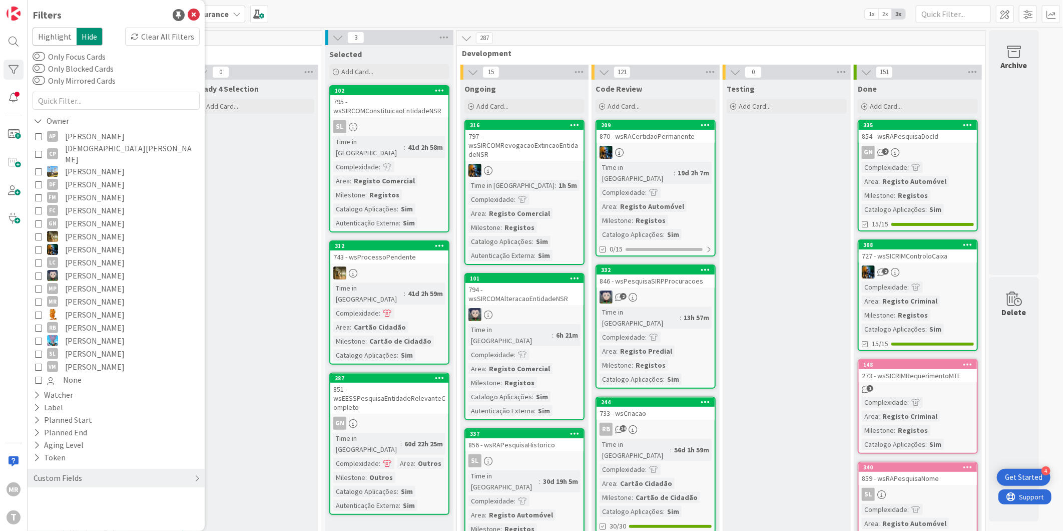
click at [86, 347] on span "[PERSON_NAME]" at bounding box center [95, 353] width 60 height 13
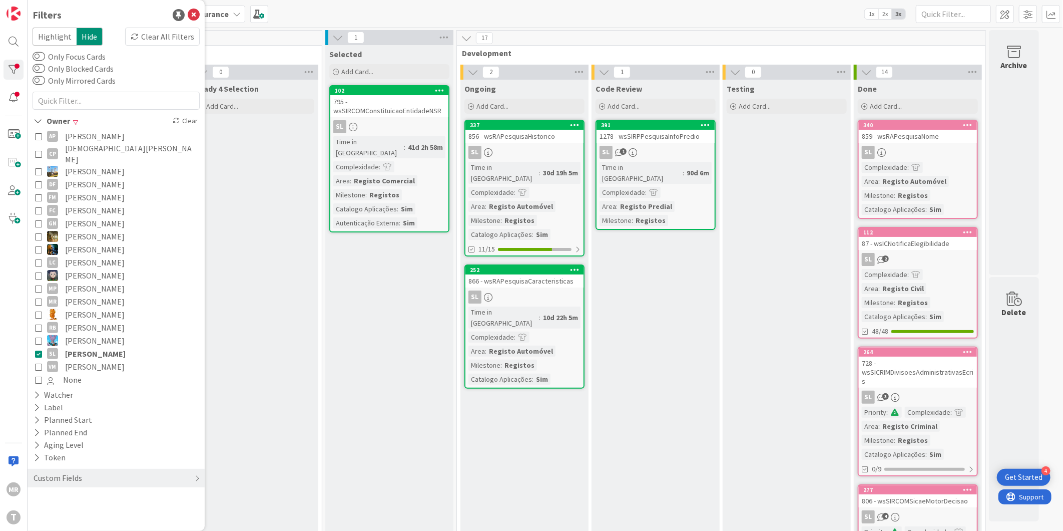
click at [86, 347] on span "[PERSON_NAME]" at bounding box center [95, 353] width 61 height 13
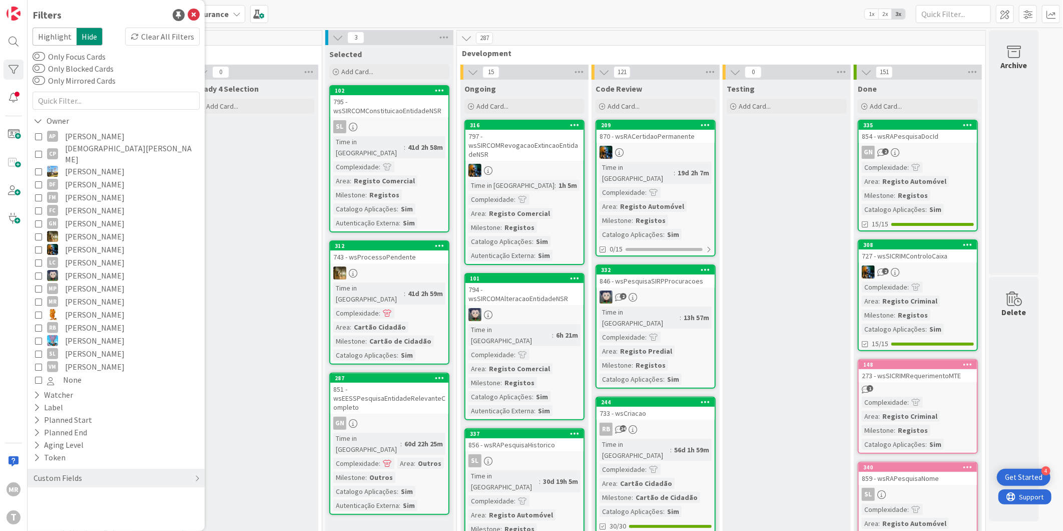
click at [83, 360] on span "[PERSON_NAME]" at bounding box center [95, 366] width 60 height 13
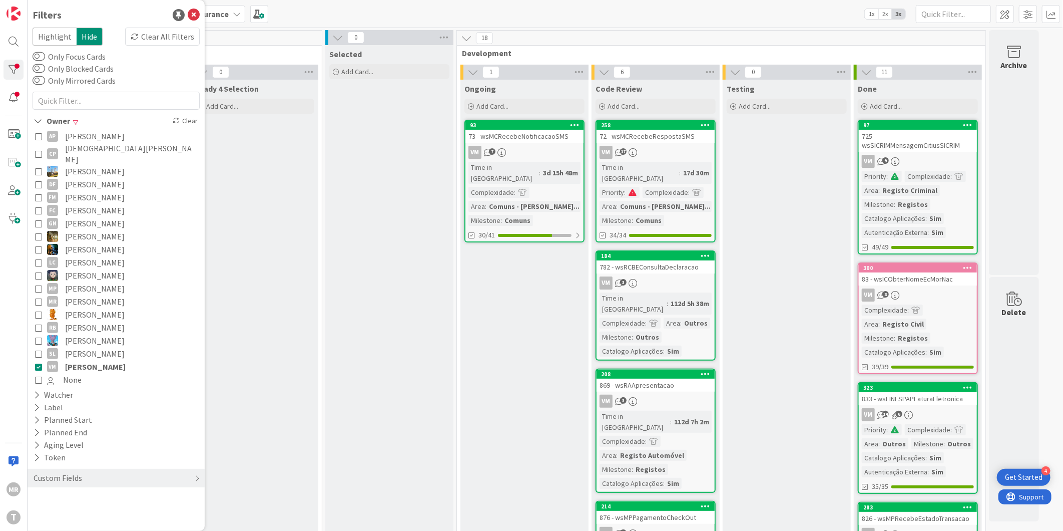
click at [83, 360] on span "[PERSON_NAME]" at bounding box center [95, 366] width 61 height 13
